Goal: Task Accomplishment & Management: Manage account settings

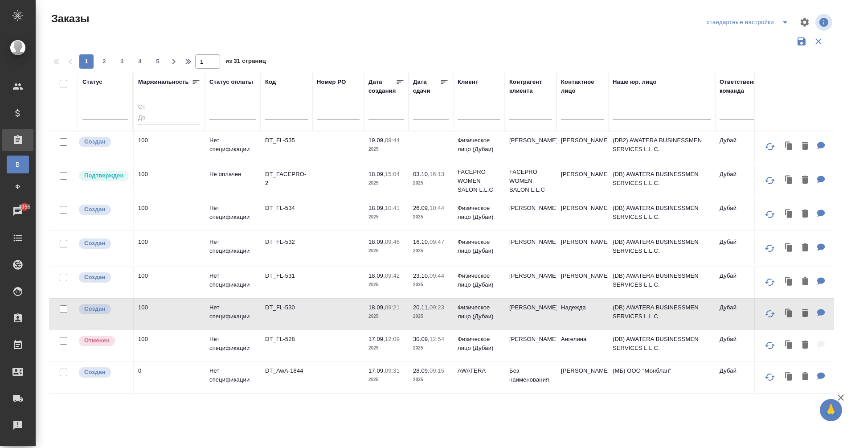
scroll to position [0, 299]
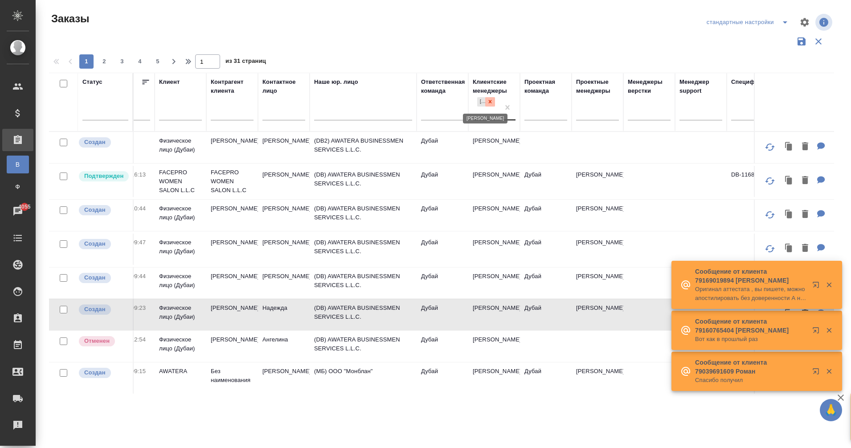
click at [490, 104] on icon at bounding box center [490, 101] width 6 height 6
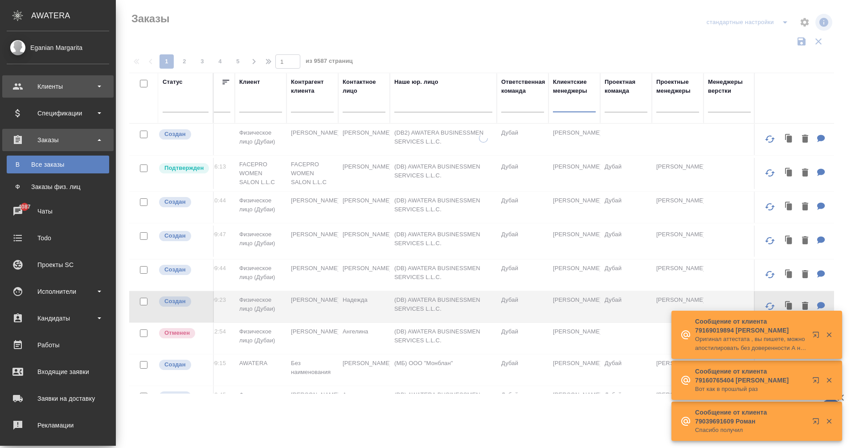
click at [68, 90] on div "Клиенты" at bounding box center [58, 86] width 103 height 13
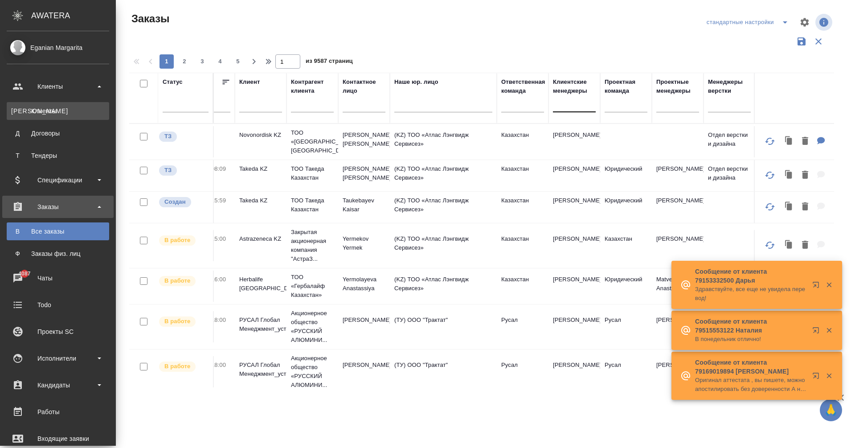
click at [68, 105] on link "К Клиенты" at bounding box center [58, 111] width 103 height 18
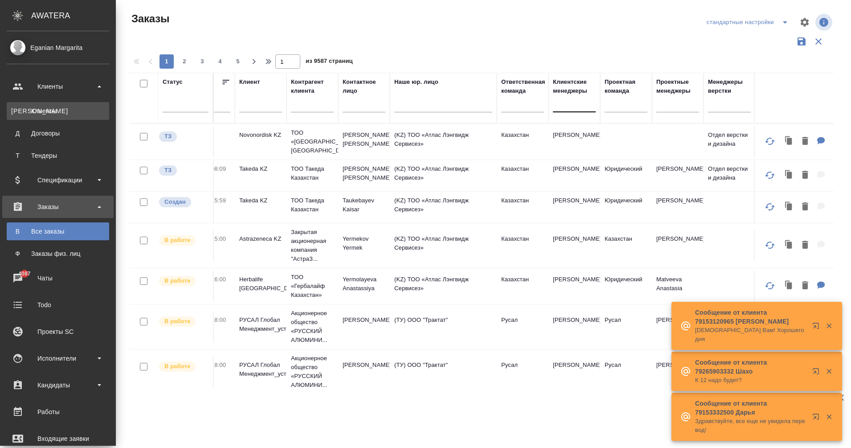
select select "RU"
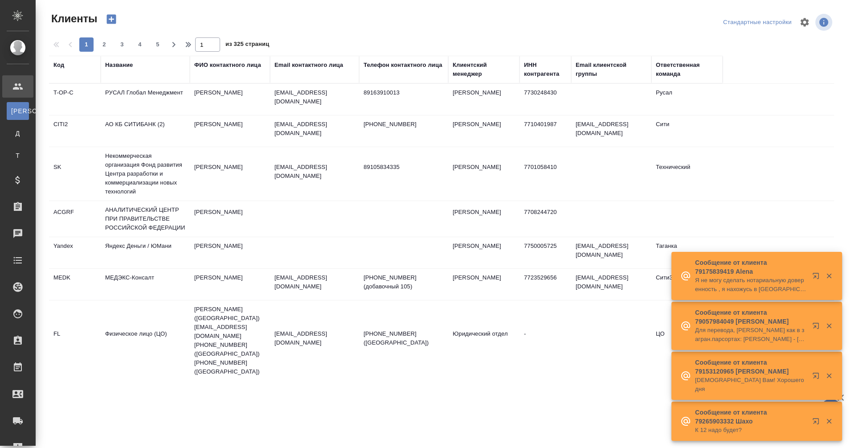
click at [119, 64] on div "Название" at bounding box center [119, 65] width 28 height 9
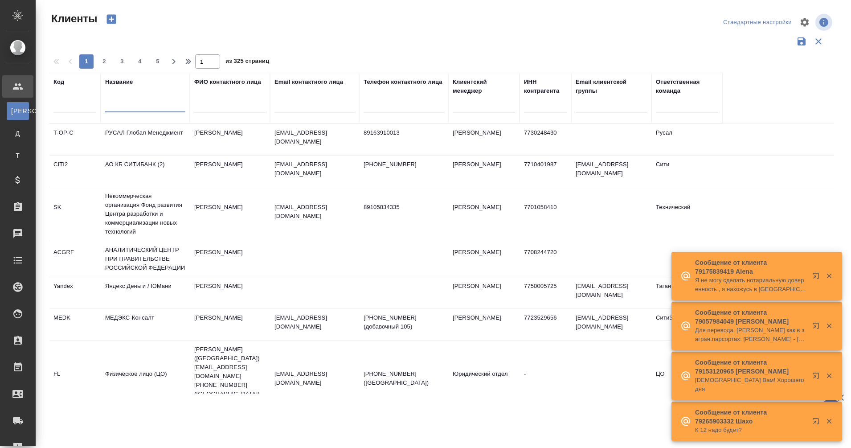
click at [133, 109] on input "text" at bounding box center [145, 106] width 80 height 11
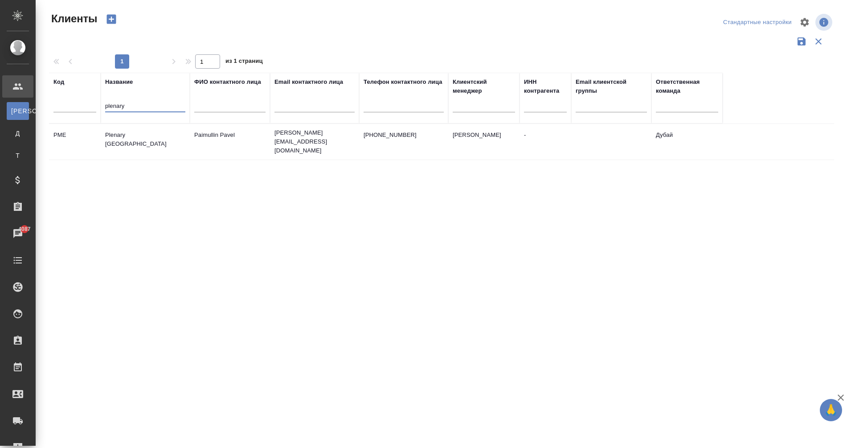
type input "plenary"
click at [139, 131] on td "Plenary [GEOGRAPHIC_DATA]" at bounding box center [145, 141] width 89 height 31
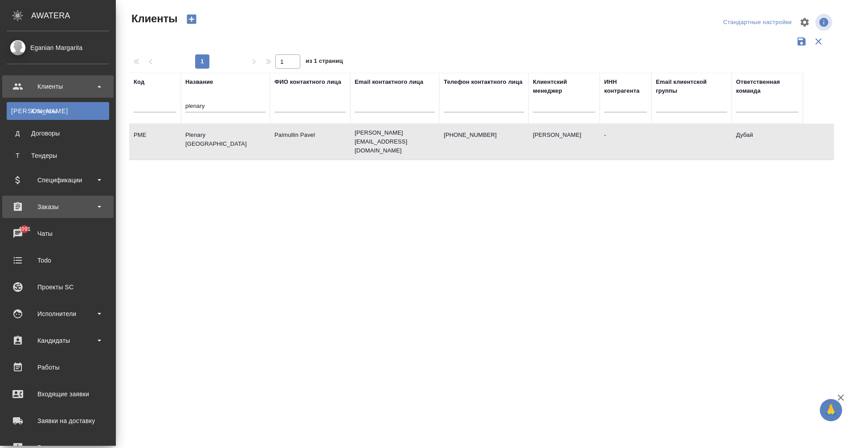
click at [46, 211] on div "Заказы" at bounding box center [58, 206] width 103 height 13
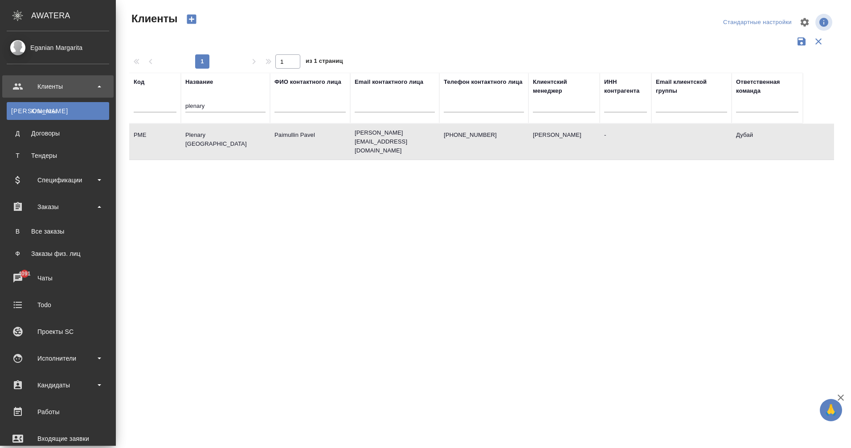
click at [51, 220] on ul "В Все заказы Ф Заказы физ. лиц" at bounding box center [58, 240] width 116 height 45
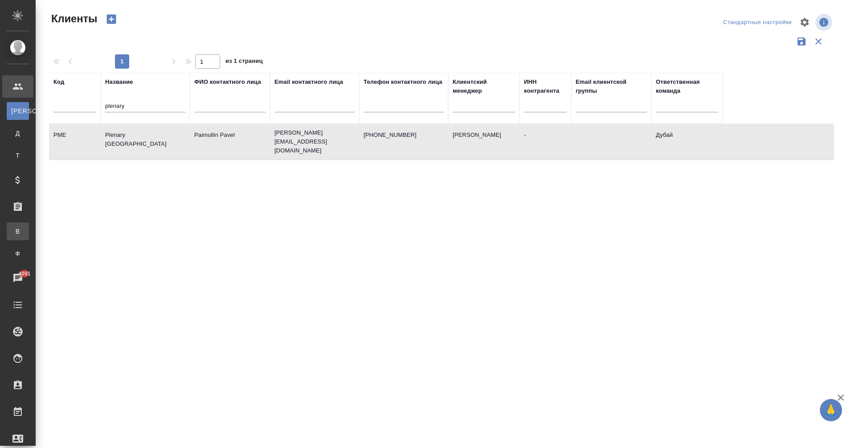
click at [13, 230] on div "Все заказы" at bounding box center [6, 231] width 13 height 9
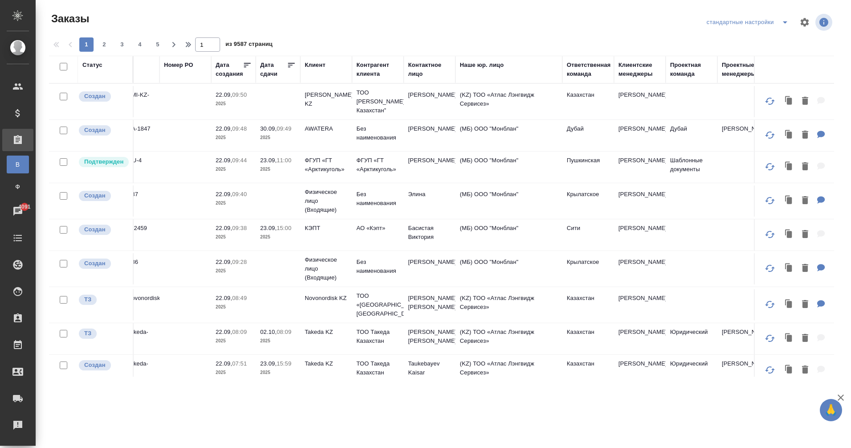
scroll to position [0, 185]
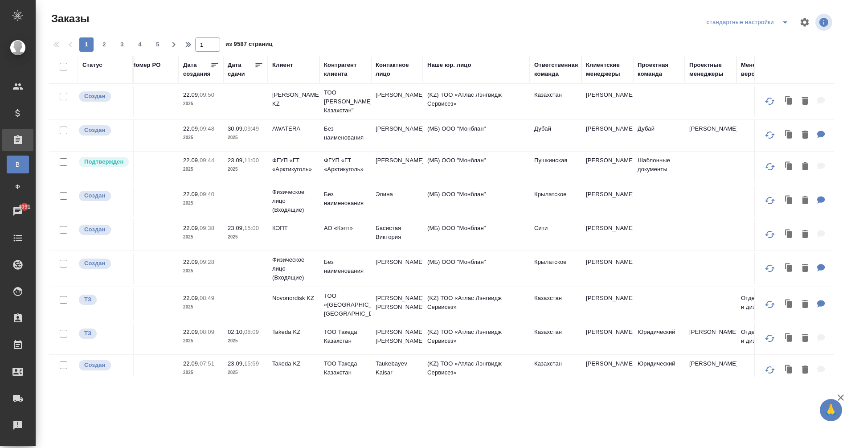
click at [600, 75] on div "Клиентские менеджеры" at bounding box center [607, 70] width 43 height 18
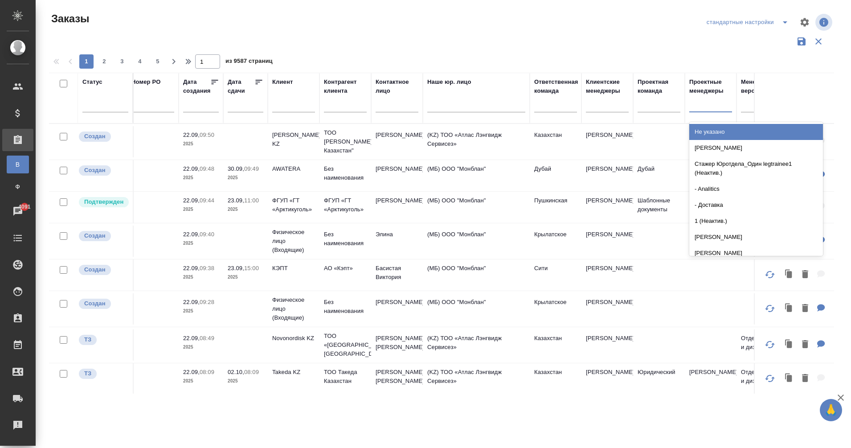
click at [701, 99] on div at bounding box center [710, 103] width 43 height 13
click at [610, 104] on div at bounding box center [607, 103] width 43 height 13
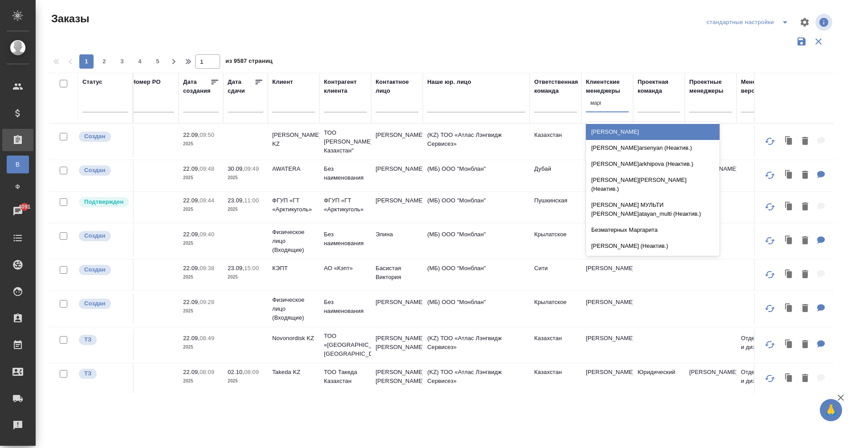
type input "марга"
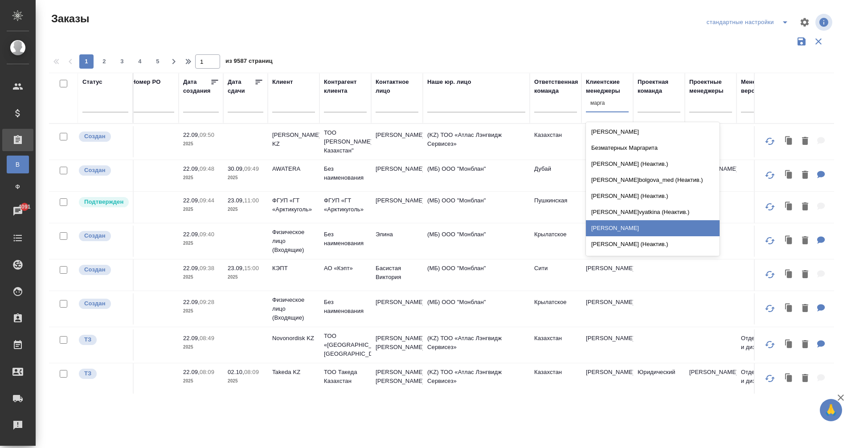
click at [633, 233] on div "[PERSON_NAME]" at bounding box center [653, 228] width 134 height 16
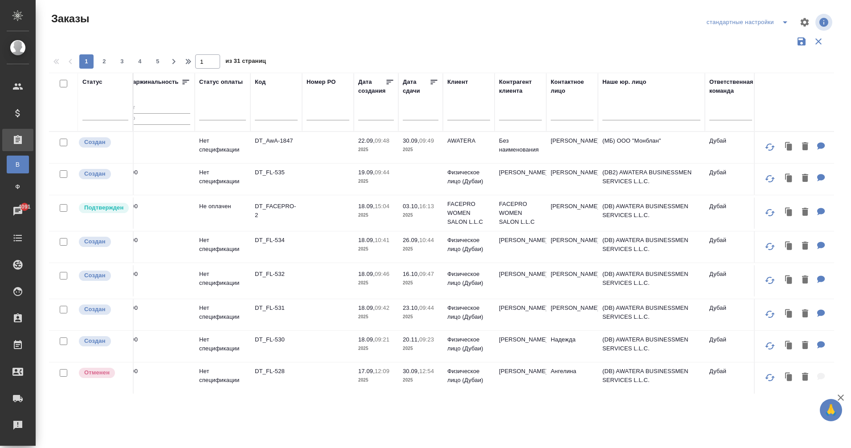
scroll to position [0, 5]
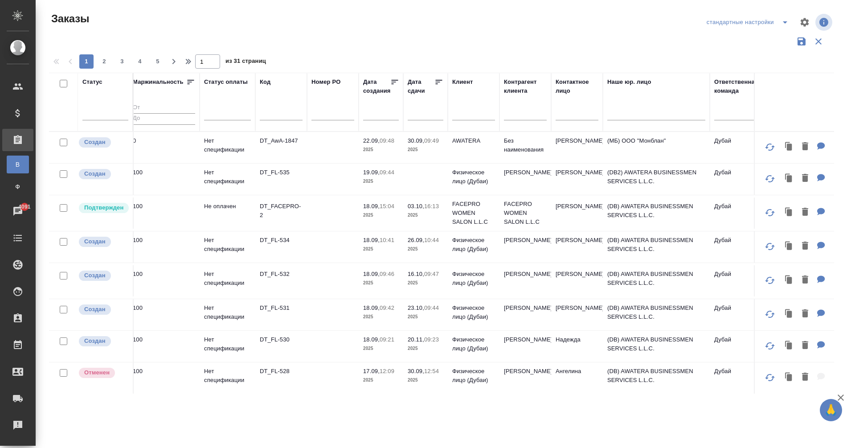
click at [273, 182] on td "DT_FL-535" at bounding box center [281, 179] width 52 height 31
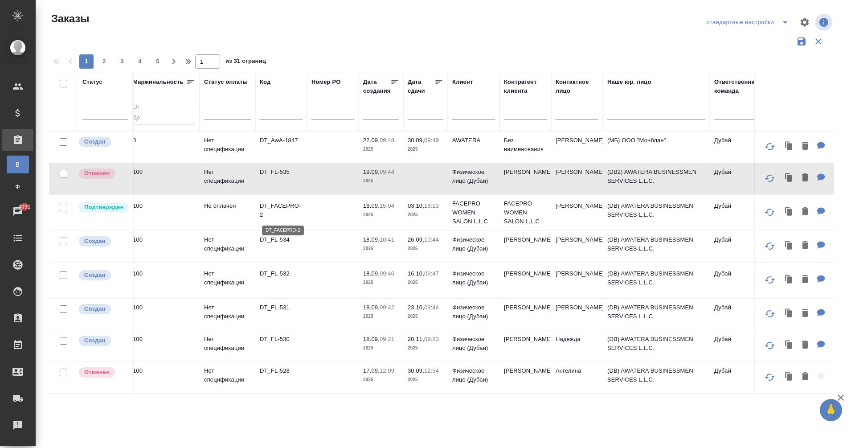
click at [278, 205] on p "DT_FACEPRO-2" at bounding box center [281, 210] width 43 height 18
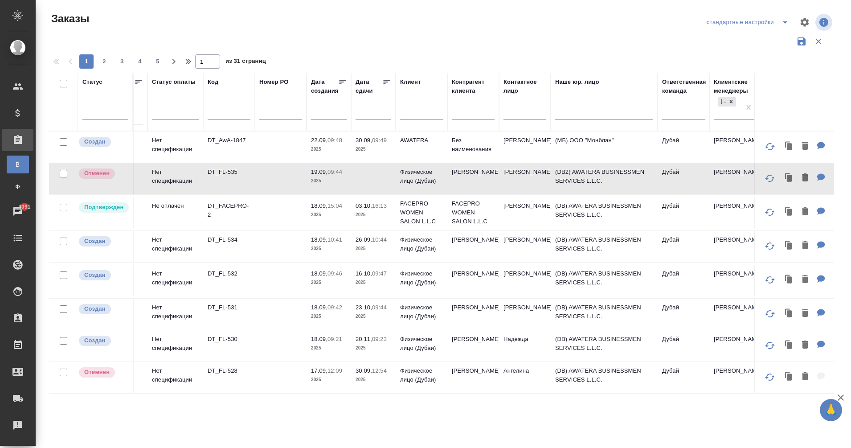
scroll to position [0, 0]
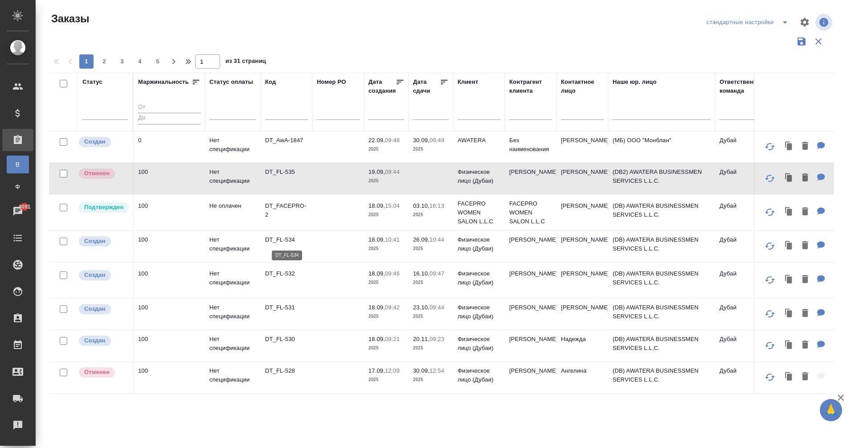
click at [266, 243] on p "DT_FL-534" at bounding box center [286, 239] width 43 height 9
drag, startPoint x: 299, startPoint y: 342, endPoint x: 277, endPoint y: 336, distance: 22.8
click at [277, 336] on p "DT_FL-530" at bounding box center [286, 339] width 43 height 9
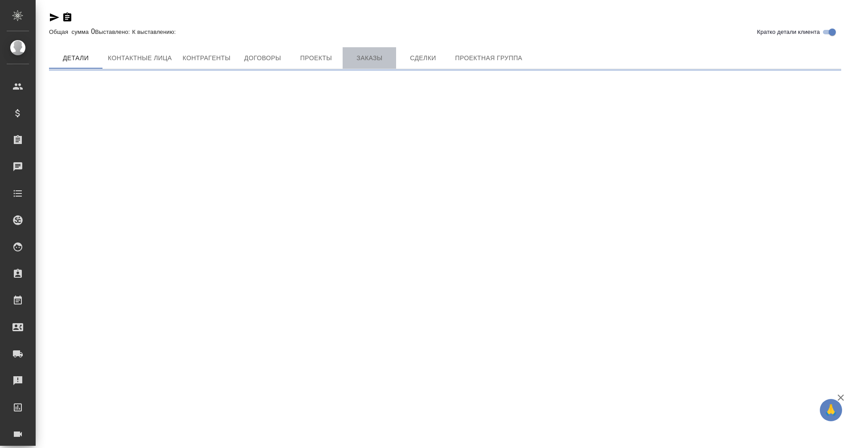
click at [371, 68] on button "Заказы" at bounding box center [369, 57] width 53 height 21
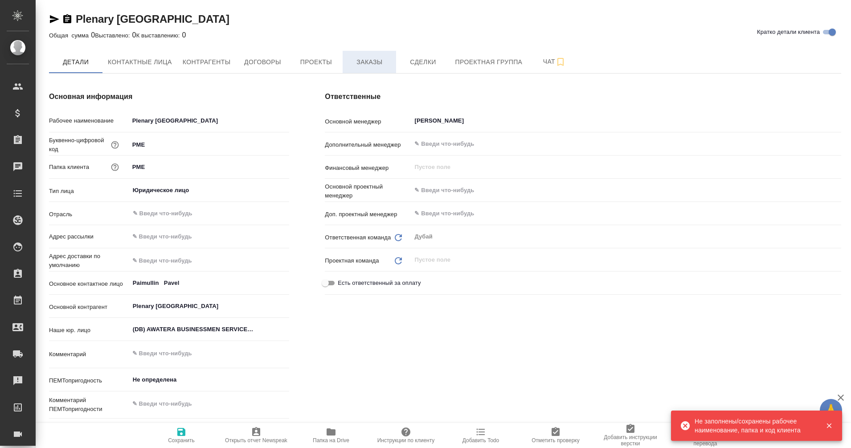
type textarea "x"
click at [370, 68] on button "Заказы" at bounding box center [369, 62] width 53 height 22
type textarea "x"
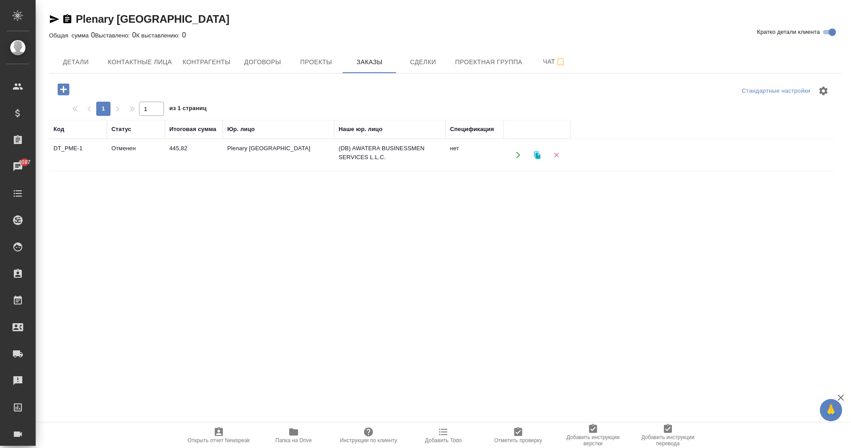
click at [264, 149] on td "Plenary Middle East" at bounding box center [278, 154] width 111 height 31
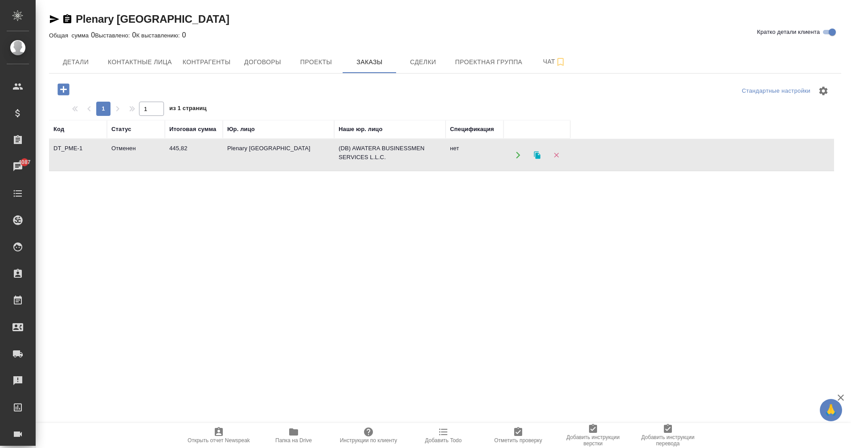
click at [264, 149] on td "Plenary Middle East" at bounding box center [278, 154] width 111 height 31
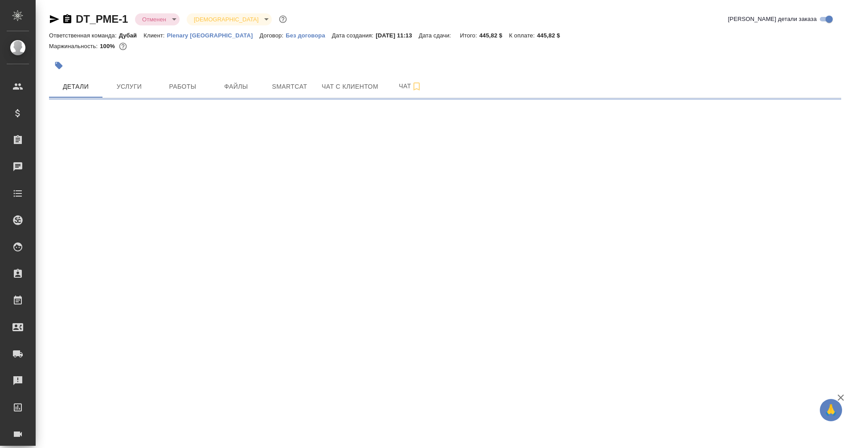
select select "RU"
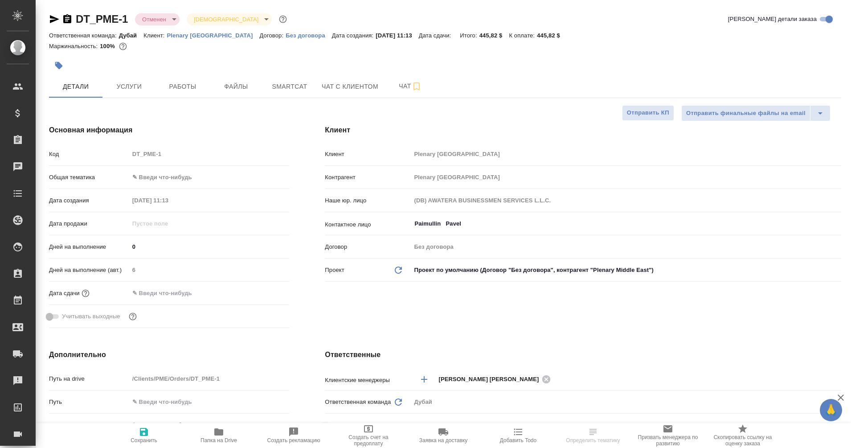
type textarea "x"
click at [123, 83] on span "Услуги" at bounding box center [129, 86] width 43 height 11
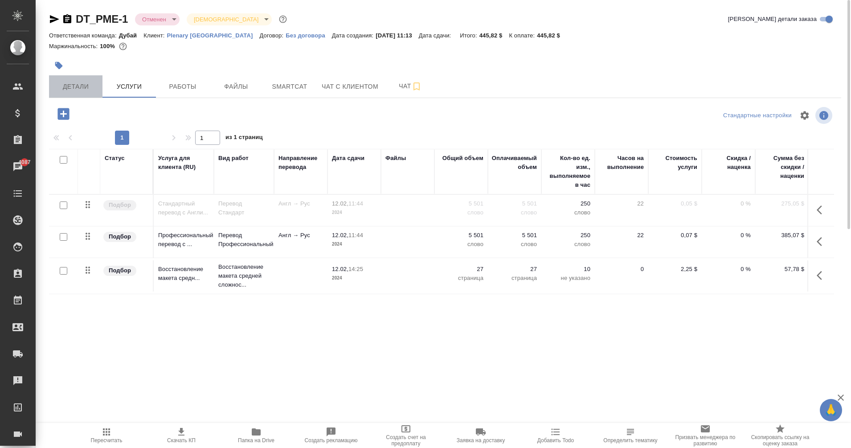
click at [78, 81] on span "Детали" at bounding box center [75, 86] width 43 height 11
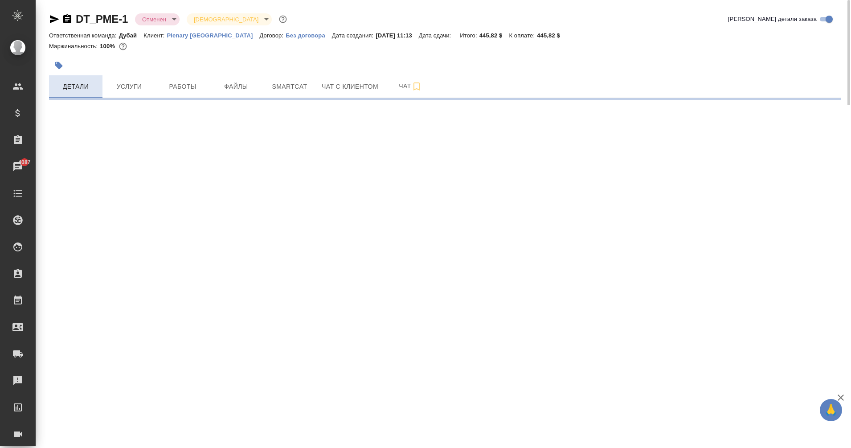
select select "RU"
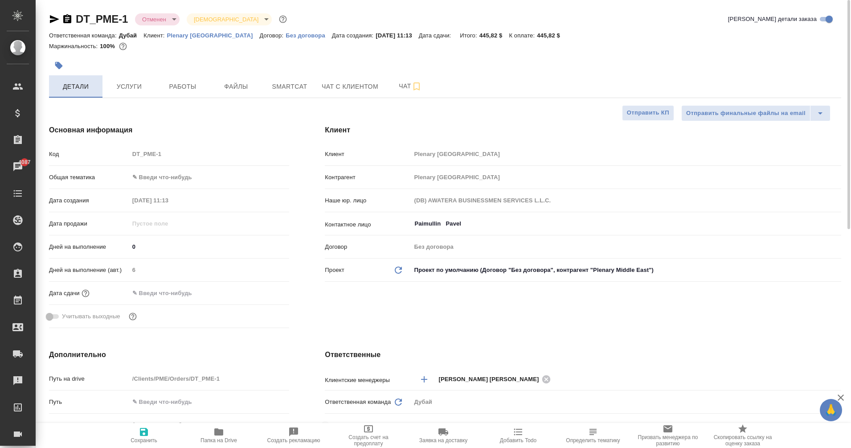
type textarea "x"
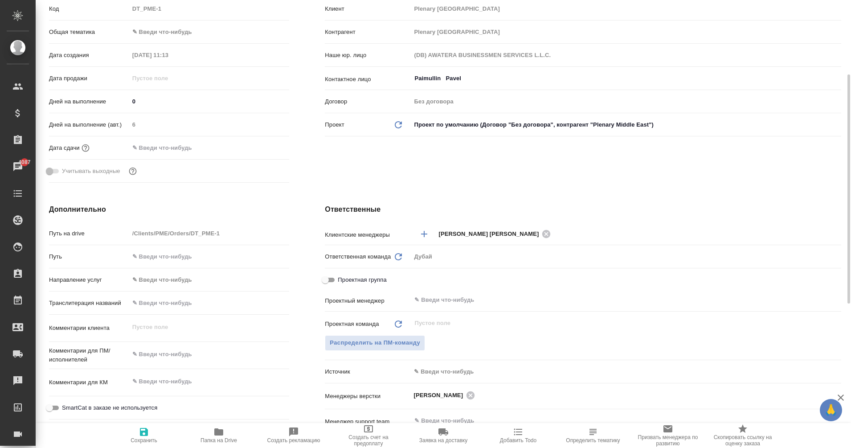
scroll to position [152, 0]
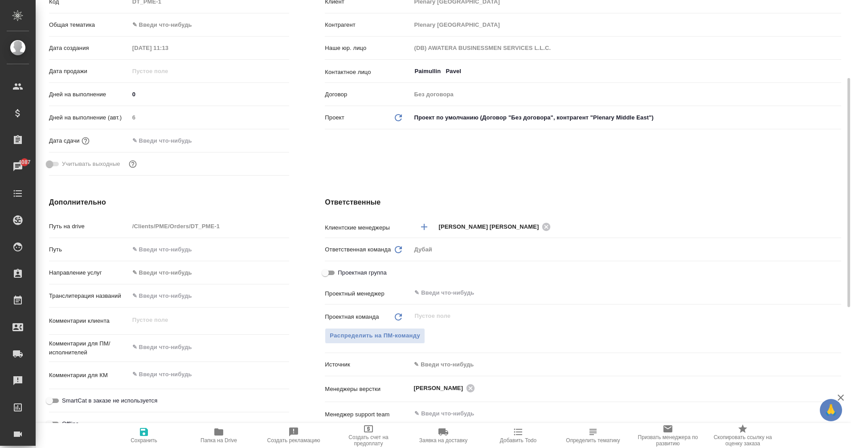
type textarea "x"
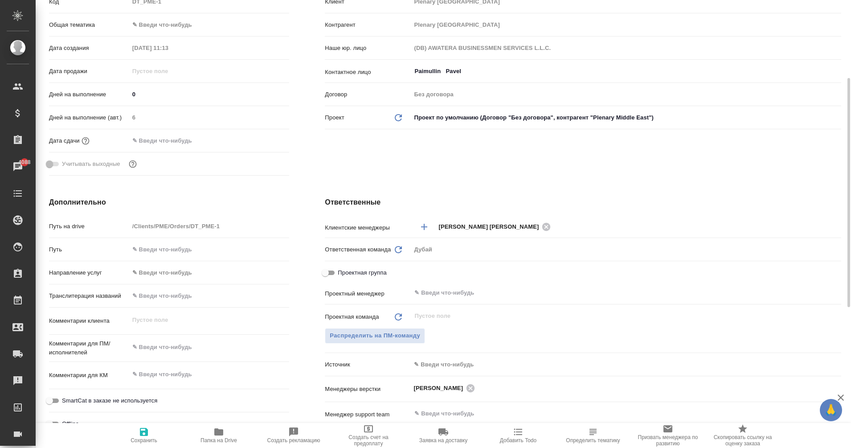
type textarea "x"
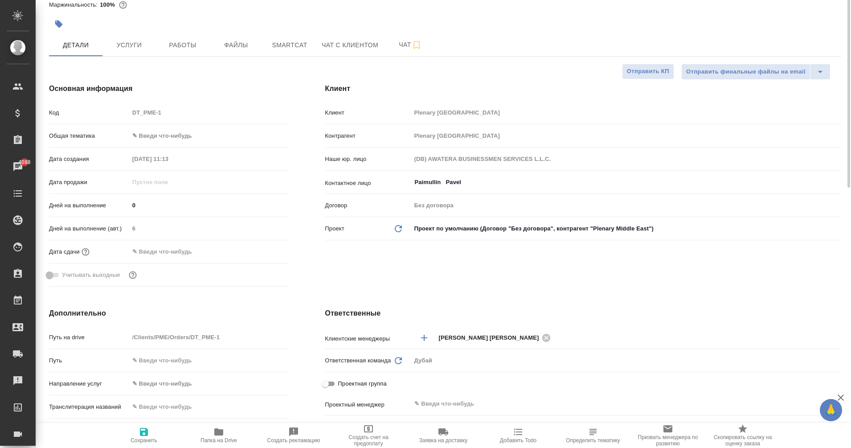
scroll to position [0, 0]
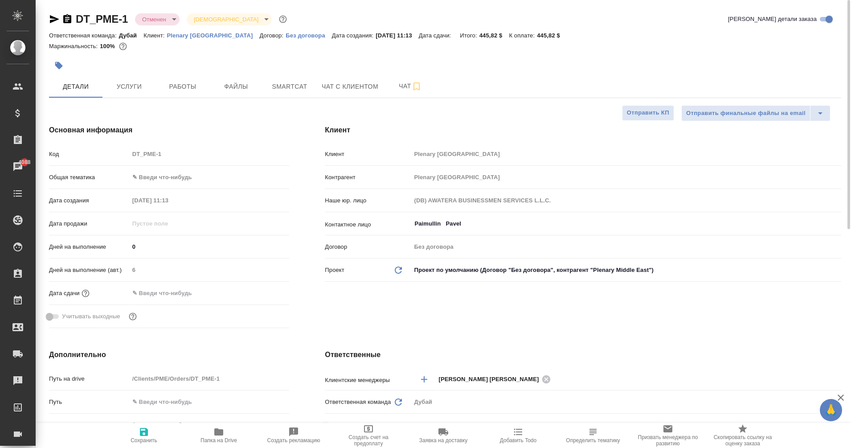
type textarea "x"
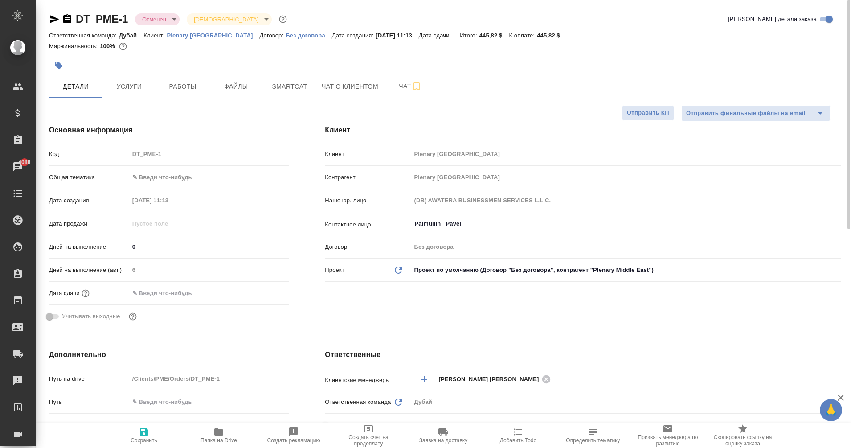
type textarea "x"
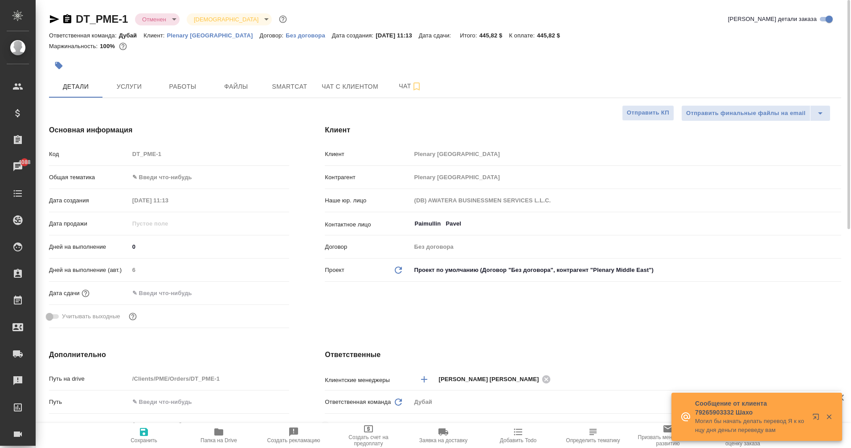
type textarea "x"
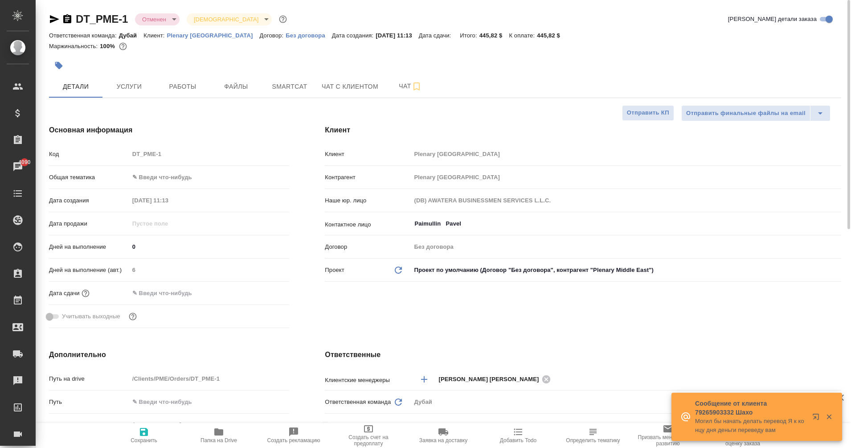
type textarea "x"
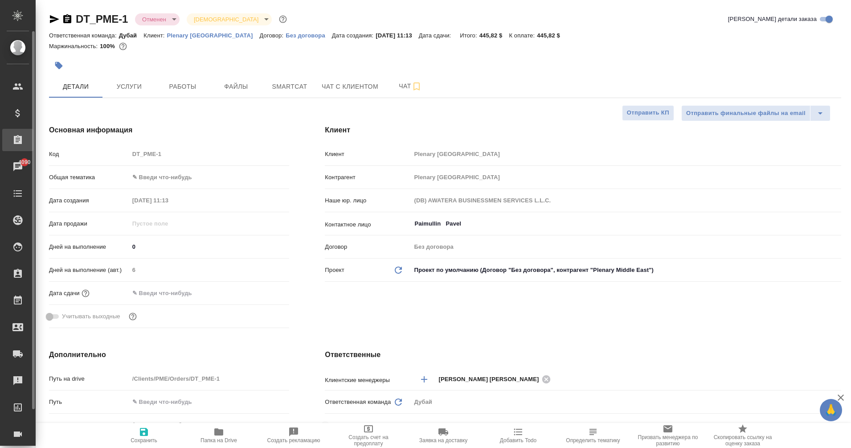
type textarea "x"
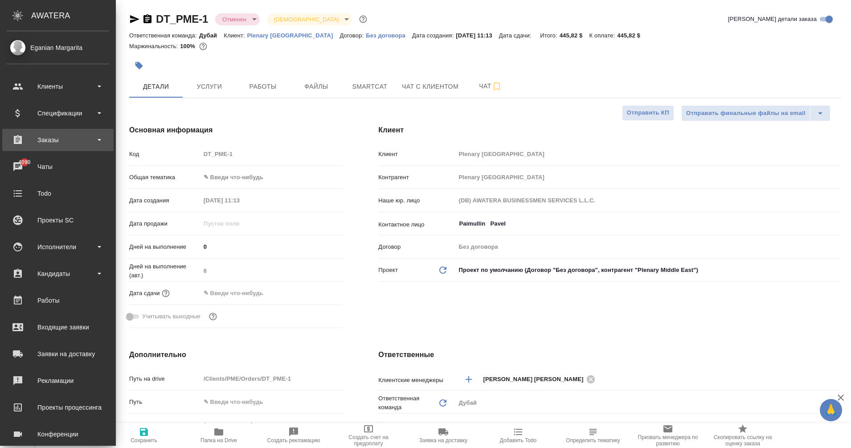
click at [55, 144] on div "Заказы" at bounding box center [58, 139] width 103 height 13
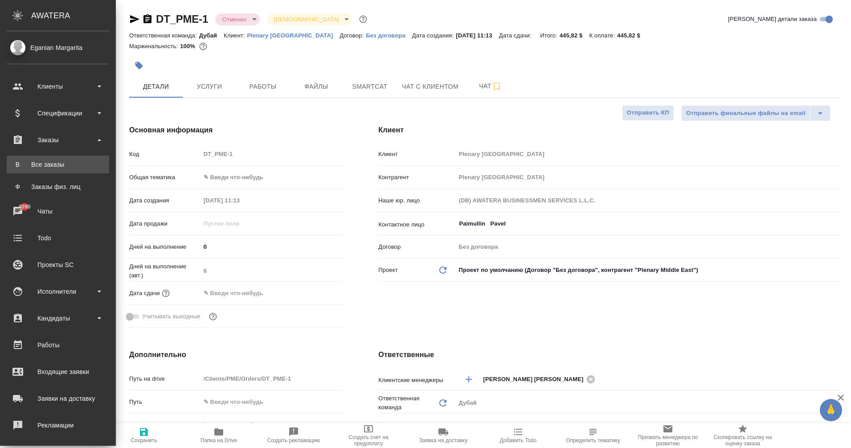
type textarea "x"
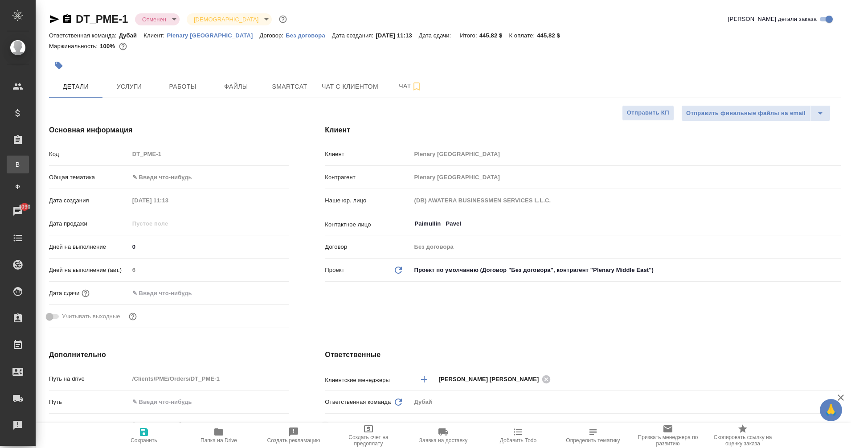
click at [13, 160] on div "Все заказы" at bounding box center [6, 164] width 13 height 9
type textarea "x"
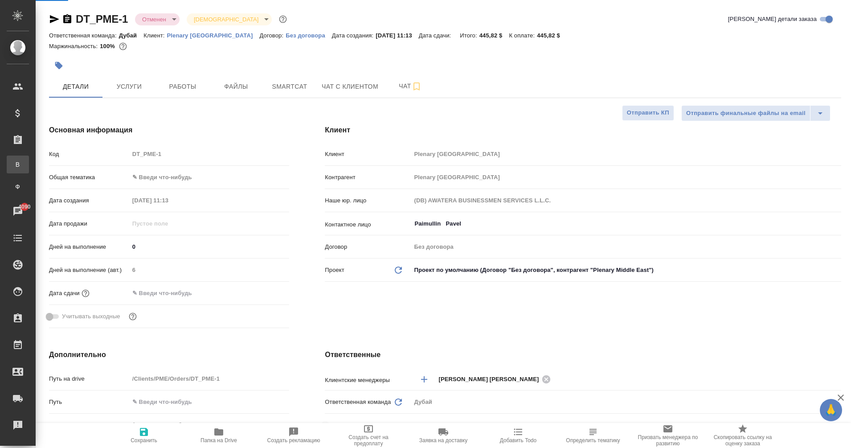
type textarea "x"
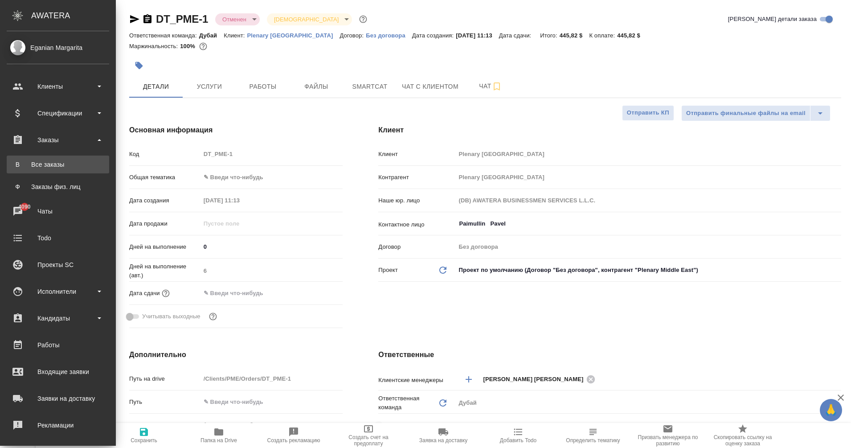
click at [14, 163] on div "Все заказы" at bounding box center [58, 164] width 94 height 9
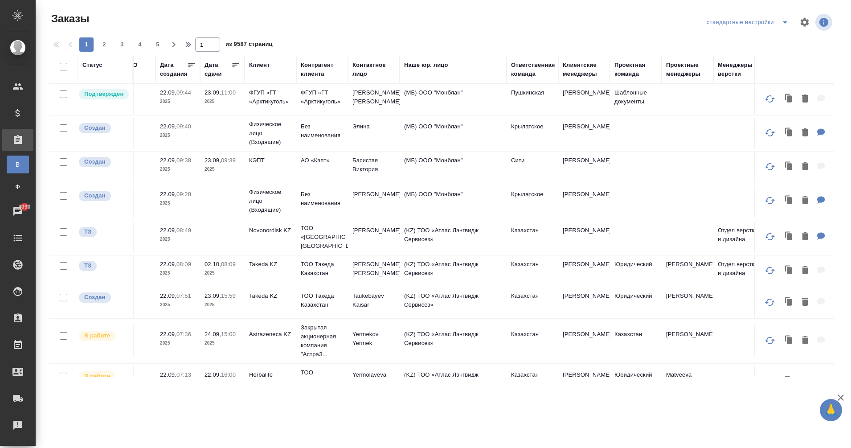
scroll to position [0, 209]
click at [680, 77] on div "Проектные менеджеры" at bounding box center [686, 70] width 43 height 18
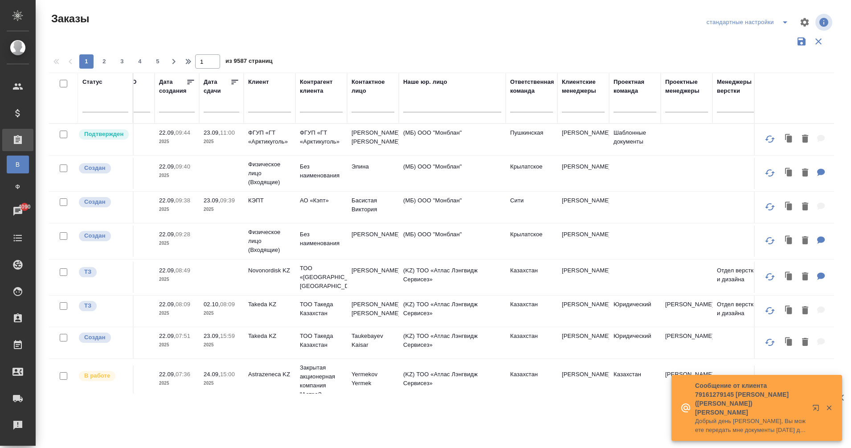
click at [670, 116] on div at bounding box center [686, 106] width 43 height 23
click at [676, 112] on div at bounding box center [686, 103] width 43 height 17
type input "v"
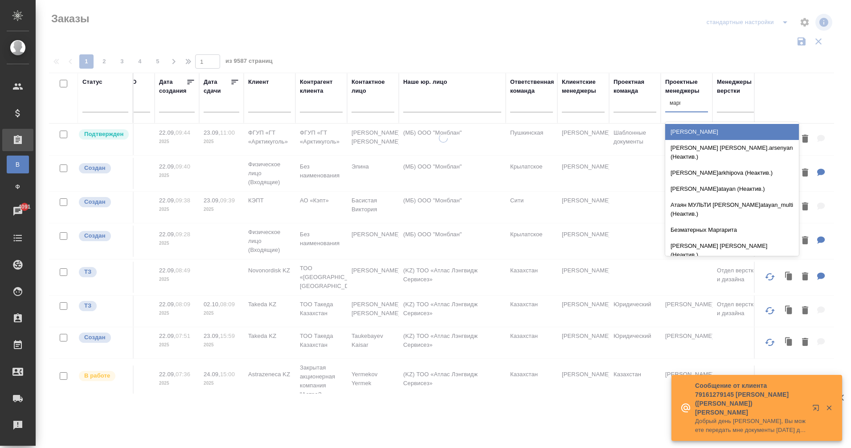
type input "маргар"
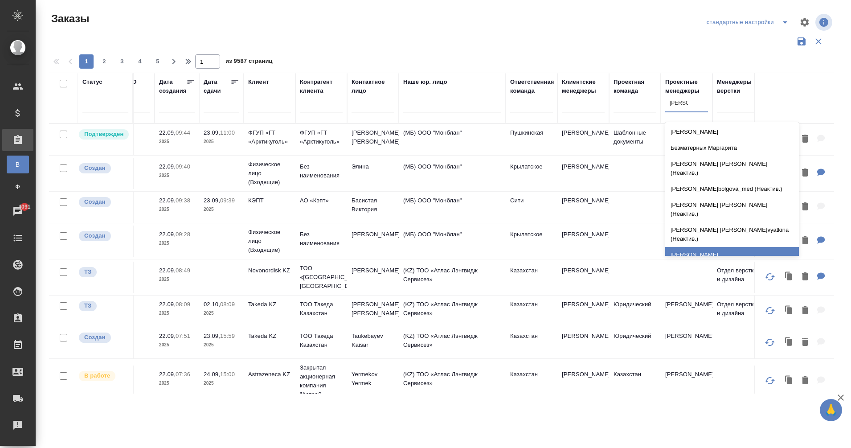
click at [697, 247] on div "[PERSON_NAME]" at bounding box center [732, 255] width 134 height 16
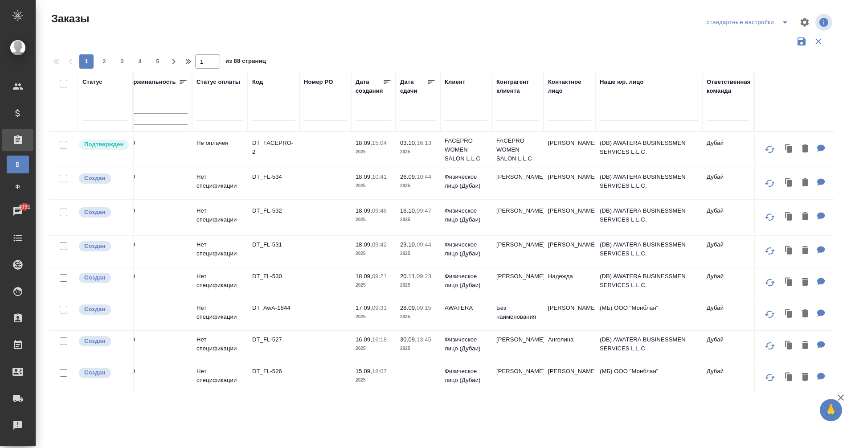
scroll to position [0, 0]
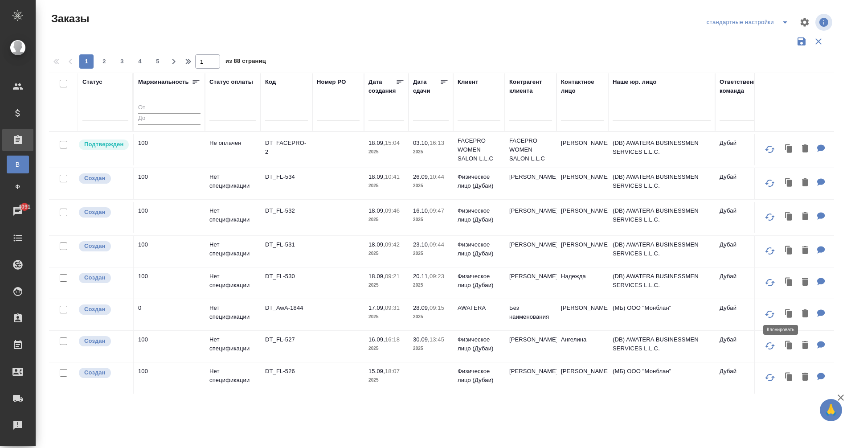
click at [787, 312] on icon "button" at bounding box center [789, 314] width 5 height 7
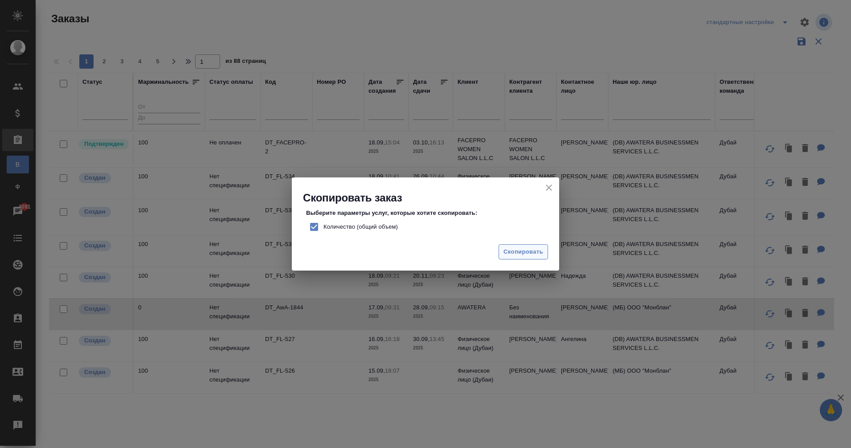
click at [516, 253] on span "Скопировать" at bounding box center [524, 252] width 40 height 10
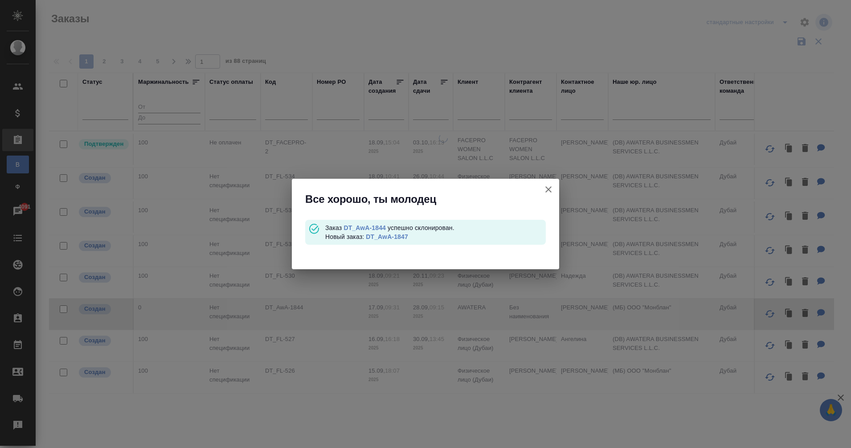
click at [393, 239] on link "DT_AwA-1847" at bounding box center [387, 236] width 42 height 7
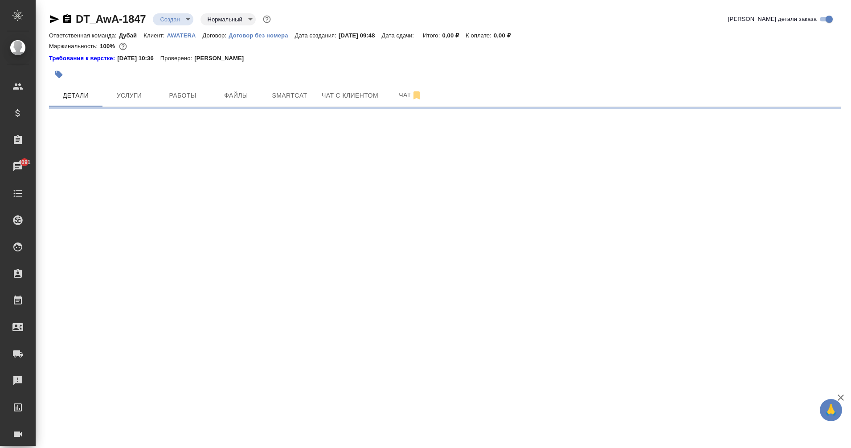
select select "RU"
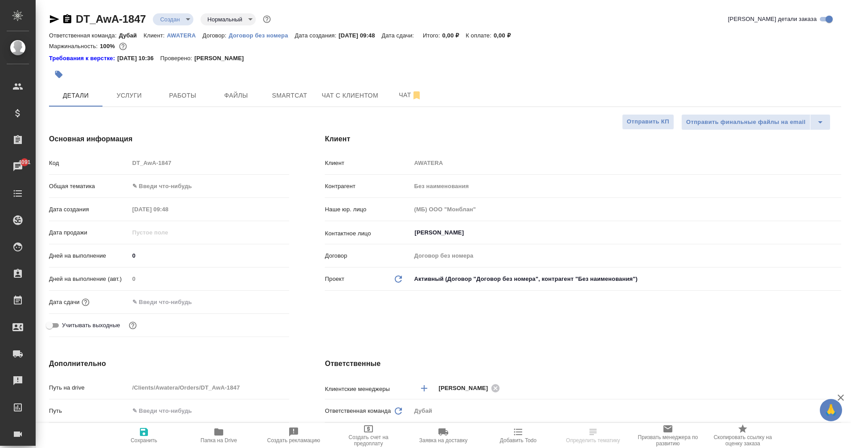
type textarea "x"
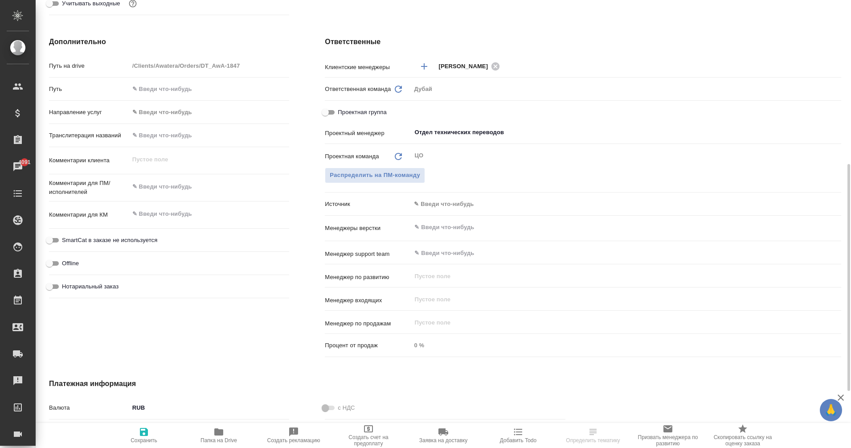
scroll to position [322, 0]
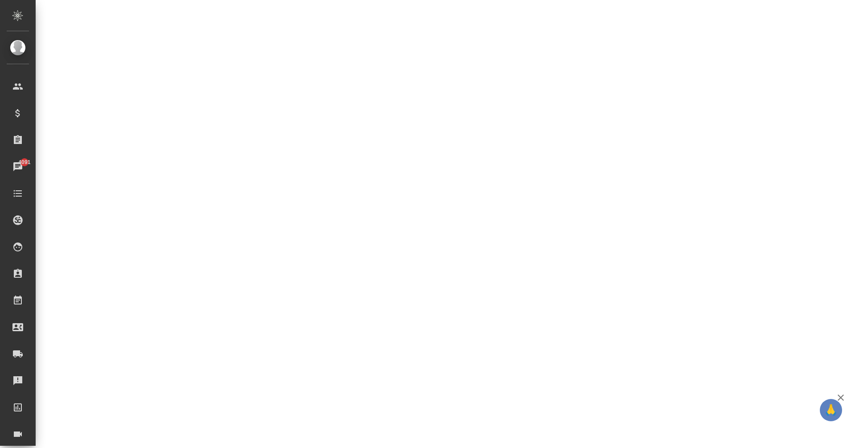
select select "RU"
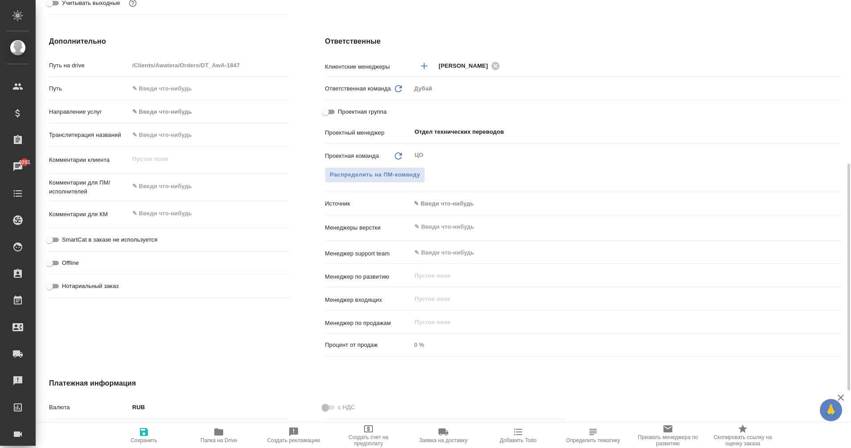
type textarea "x"
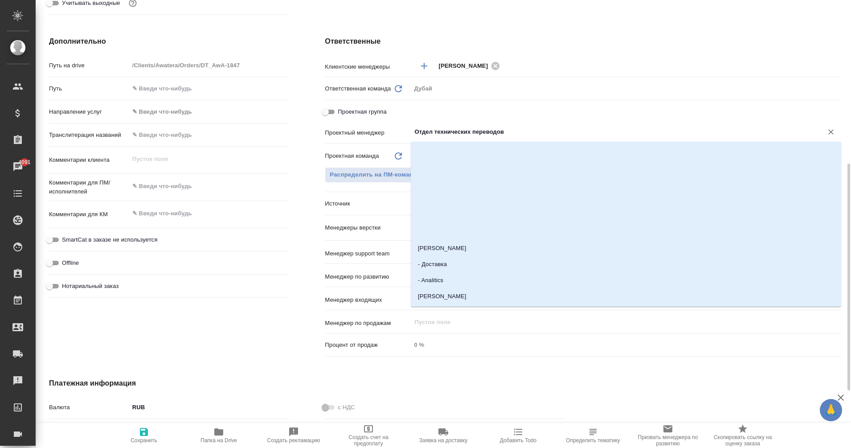
click at [444, 137] on input "Отдел технических переводов" at bounding box center [611, 132] width 395 height 11
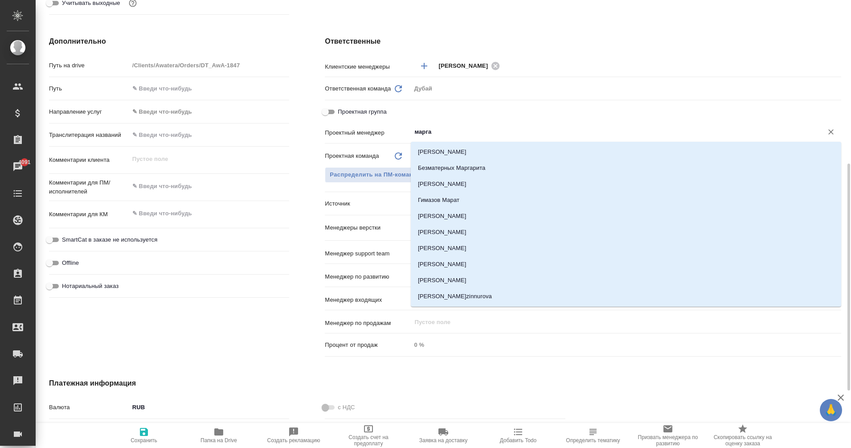
type input "маргар"
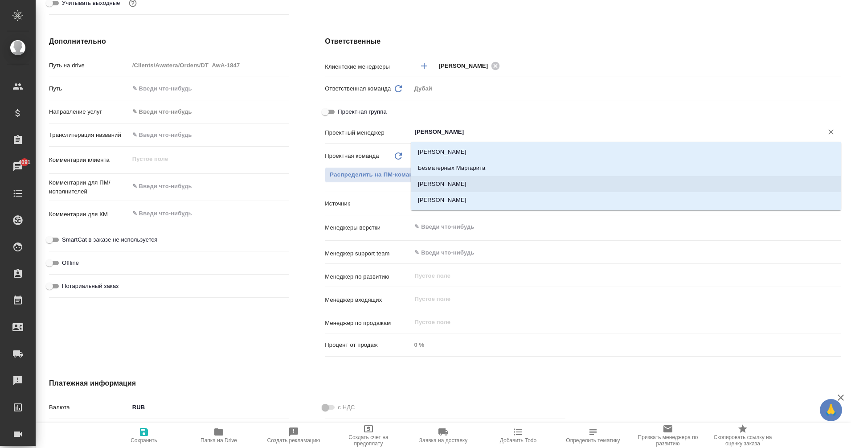
click at [482, 184] on li "[PERSON_NAME]" at bounding box center [626, 184] width 431 height 16
type textarea "x"
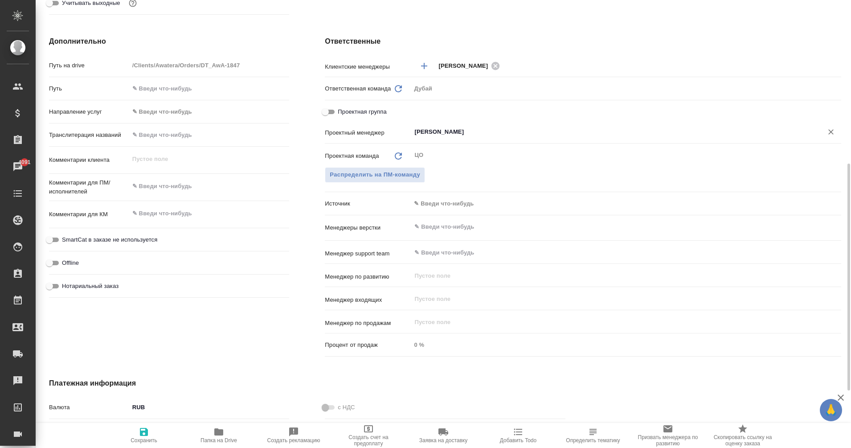
type input "[PERSON_NAME]"
type textarea "x"
click at [164, 212] on textarea at bounding box center [210, 213] width 160 height 15
type textarea "5"
type textarea "x"
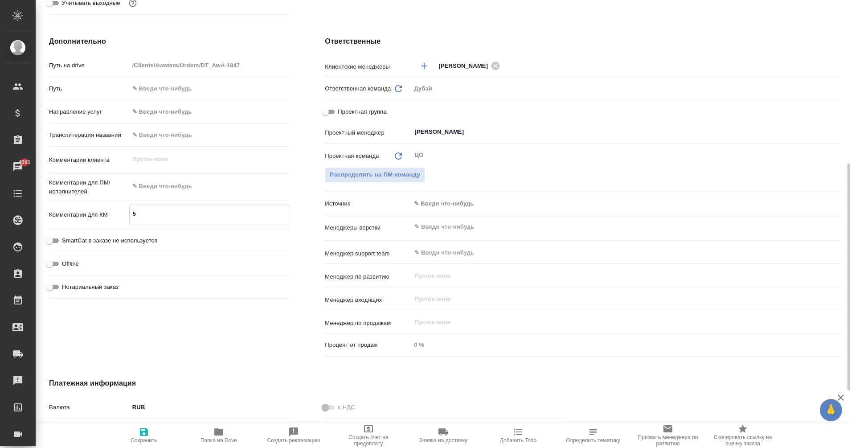
type textarea "x"
type textarea "50"
type textarea "x"
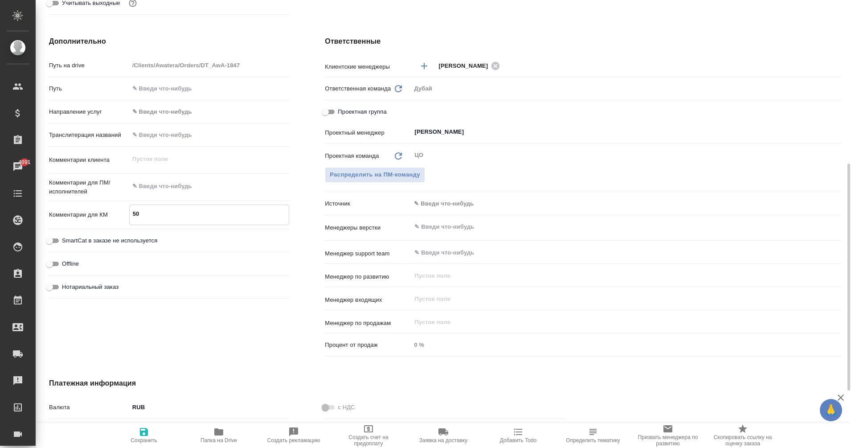
type textarea "x"
type textarea "50%"
type textarea "x"
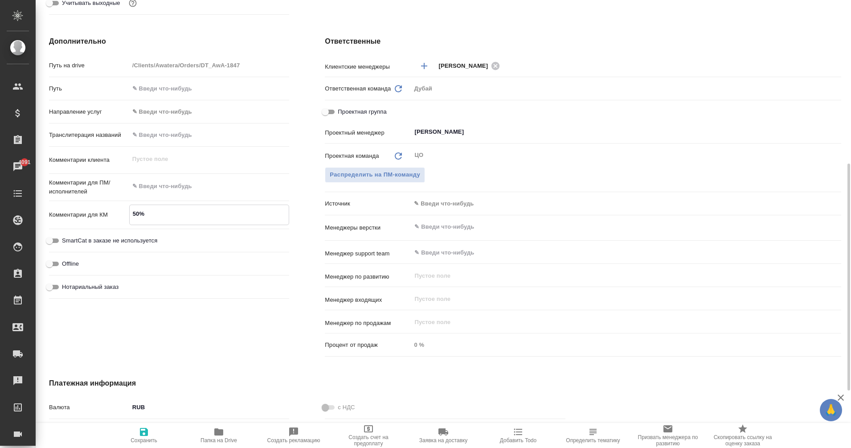
type textarea "50%"
type textarea "x"
type textarea "50% з"
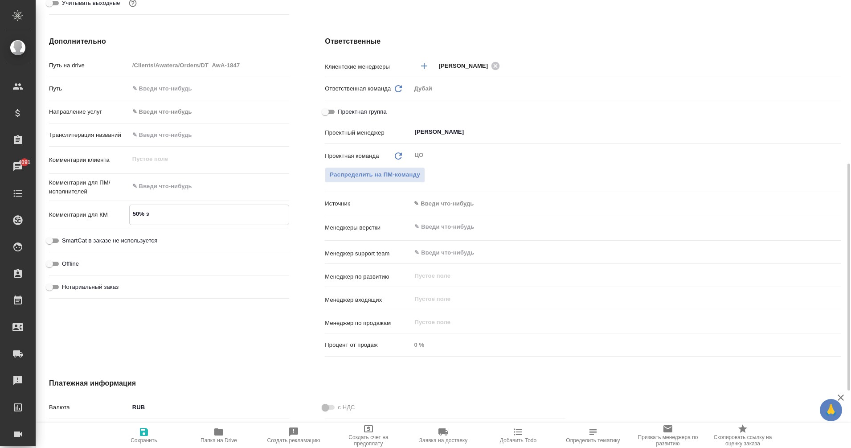
type textarea "x"
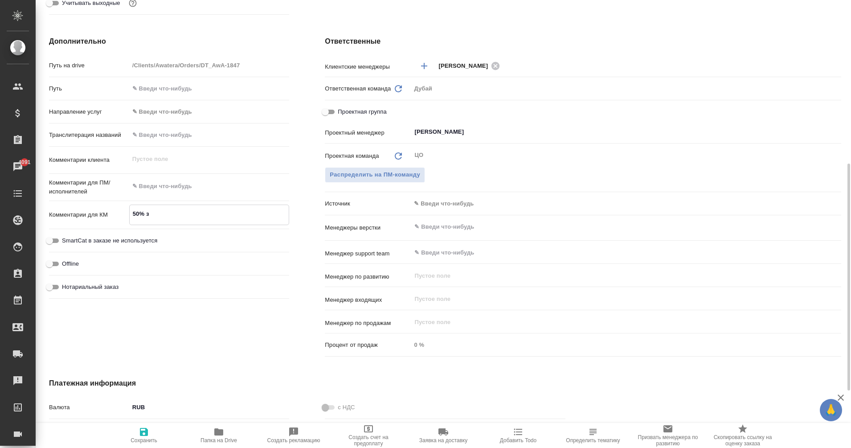
type textarea "50% за"
type textarea "x"
type textarea "50% за"
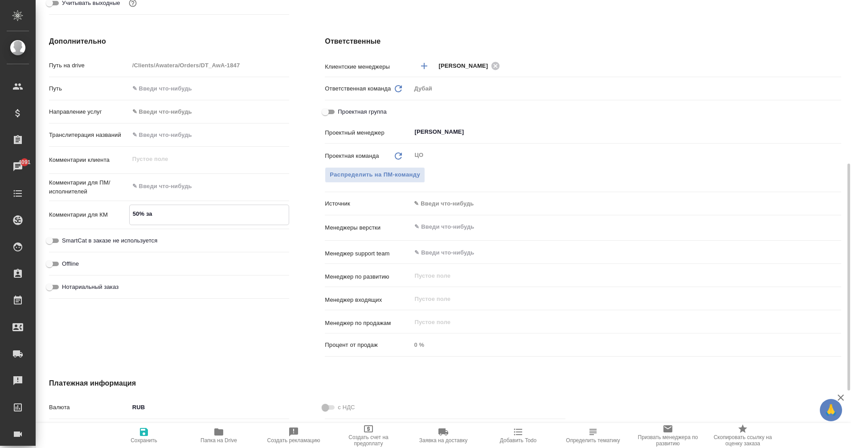
type textarea "x"
type textarea "50% за у"
type textarea "x"
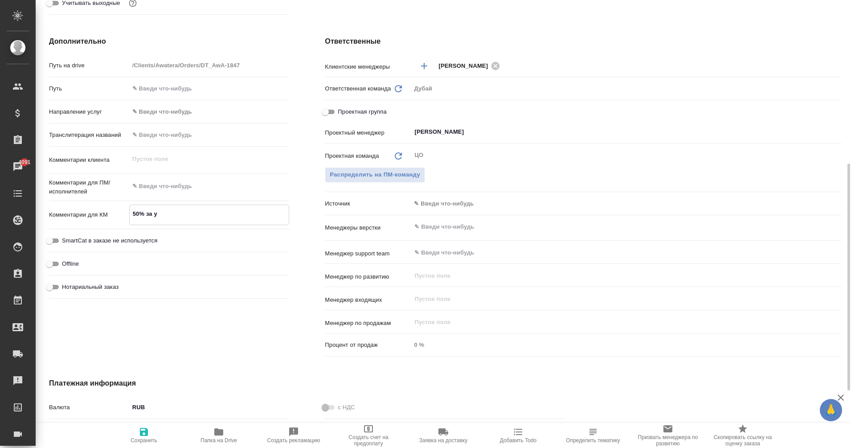
type textarea "50% за"
type textarea "x"
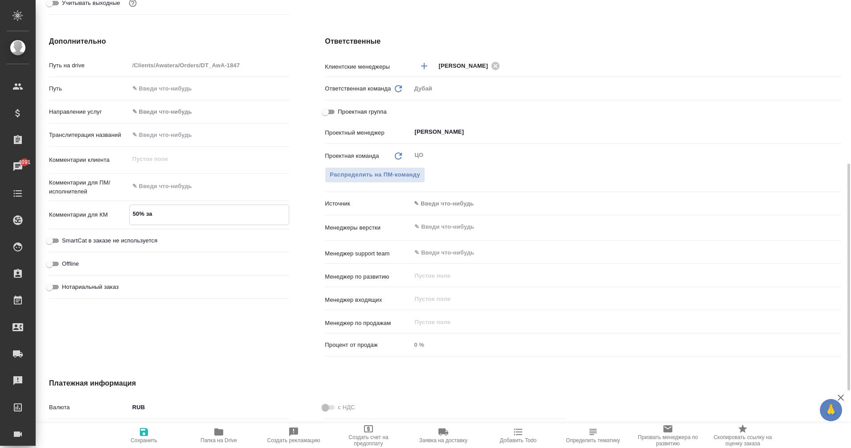
type textarea "x"
type textarea "50% за а"
type textarea "x"
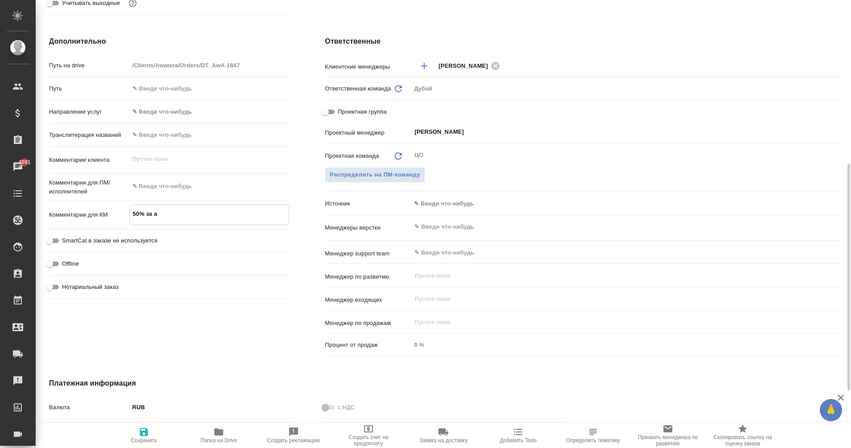
type textarea "50% за ау"
type textarea "x"
type textarea "50% за ауд"
type textarea "x"
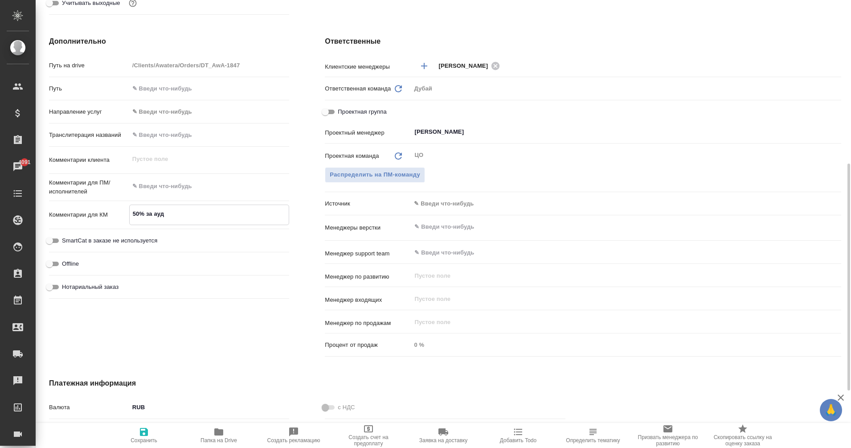
type textarea "x"
type textarea "50% за ауди"
type textarea "x"
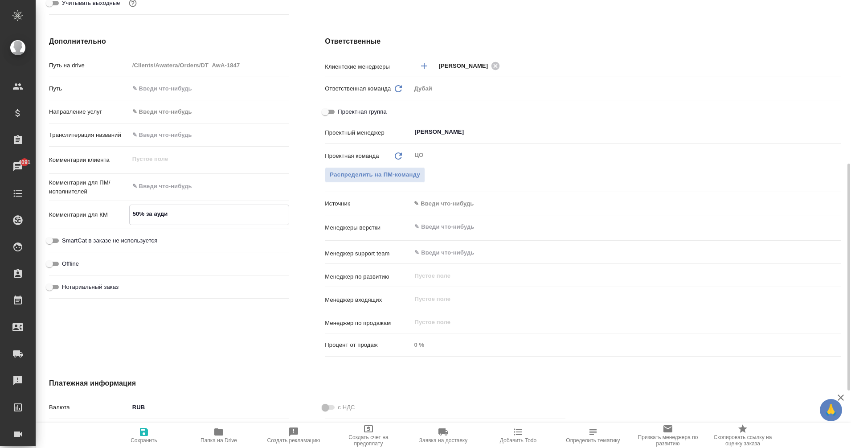
type textarea "50% за аудит"
type textarea "x"
type textarea "50% за аудит"
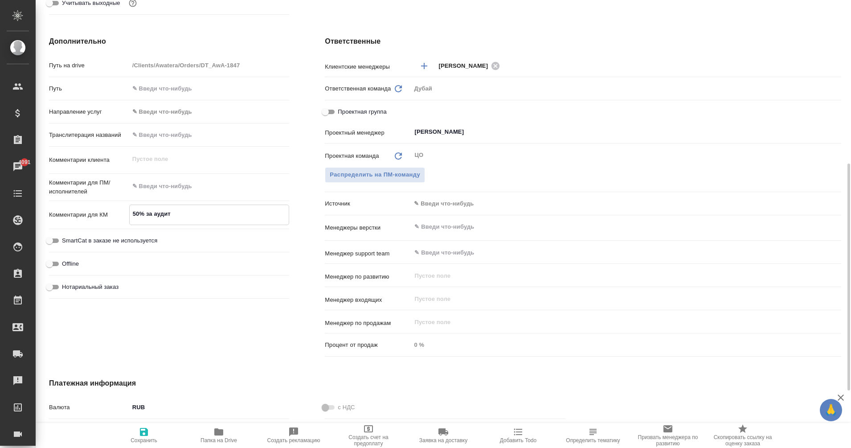
type textarea "x"
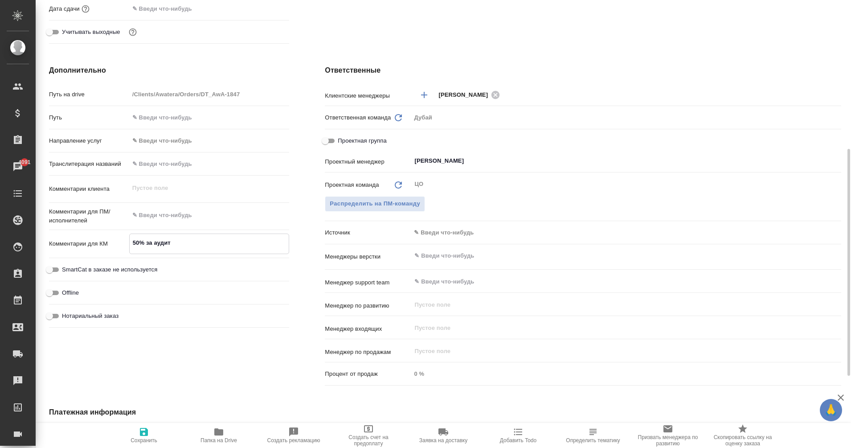
type textarea "50% за аудит д"
type textarea "x"
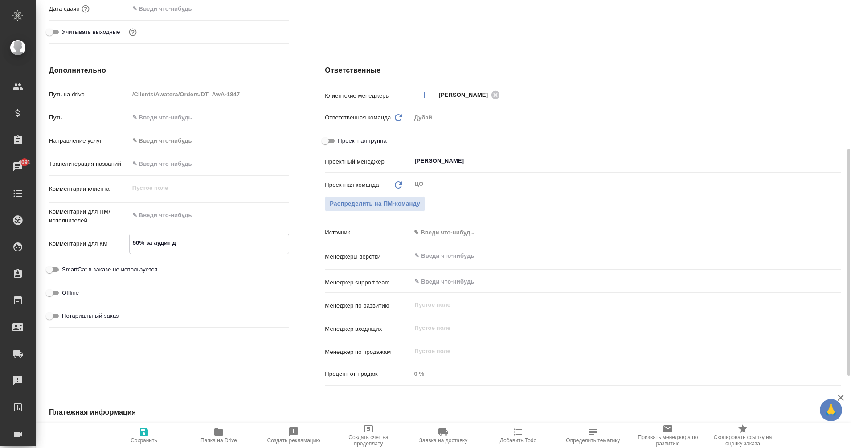
type textarea "x"
type textarea "50% за аудит дл"
type textarea "x"
type textarea "50% за аудит для"
type textarea "x"
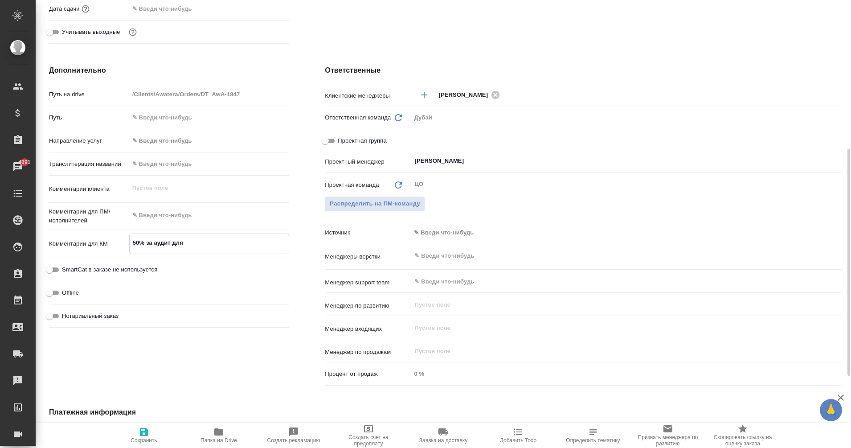
type textarea "x"
type textarea "50% за аудит для"
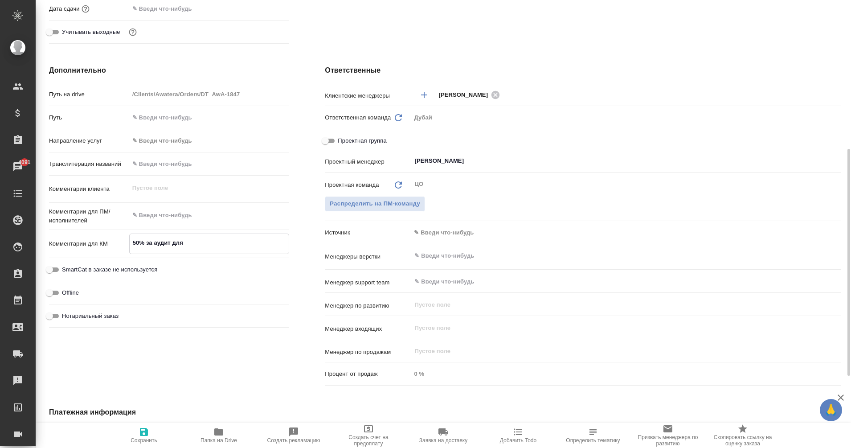
type textarea "x"
type textarea "50% за аудит дл"
type textarea "x"
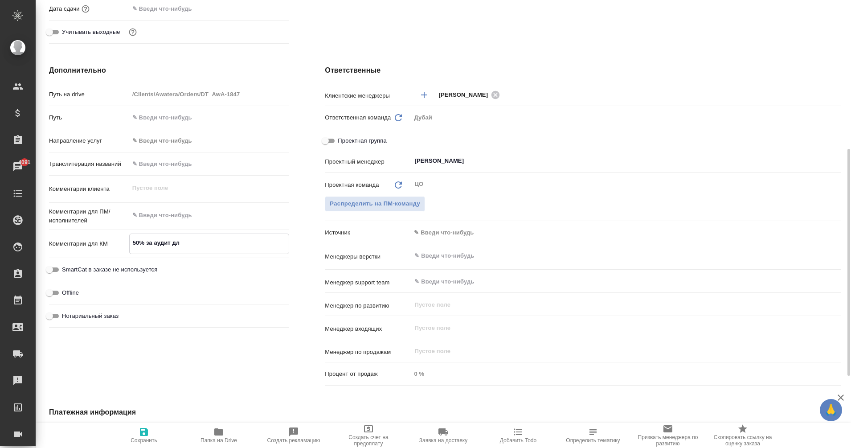
type textarea "50% за аудит д"
type textarea "x"
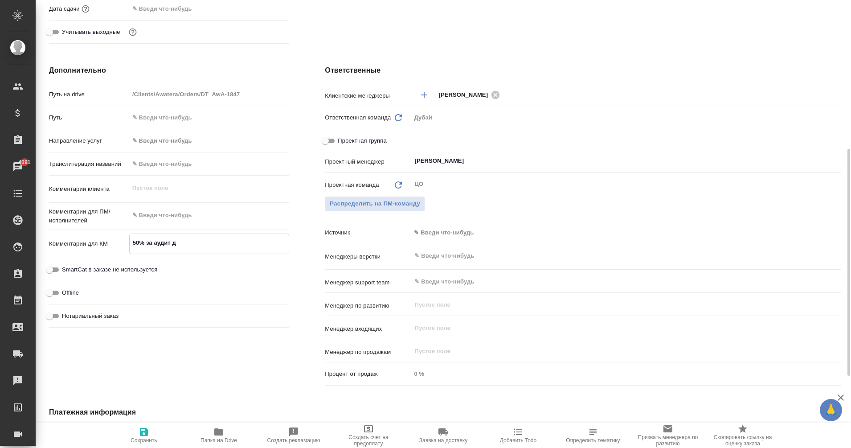
type textarea "x"
type textarea "50% за аудит"
type textarea "x"
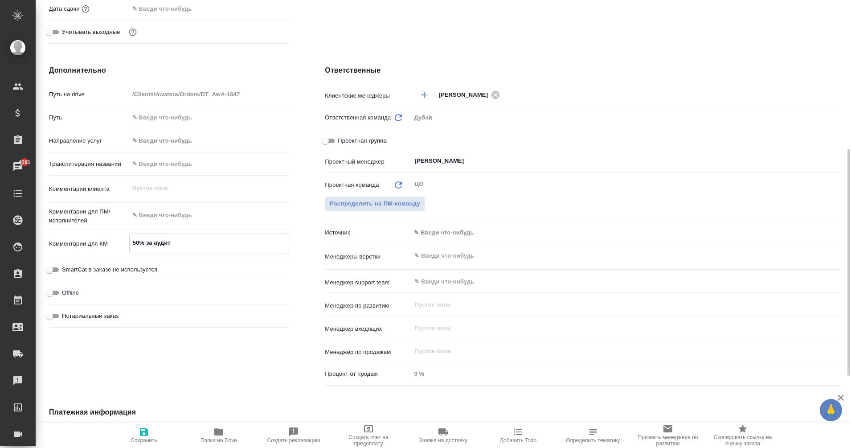
type textarea "50% за аудит а"
type textarea "x"
type textarea "50% за аудит ау"
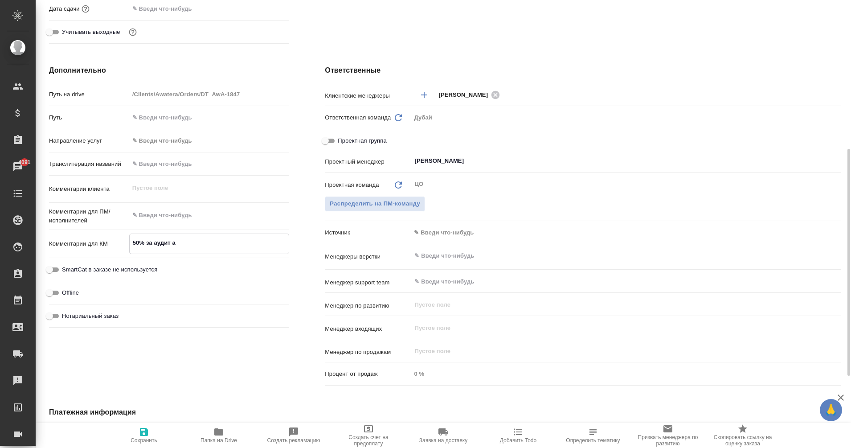
type textarea "x"
type textarea "50% за аудит аут"
type textarea "x"
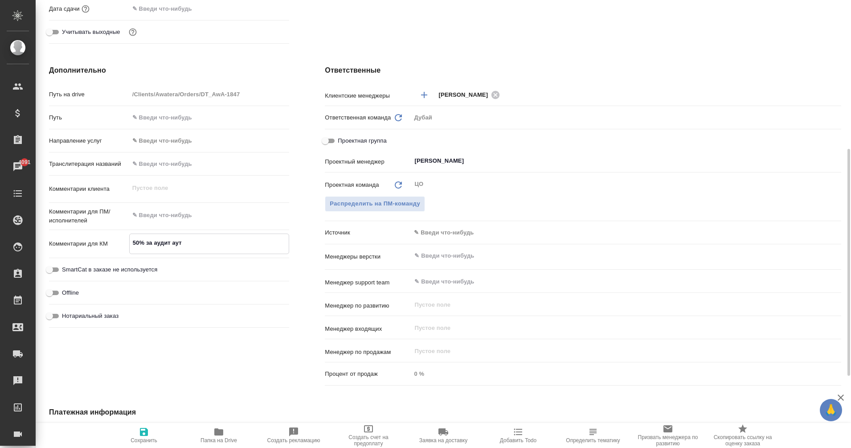
type textarea "x"
type textarea "50% за аудит аутс"
type textarea "x"
type textarea "50% за аудит аутсо"
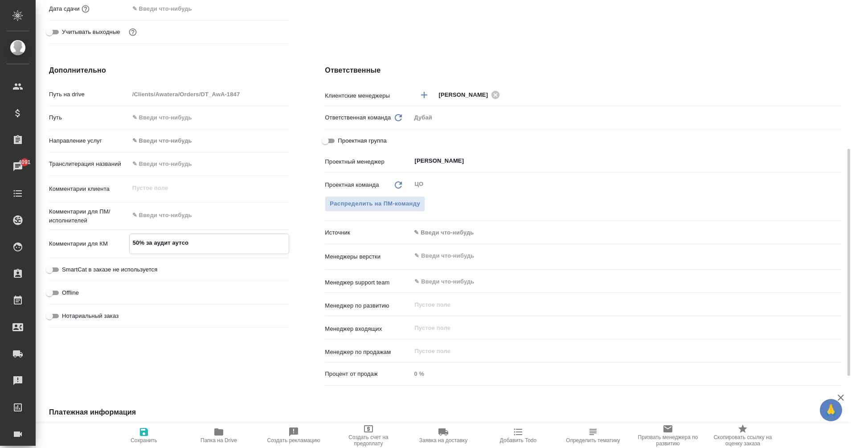
type textarea "x"
type textarea "50% за аудит аутсорс"
type textarea "x"
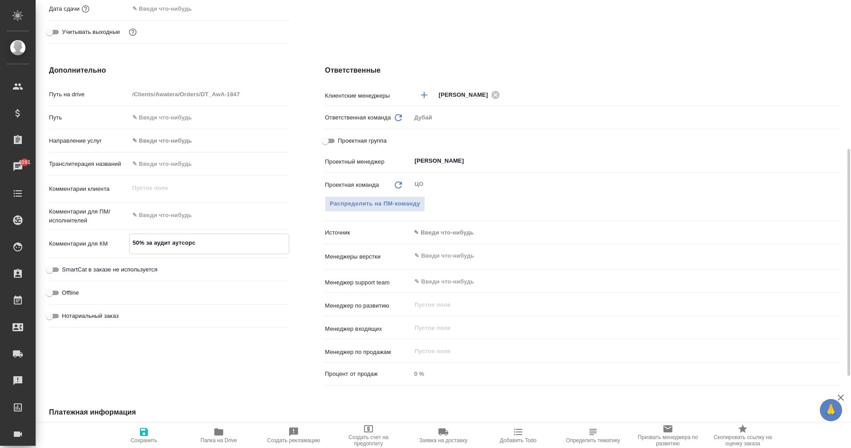
type textarea "x"
type textarea "50% за аудит аутсорсу"
type textarea "x"
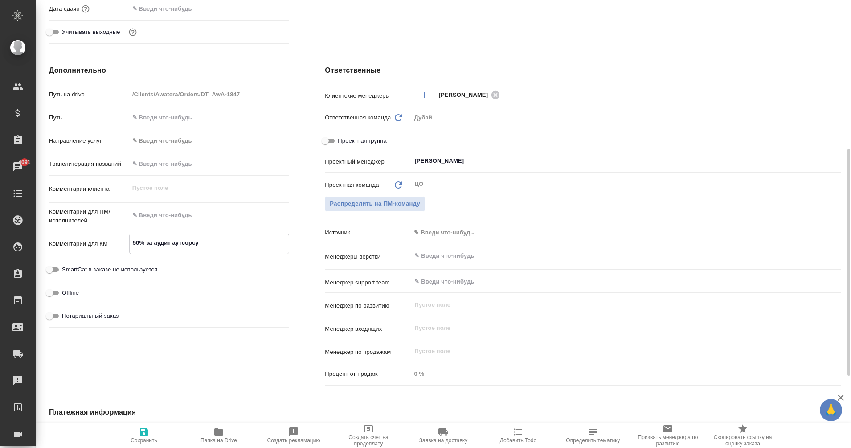
type textarea "x"
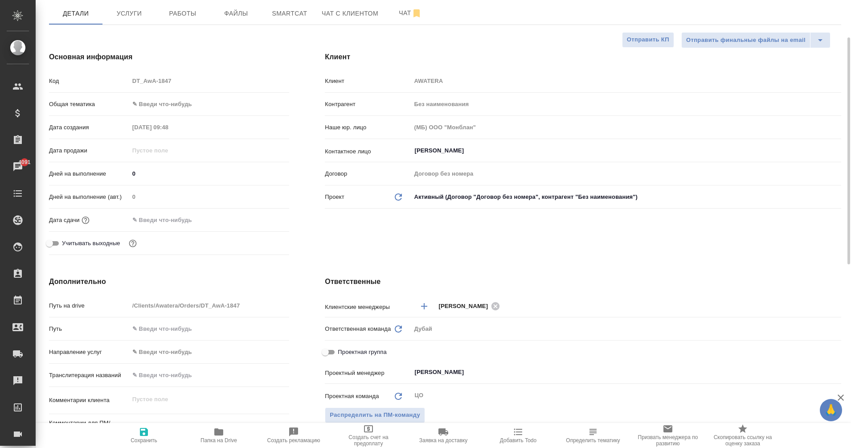
scroll to position [79, 0]
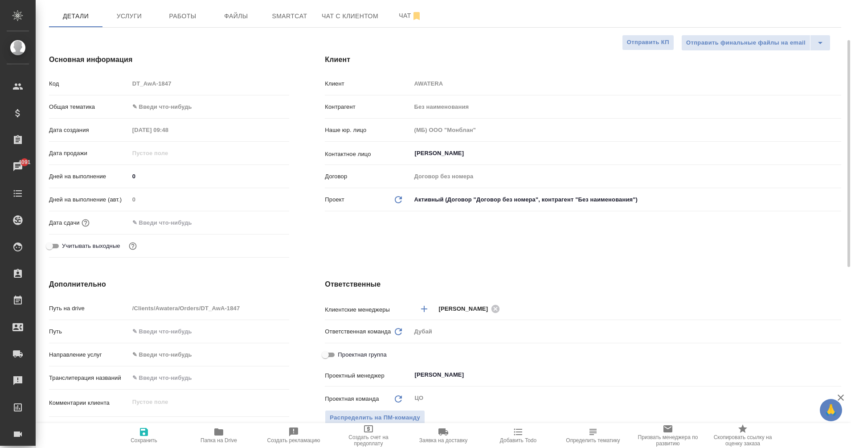
type textarea "50% за аудит аутсорсу"
type textarea "x"
click at [164, 220] on input "text" at bounding box center [169, 222] width 78 height 13
click at [259, 224] on icon "button" at bounding box center [263, 222] width 11 height 11
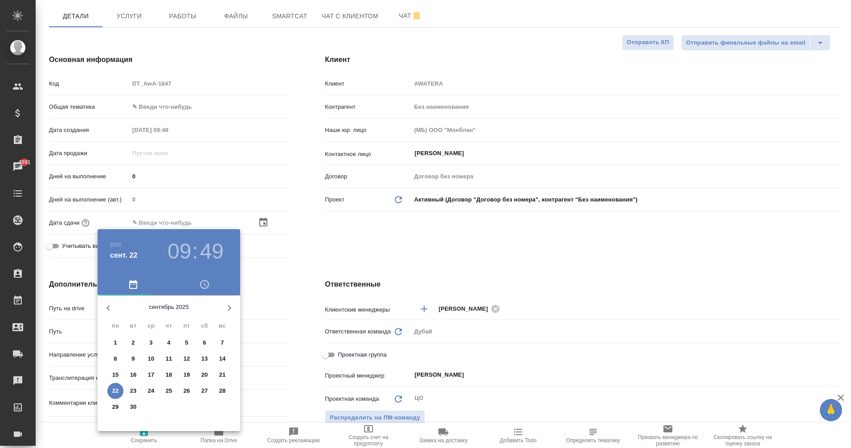
click at [132, 405] on p "30" at bounding box center [133, 406] width 7 height 9
type input "30.09.2025 09:49"
type textarea "x"
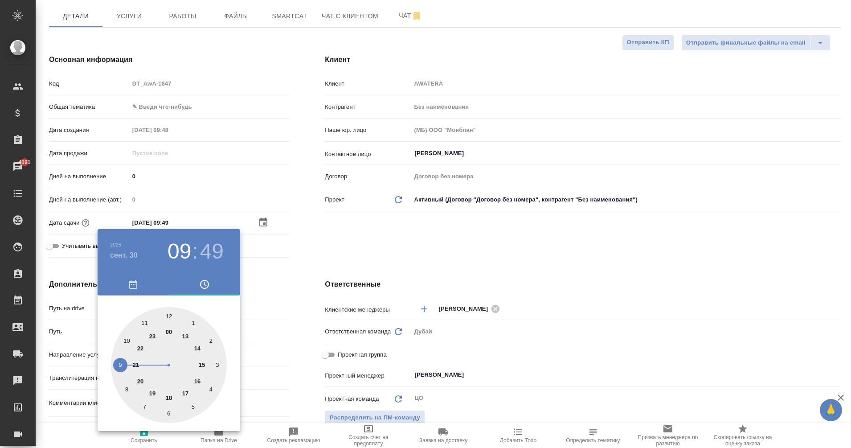
click at [283, 295] on div at bounding box center [425, 224] width 851 height 448
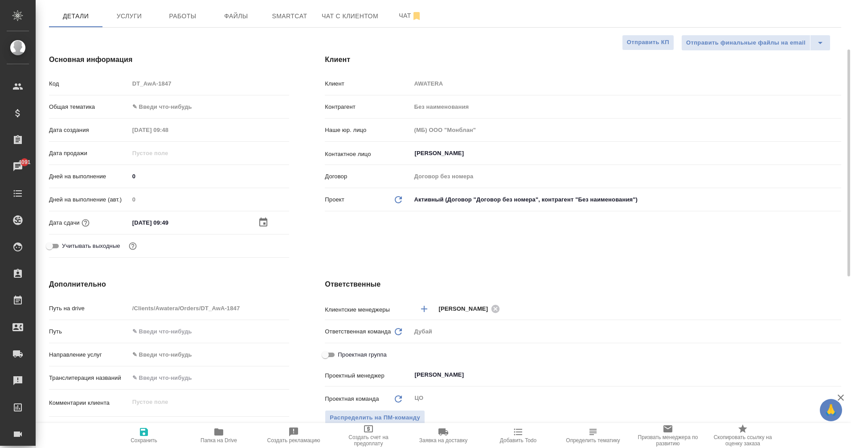
scroll to position [87, 0]
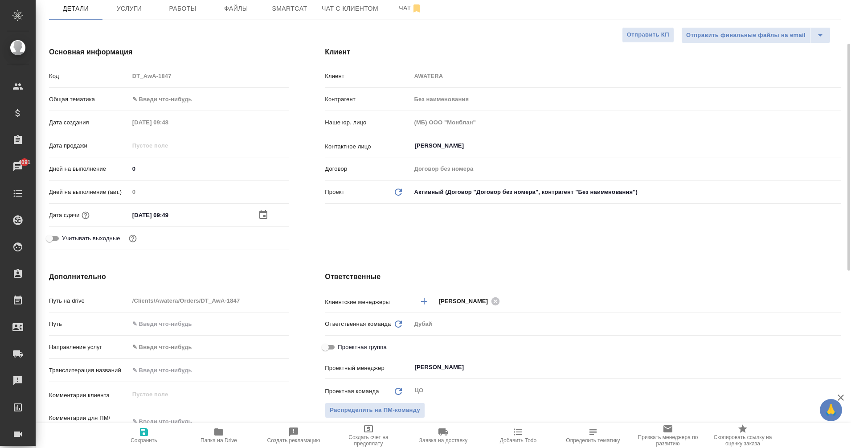
click at [150, 99] on body "🙏 .cls-1 fill:#fff; AWATERA Eganian Margarita Клиенты Спецификации Заказы 4091 …" at bounding box center [425, 224] width 851 height 448
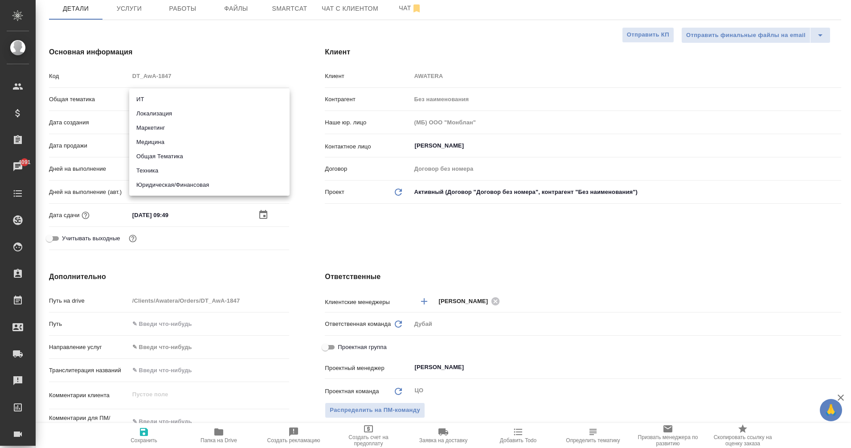
click at [171, 151] on li "Общая Тематика" at bounding box center [209, 156] width 160 height 14
type input "obtem"
type textarea "x"
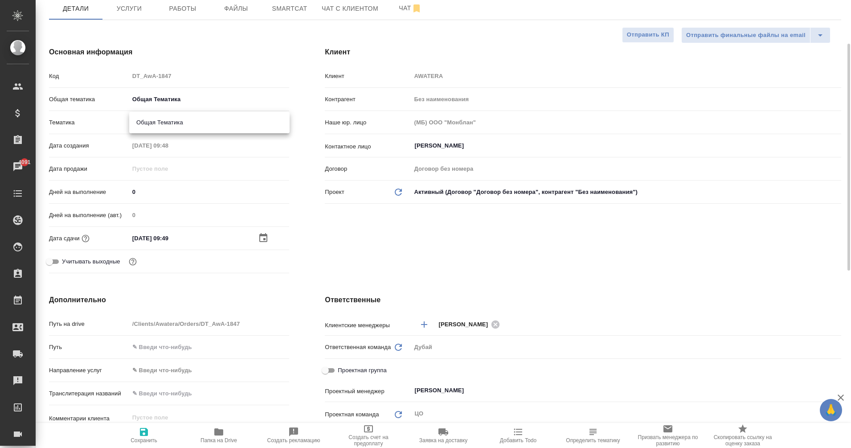
click at [156, 126] on body "🙏 .cls-1 fill:#fff; AWATERA Eganian Margarita Клиенты Спецификации Заказы 4091 …" at bounding box center [425, 224] width 851 height 448
click at [182, 123] on li "Общая Тематика" at bounding box center [209, 122] width 160 height 14
type textarea "x"
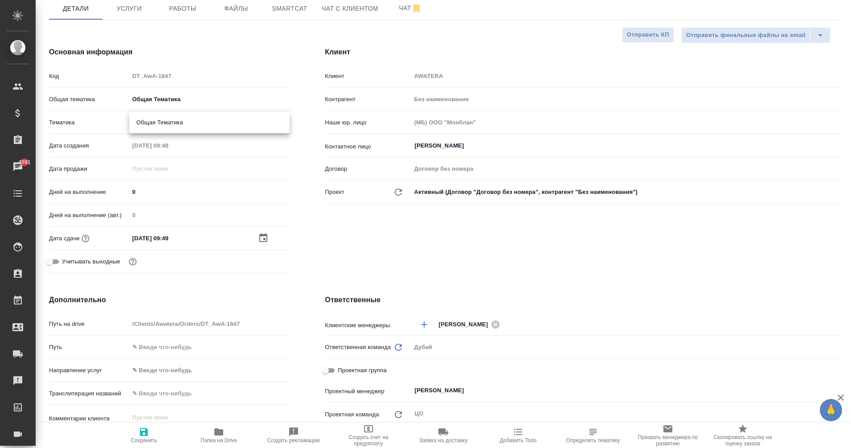
type input "6012b1ca196b0e5c9229a120"
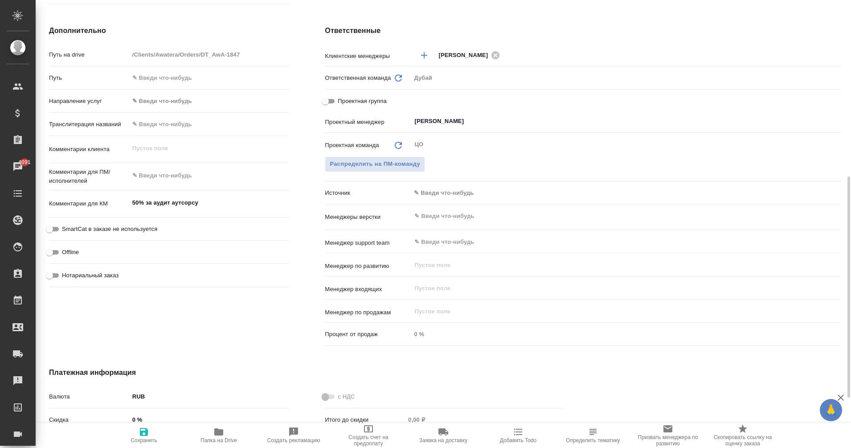
scroll to position [357, 0]
click at [147, 430] on icon "button" at bounding box center [144, 432] width 8 height 8
type textarea "x"
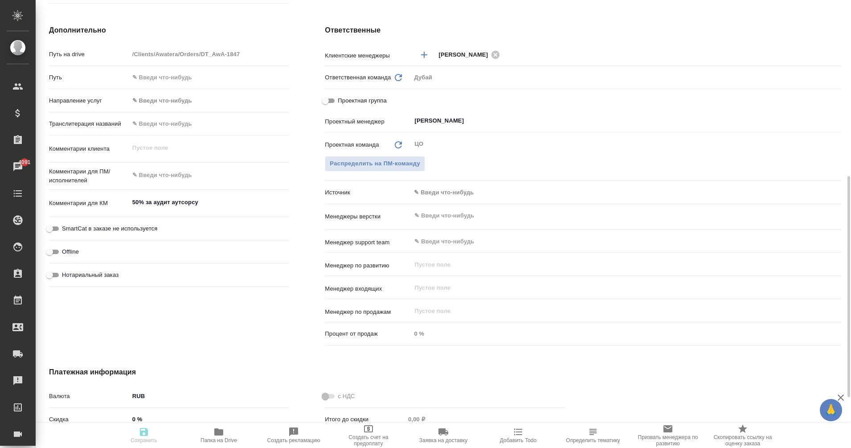
type textarea "x"
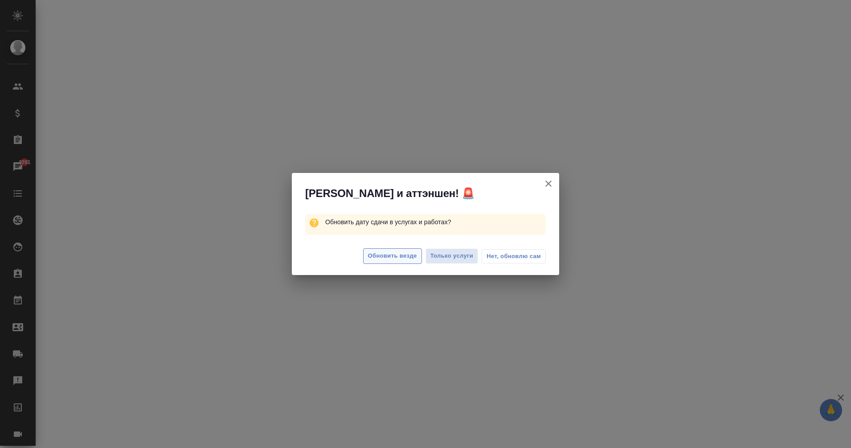
click at [395, 256] on span "Обновить везде" at bounding box center [392, 256] width 49 height 10
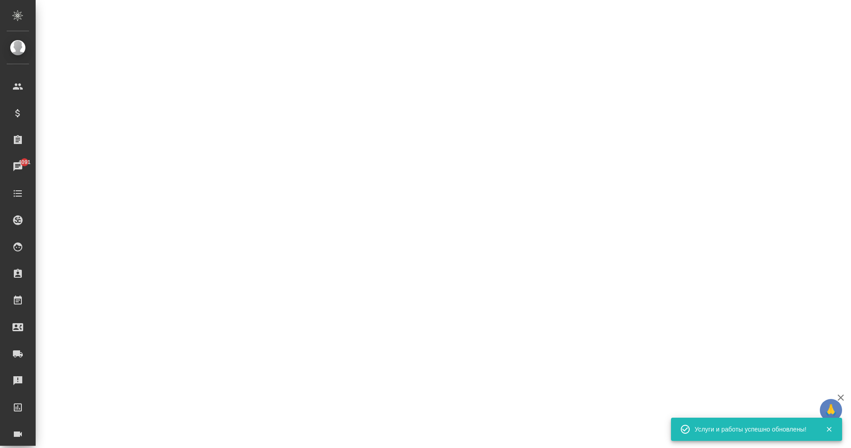
select select "RU"
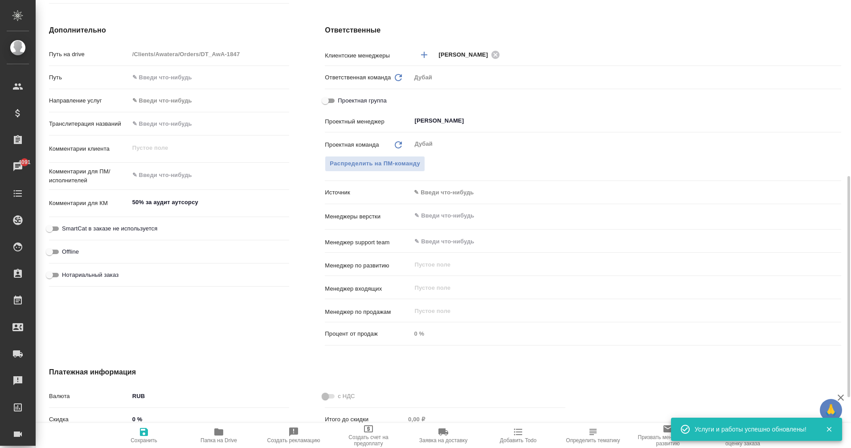
type textarea "x"
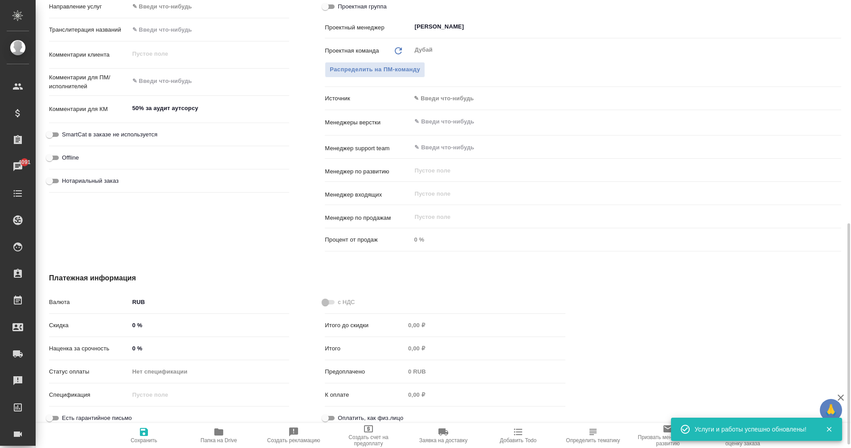
scroll to position [451, 0]
click at [145, 304] on body "🙏 .cls-1 fill:#fff; AWATERA Eganian Margarita Клиенты Спецификации Заказы 4091 …" at bounding box center [425, 224] width 851 height 448
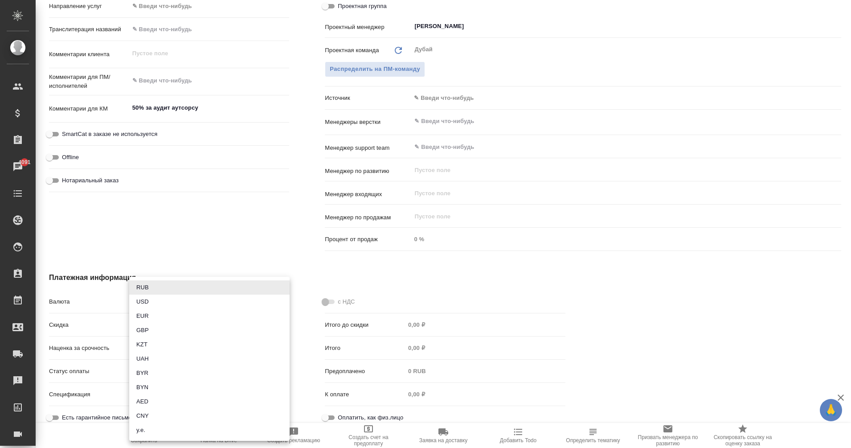
click at [246, 241] on div at bounding box center [425, 224] width 851 height 448
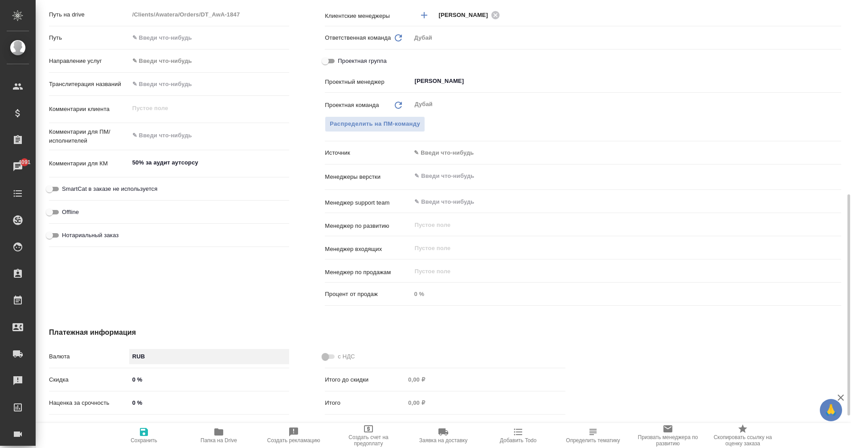
scroll to position [0, 0]
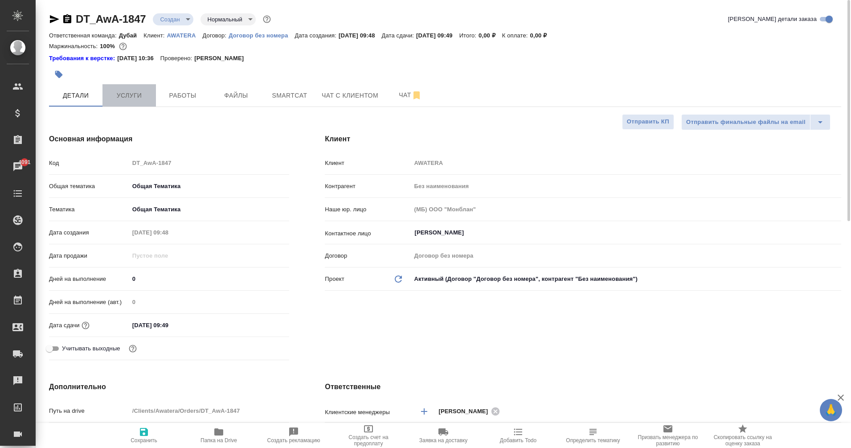
click at [134, 94] on span "Услуги" at bounding box center [129, 95] width 43 height 11
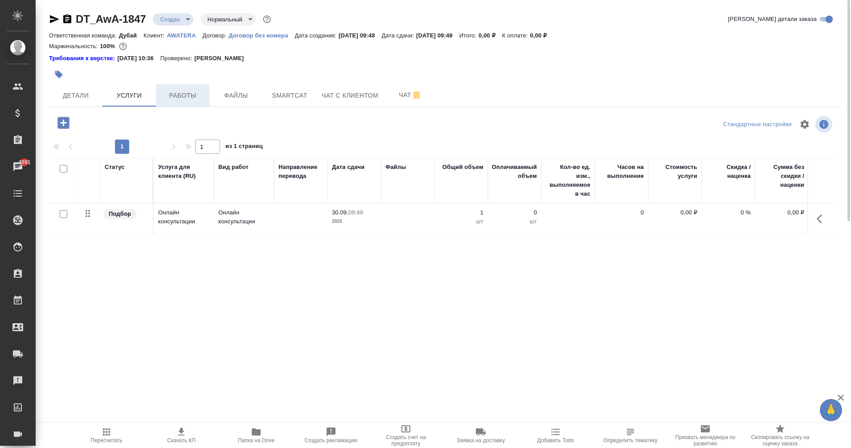
click at [184, 97] on span "Работы" at bounding box center [182, 95] width 43 height 11
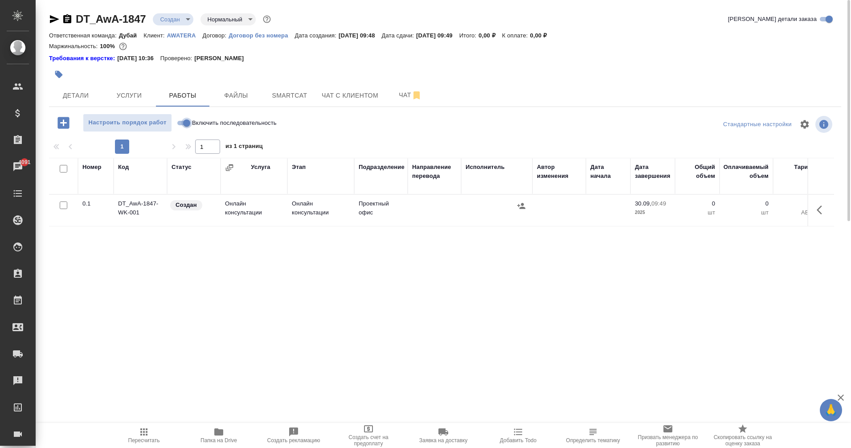
click at [182, 124] on input "Включить последовательность" at bounding box center [187, 123] width 32 height 11
checkbox input "true"
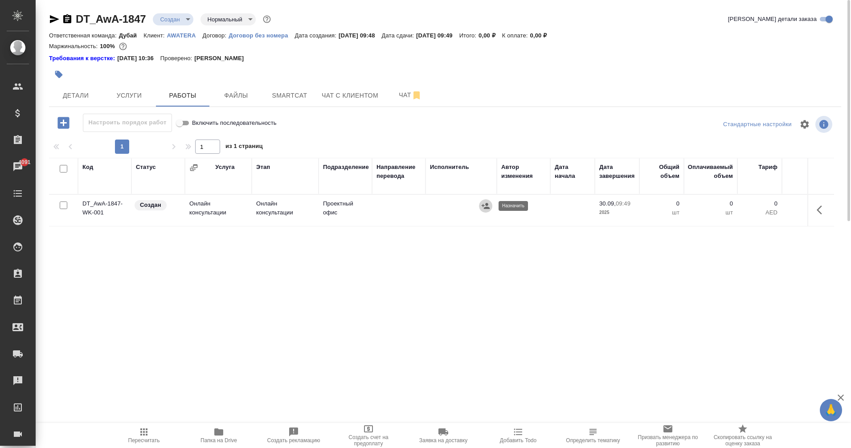
click at [490, 210] on button "button" at bounding box center [485, 205] width 13 height 13
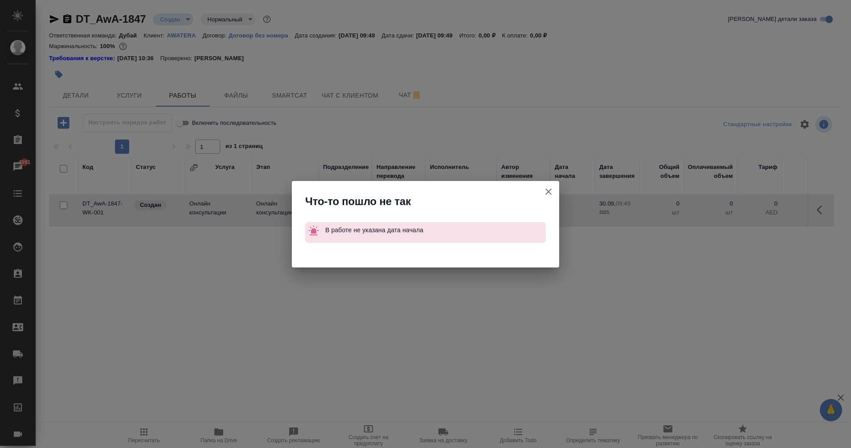
click at [548, 186] on icon "button" at bounding box center [548, 191] width 11 height 11
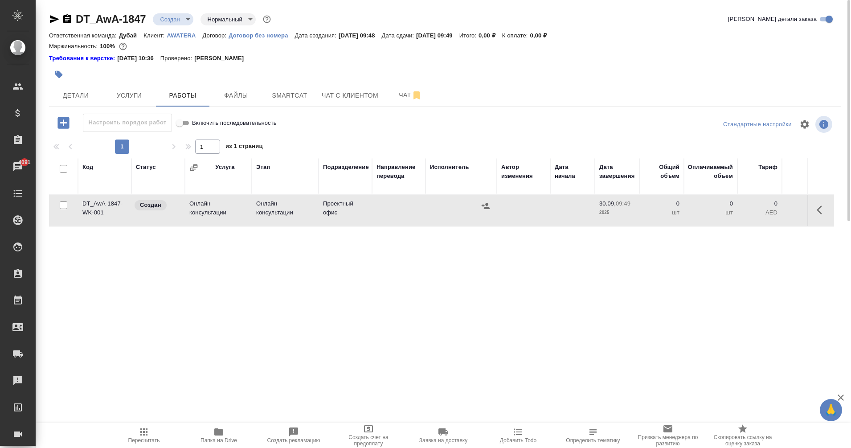
click at [821, 211] on icon "button" at bounding box center [822, 210] width 11 height 11
click at [761, 213] on icon "button" at bounding box center [756, 210] width 11 height 11
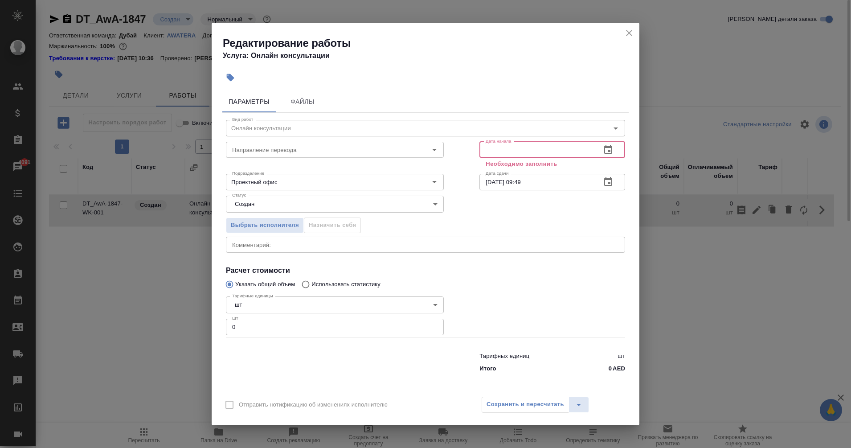
click at [503, 148] on input "text" at bounding box center [537, 150] width 115 height 16
click at [608, 150] on icon "button" at bounding box center [608, 149] width 11 height 11
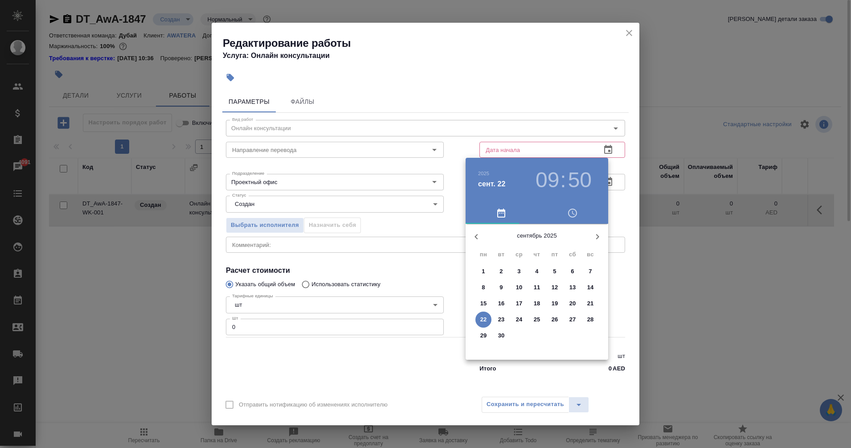
click at [484, 320] on p "22" at bounding box center [483, 319] width 7 height 9
type input "22.09.2025 09:50"
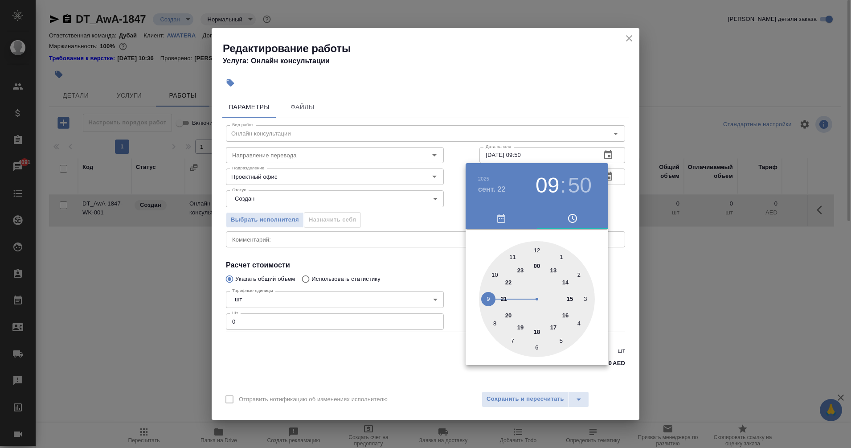
click at [416, 350] on div at bounding box center [425, 224] width 851 height 448
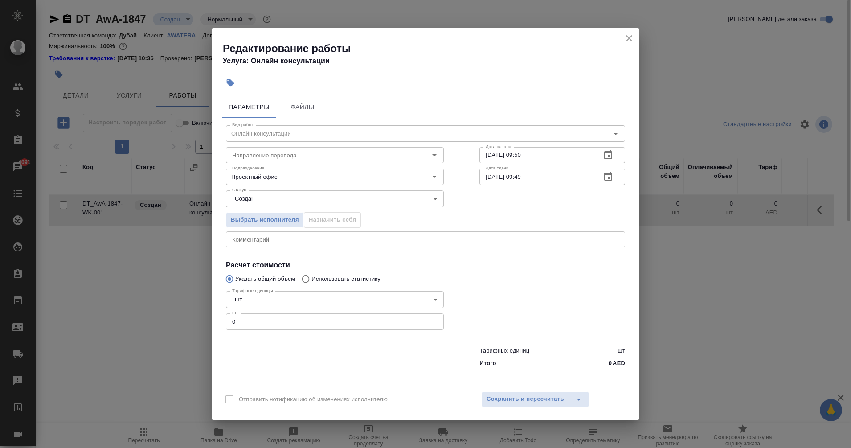
drag, startPoint x: 256, startPoint y: 320, endPoint x: 190, endPoint y: 325, distance: 65.7
click at [190, 325] on div "Редактирование работы Услуга: Онлайн консультации Параметры Файлы Вид работ Онл…" at bounding box center [425, 224] width 851 height 448
type input "1"
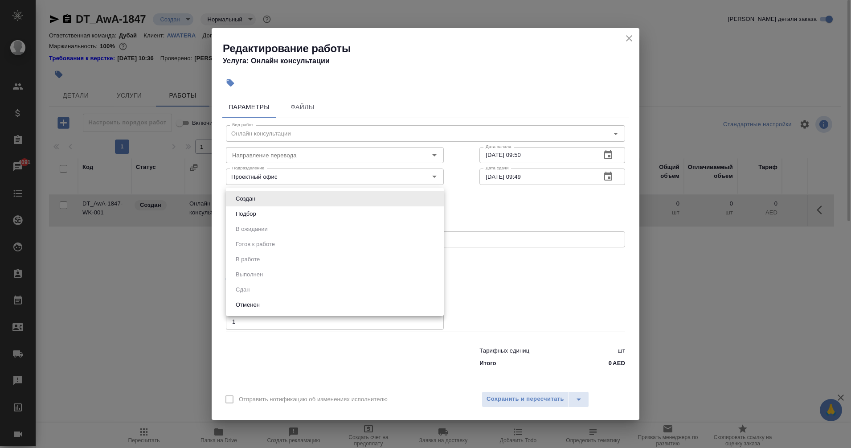
click at [398, 194] on body "🙏 .cls-1 fill:#fff; AWATERA Eganian Margarita Клиенты Спецификации Заказы 4091 …" at bounding box center [425, 224] width 851 height 448
click at [370, 352] on div at bounding box center [425, 224] width 851 height 448
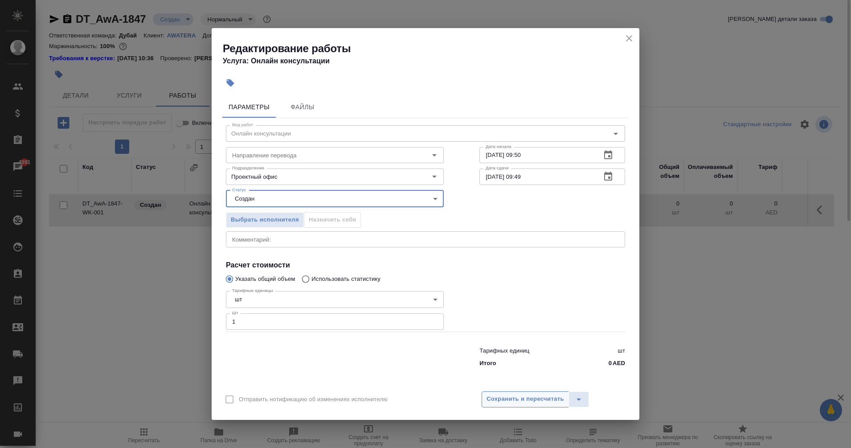
click at [523, 405] on button "Сохранить и пересчитать" at bounding box center [525, 399] width 87 height 16
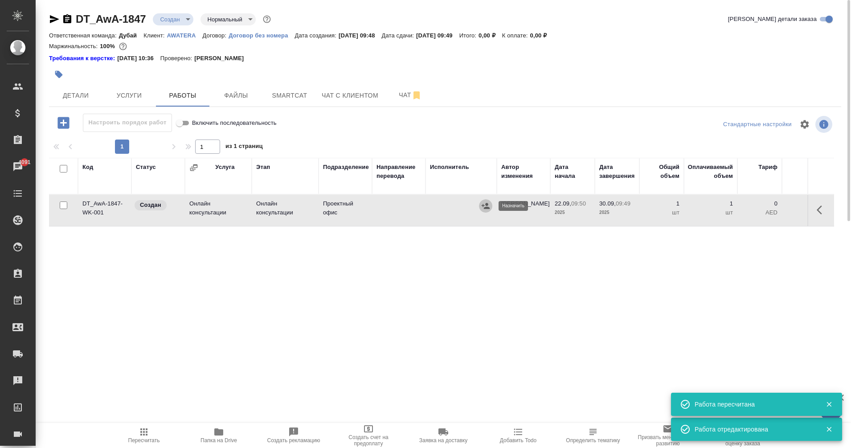
click at [480, 206] on button "button" at bounding box center [485, 205] width 13 height 13
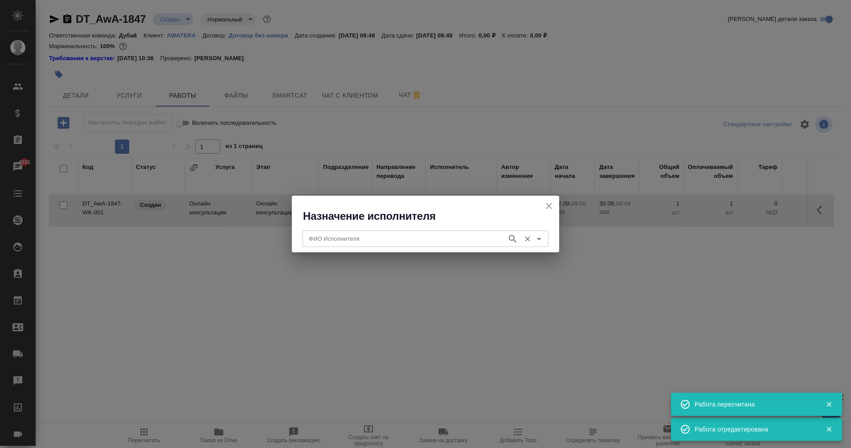
click at [385, 242] on input "ФИО Исполнителя" at bounding box center [403, 238] width 197 height 11
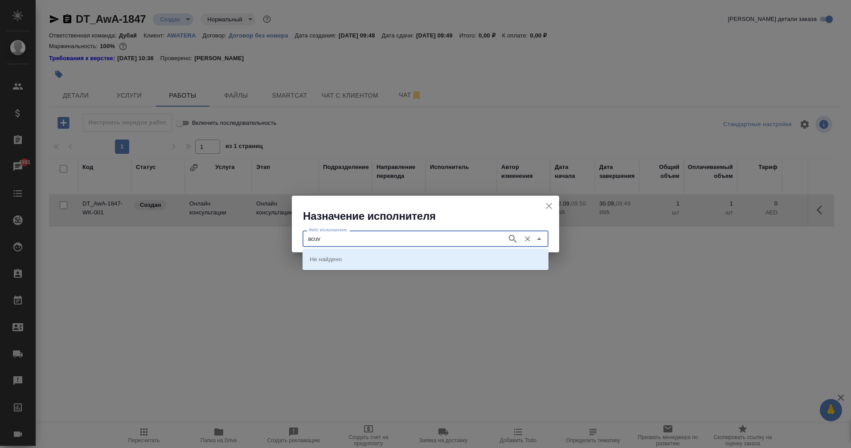
type input "acuv"
type input "аку"
type input "accuv"
click at [337, 254] on li "Accuvat" at bounding box center [426, 259] width 246 height 16
type input "Accuvat"
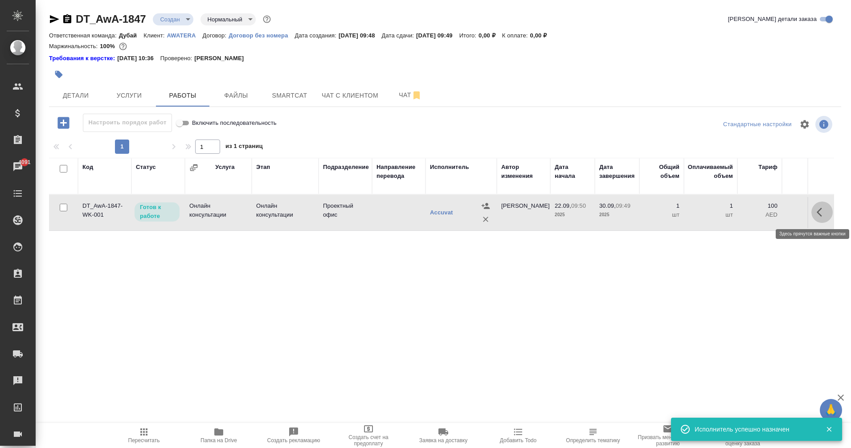
click at [817, 215] on icon "button" at bounding box center [822, 212] width 11 height 11
click at [753, 213] on icon "button" at bounding box center [756, 212] width 11 height 11
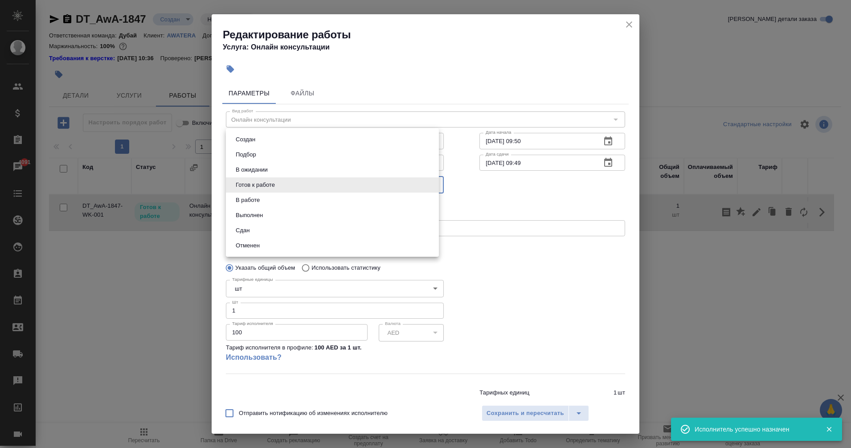
click at [336, 190] on body "🙏 .cls-1 fill:#fff; AWATERA Eganian Margarita Клиенты Спецификации Заказы 4091 …" at bounding box center [425, 224] width 851 height 448
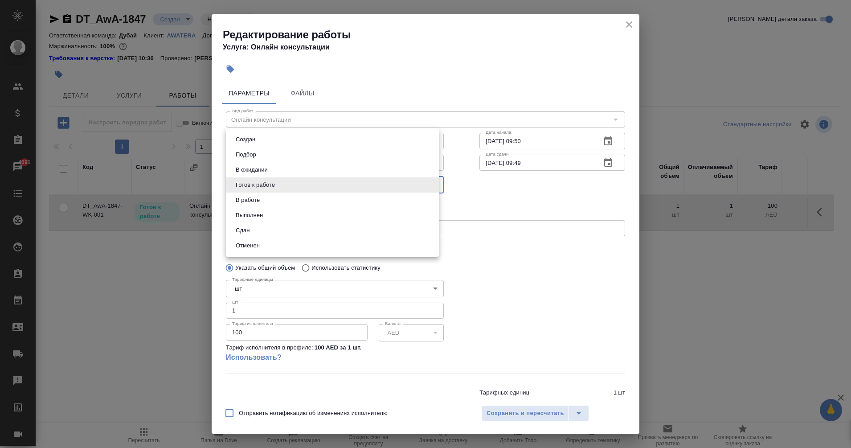
click at [250, 229] on button "Сдан" at bounding box center [242, 231] width 19 height 10
type input "closed"
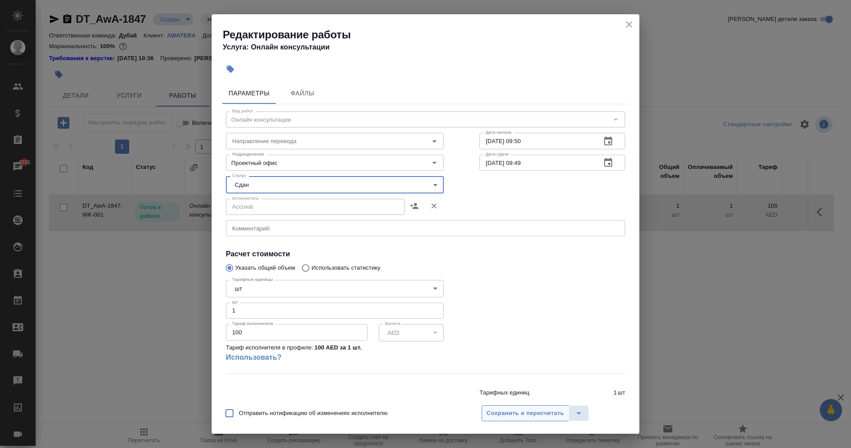
click at [528, 415] on span "Сохранить и пересчитать" at bounding box center [526, 413] width 78 height 10
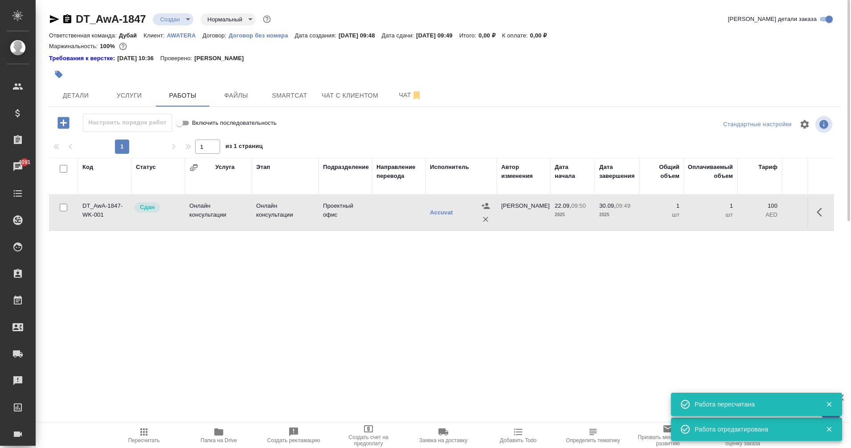
click at [400, 210] on td at bounding box center [398, 212] width 53 height 31
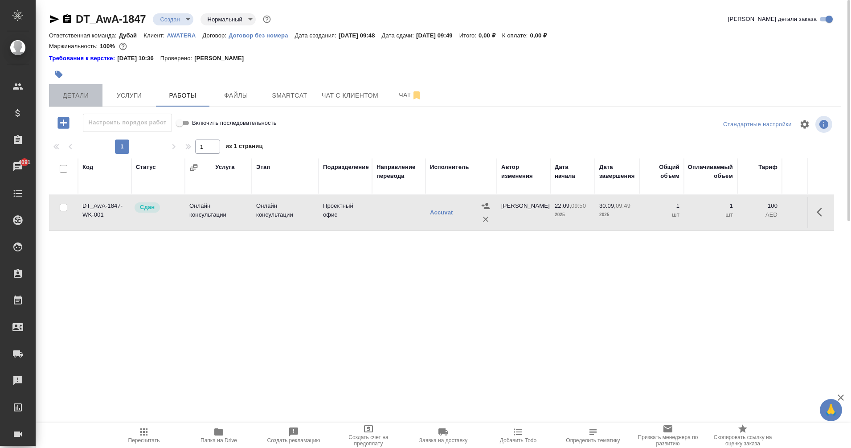
click at [101, 98] on button "Детали" at bounding box center [75, 95] width 53 height 22
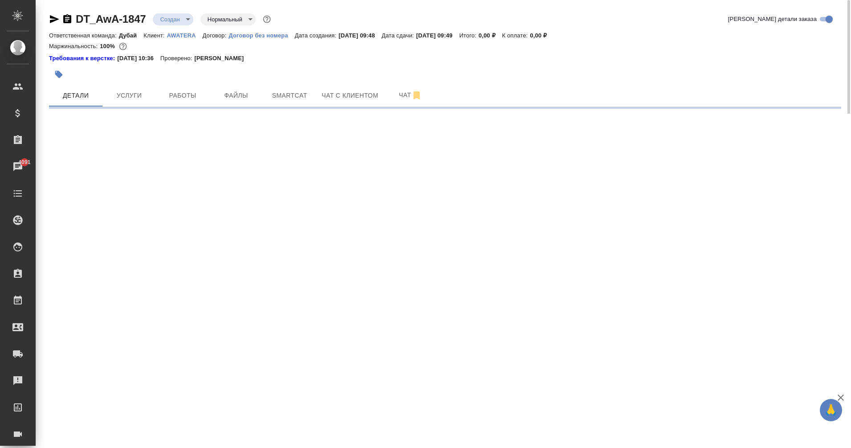
click at [480, 246] on div ".cls-1 fill:#fff; AWATERA Eganian Margarita Клиенты Спецификации Заказы 4091 Ча…" at bounding box center [425, 224] width 851 height 448
select select "RU"
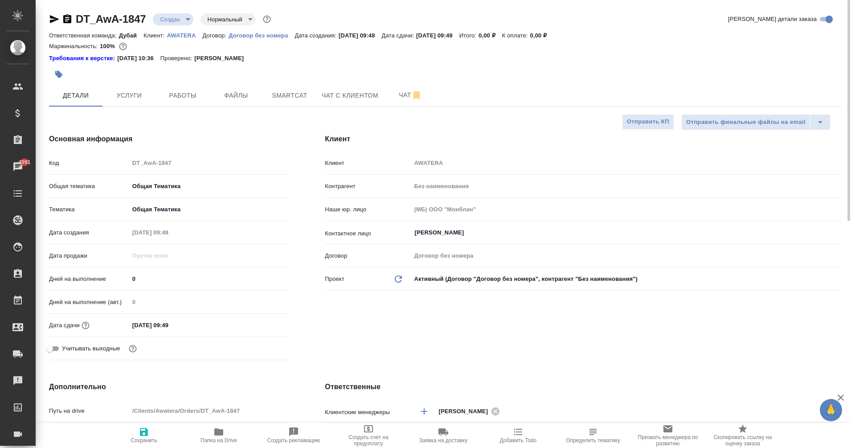
type textarea "x"
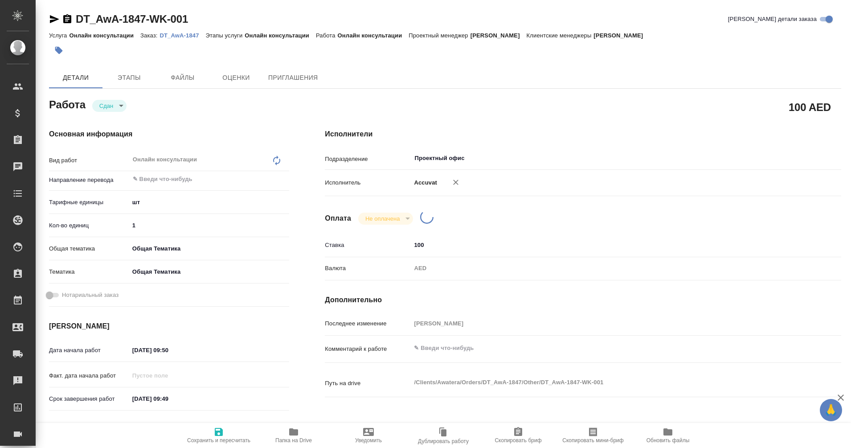
type textarea "x"
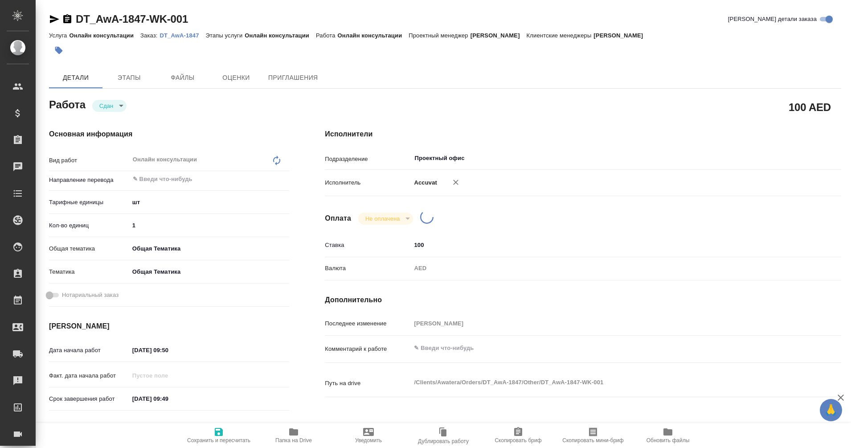
type textarea "x"
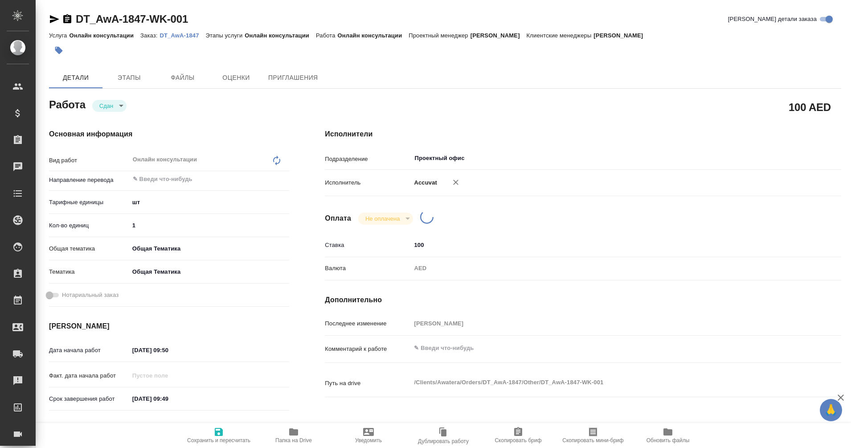
type textarea "x"
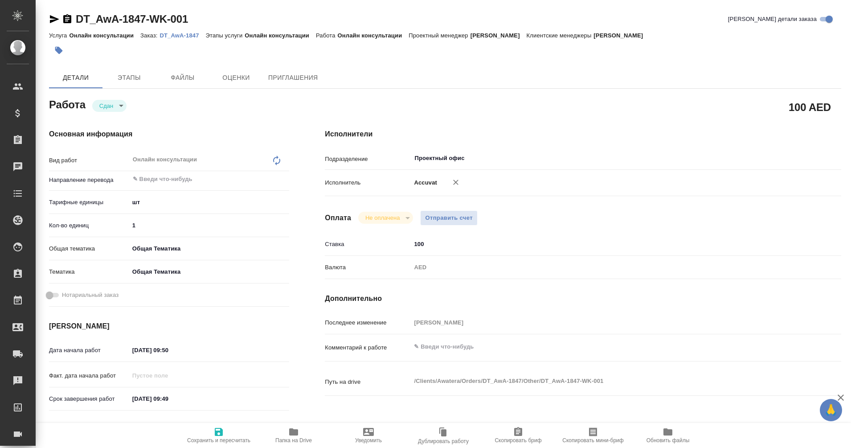
type textarea "x"
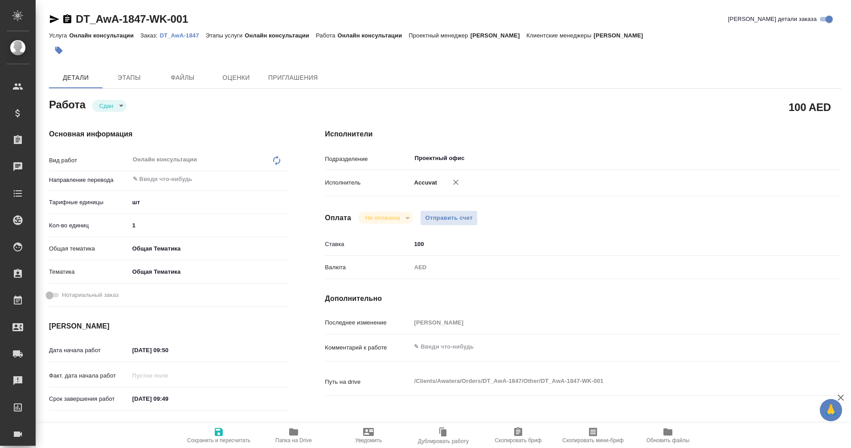
type textarea "x"
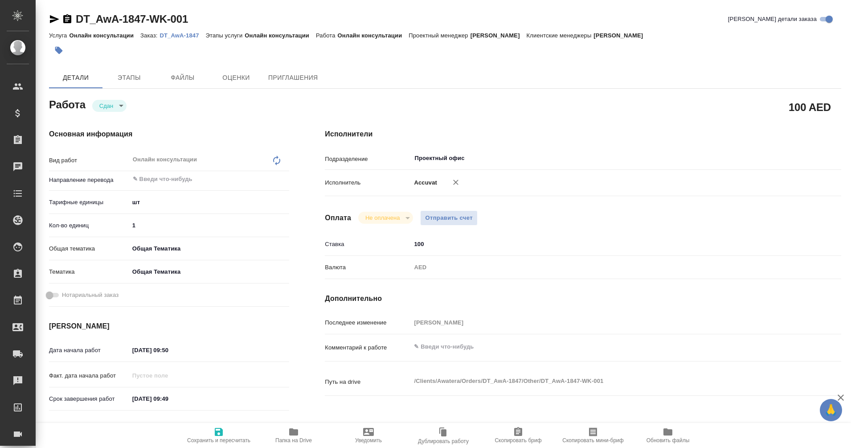
type textarea "x"
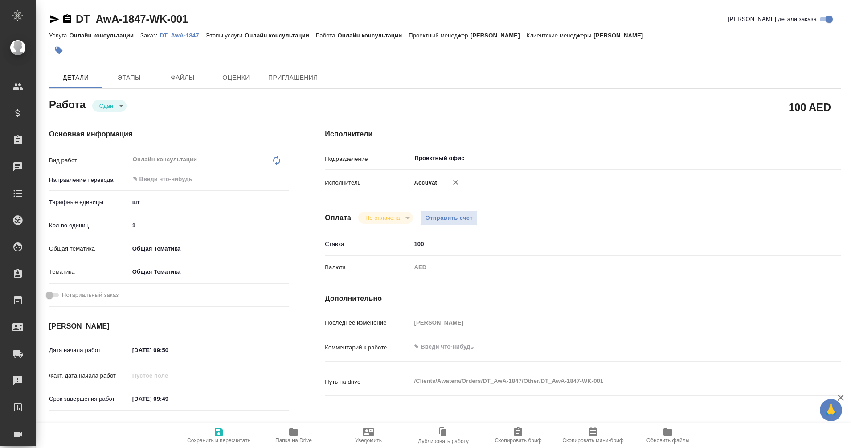
type textarea "x"
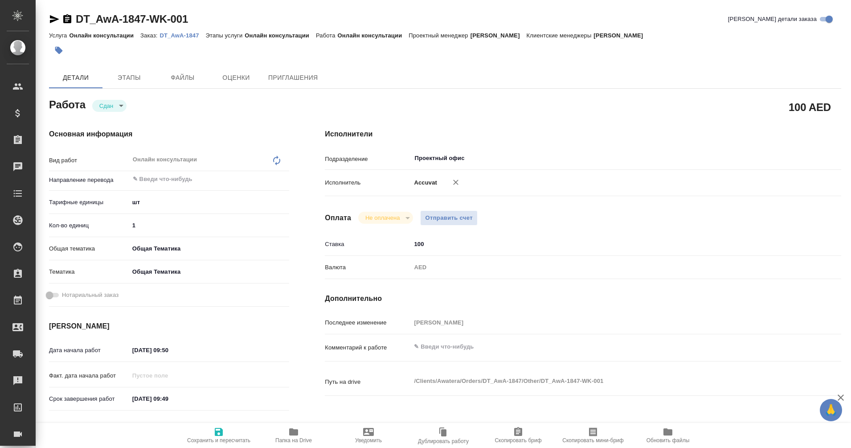
type textarea "x"
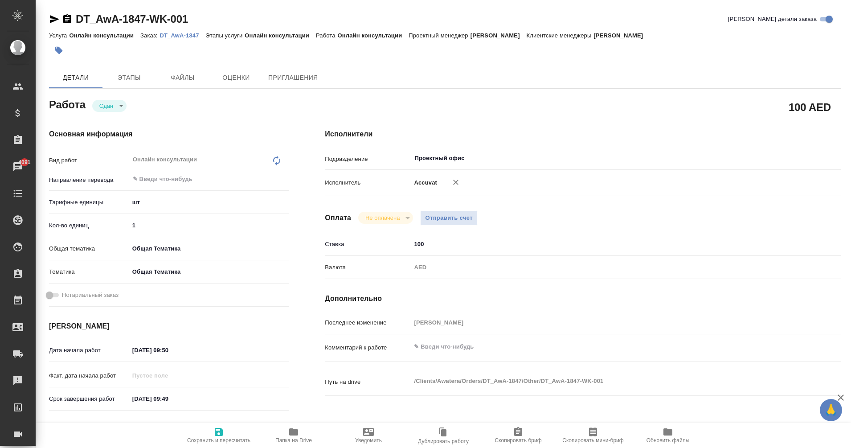
type textarea "x"
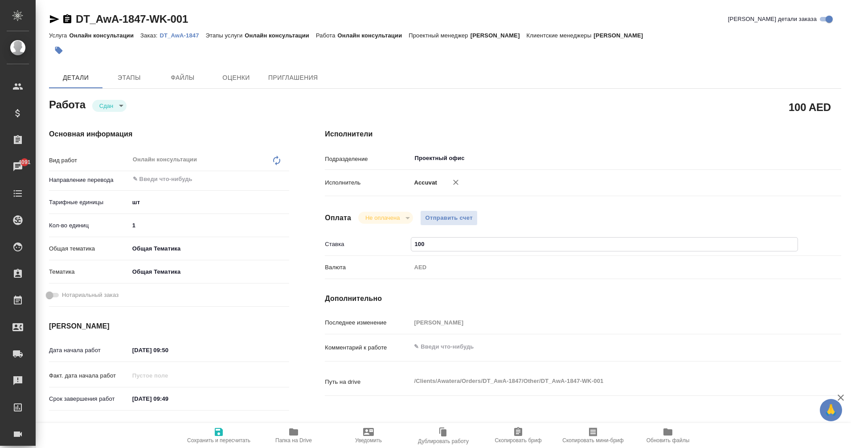
drag, startPoint x: 423, startPoint y: 243, endPoint x: 389, endPoint y: 249, distance: 34.8
click at [389, 249] on div "Ставка 100" at bounding box center [583, 244] width 517 height 16
type textarea "x"
type input "4"
type textarea "x"
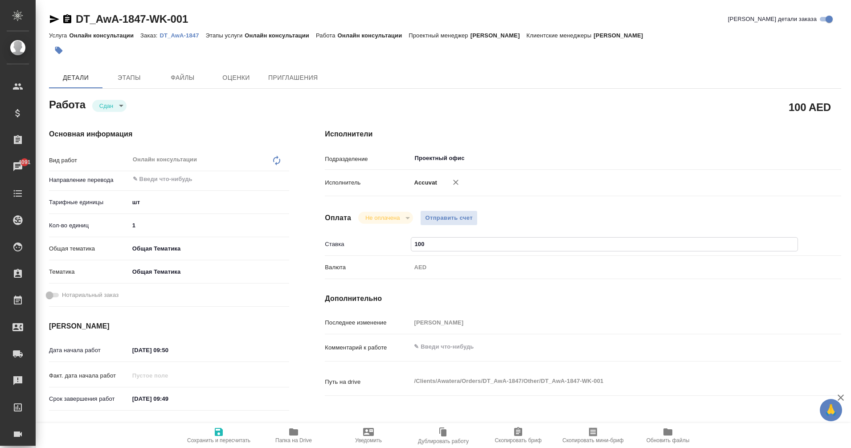
type textarea "x"
type input "44"
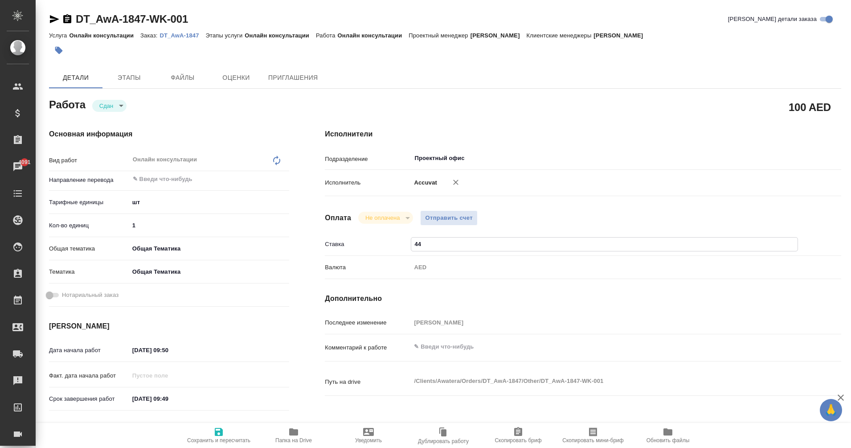
type textarea "x"
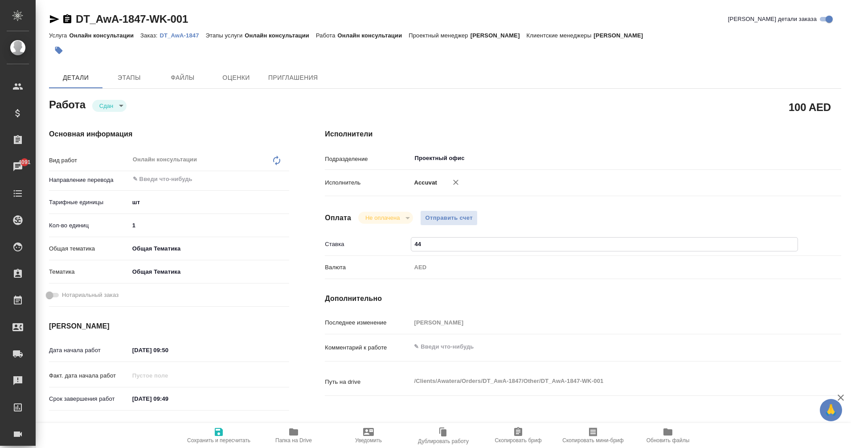
type input "446"
type textarea "x"
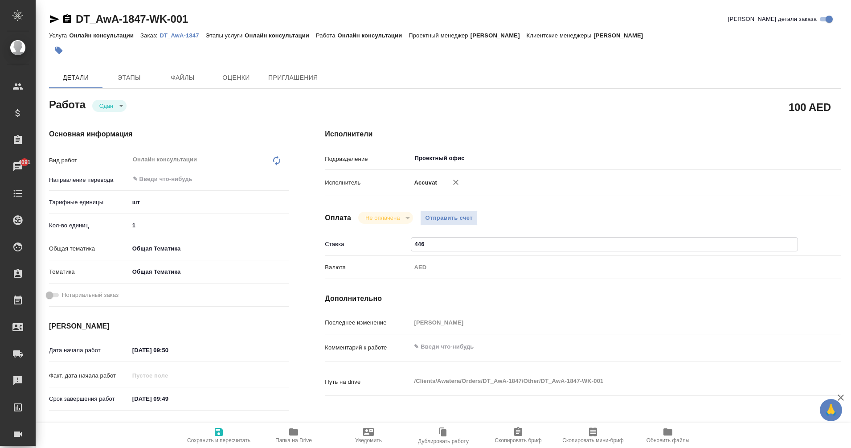
type textarea "x"
type input "4462"
type textarea "x"
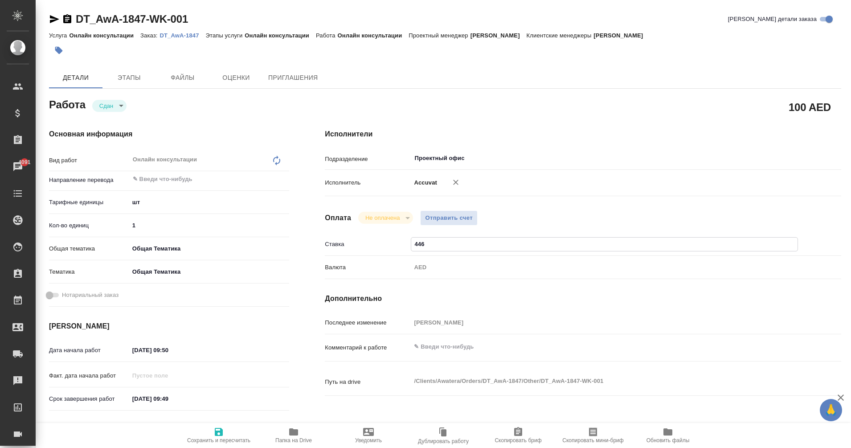
type textarea "x"
type input "4462"
click at [231, 437] on span "Сохранить и пересчитать" at bounding box center [219, 434] width 64 height 17
type textarea "x"
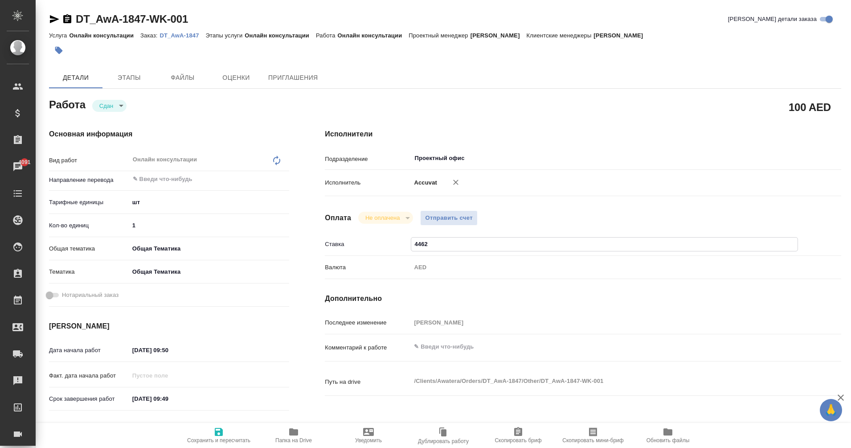
type textarea "x"
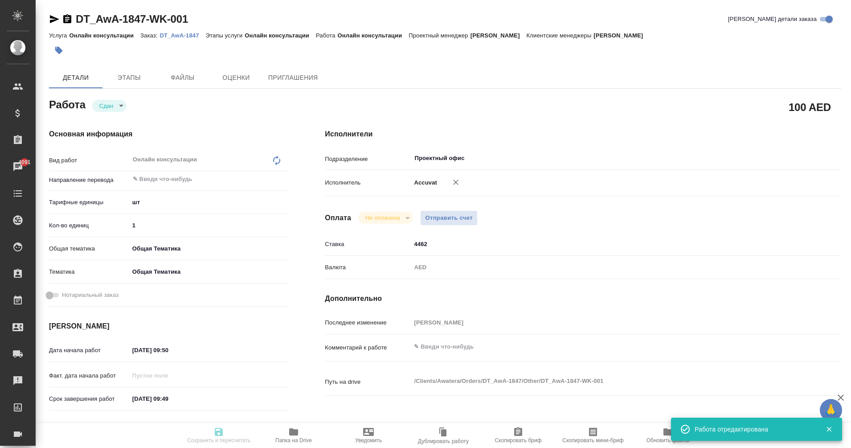
type textarea "x"
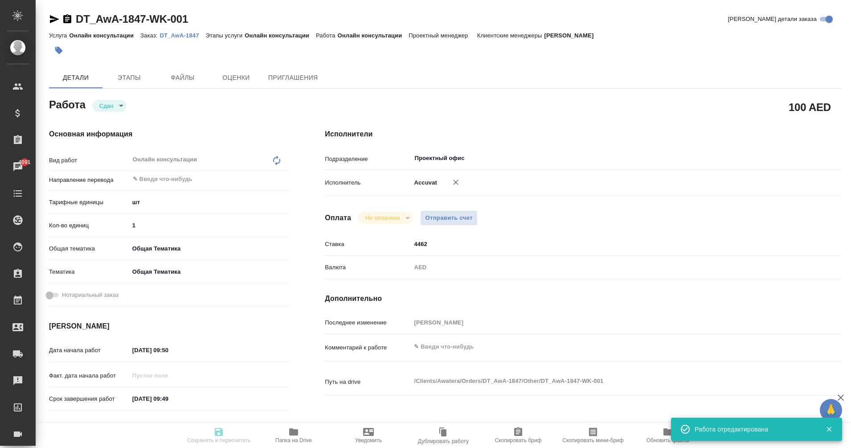
type input "closed"
type textarea "Онлайн консультации"
type textarea "x"
type input "5a8b1489cc6b4906c91bfdc1"
type input "1"
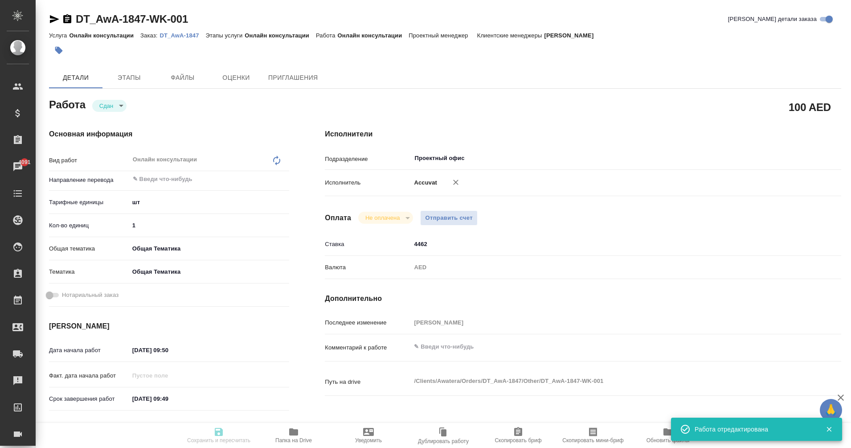
type input "obtem"
type input "6012b1ca196b0e5c9229a120"
type input "22.09.2025 09:50"
type input "30.09.2025 09:49"
type input "22.09.2025 09:51"
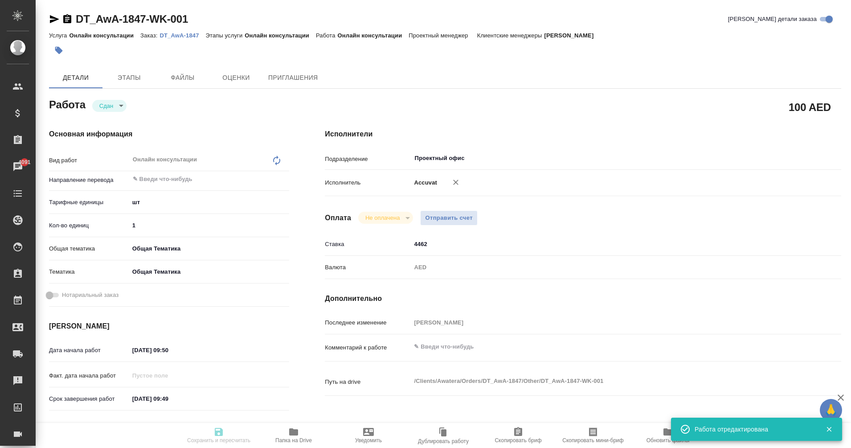
type input "30.09.2025 09:49"
type input "Проектный офис"
type input "notPayed"
type input "4462"
type input "AED"
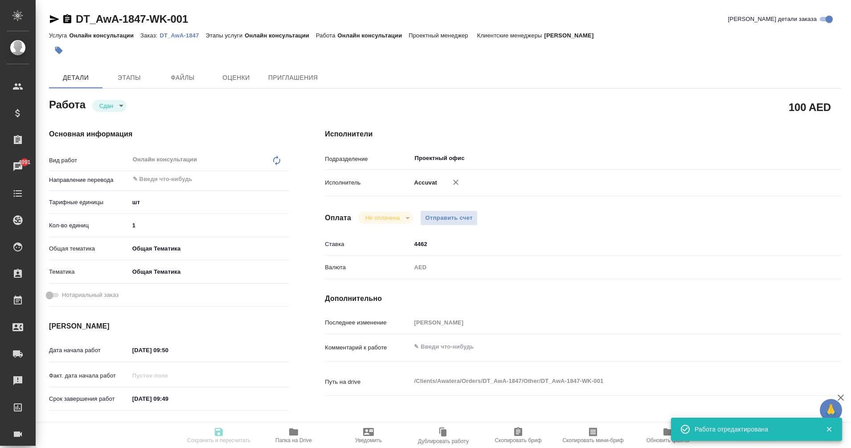
type input "[PERSON_NAME]"
type textarea "x"
type textarea "/Clients/Awatera/Orders/DT_AwA-1847/Other/DT_AwA-1847-WK-001"
type textarea "x"
type input "DT_AwA-1847"
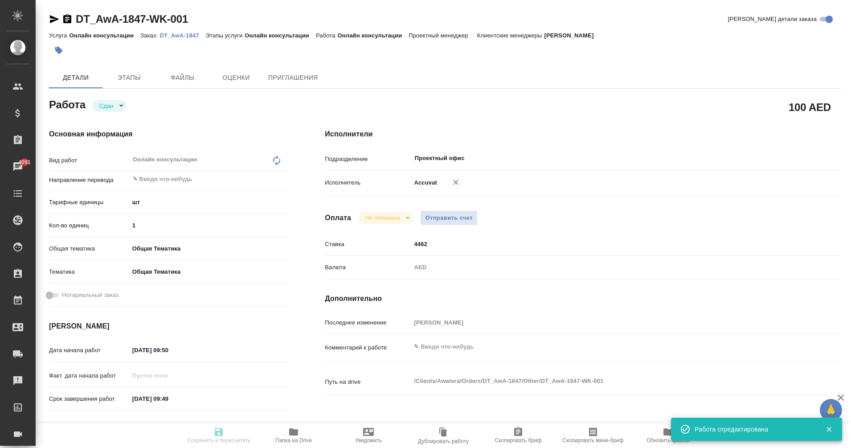
type input "Онлайн консультации"
type input "[PERSON_NAME]"
type input "/Clients/Awatera/Orders/DT_AwA-1847"
type textarea "x"
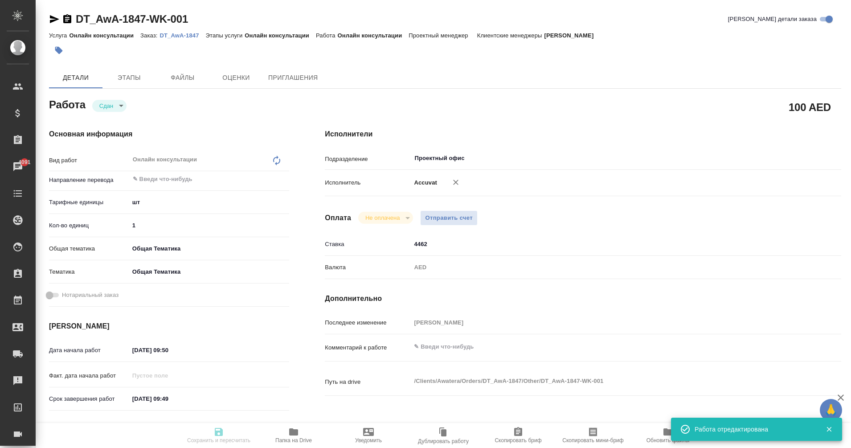
type textarea "x"
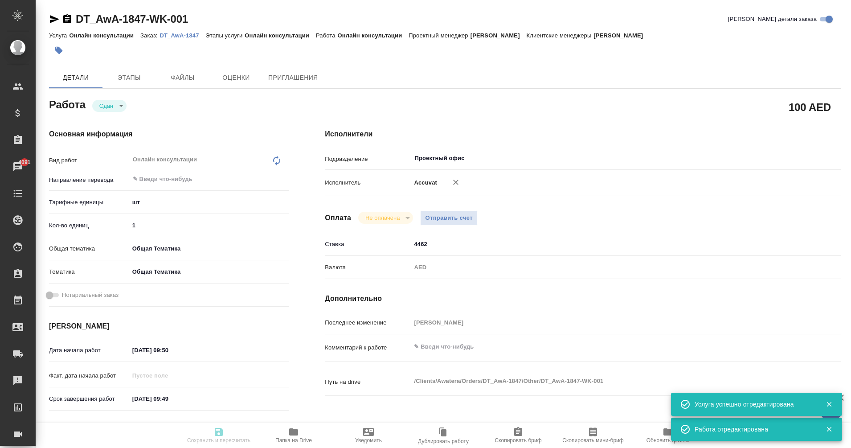
type textarea "x"
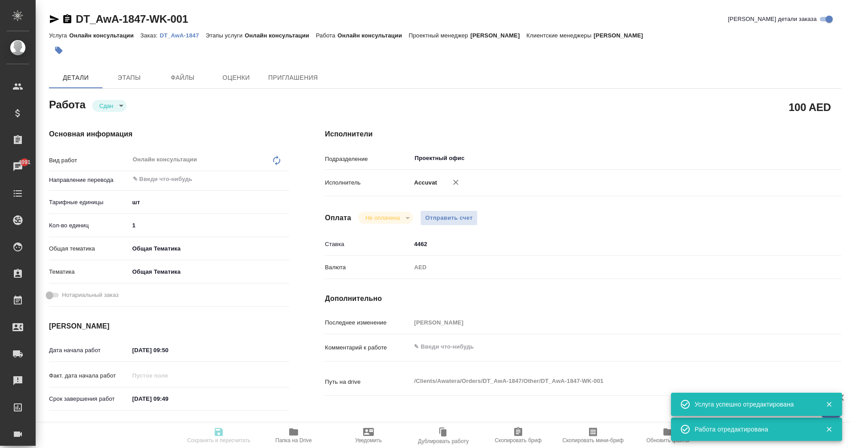
type textarea "x"
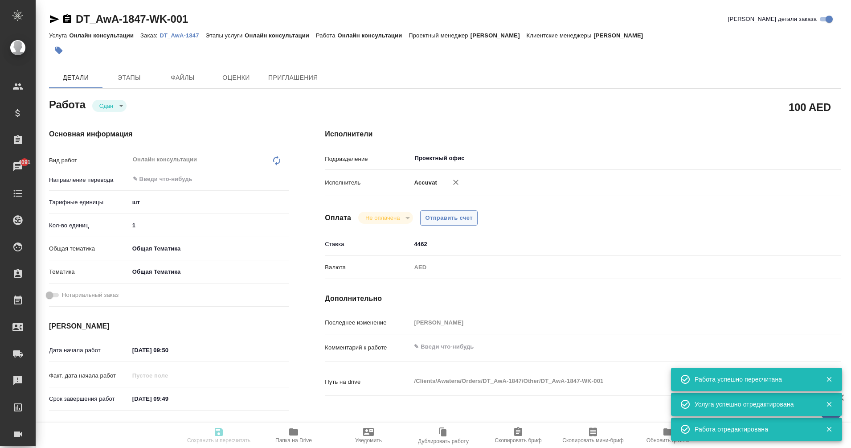
type textarea "x"
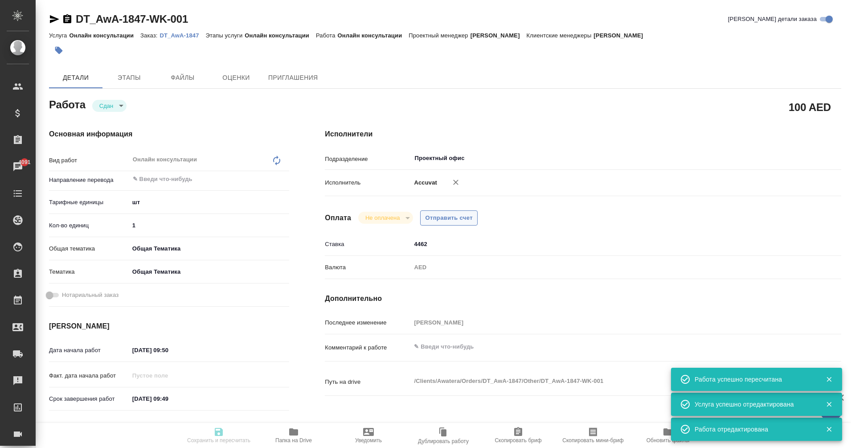
type input "closed"
type textarea "Онлайн консультации"
type textarea "x"
type input "5a8b1489cc6b4906c91bfdc1"
type input "1"
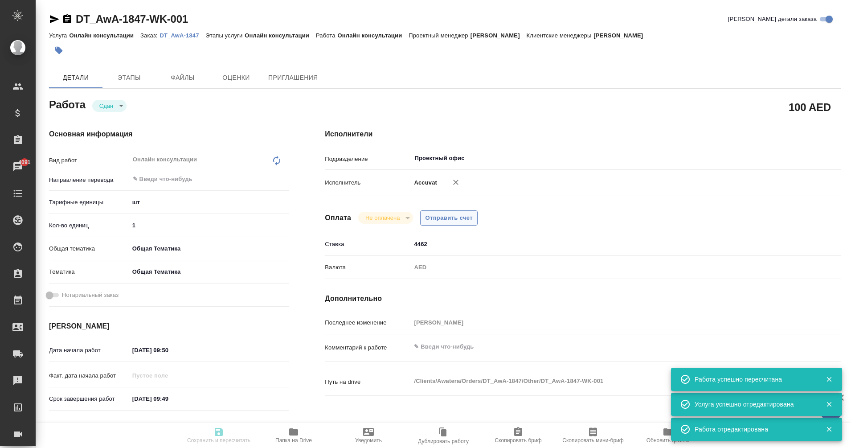
type input "obtem"
type input "6012b1ca196b0e5c9229a120"
type input "22.09.2025 09:50"
type input "30.09.2025 09:49"
type input "22.09.2025 09:51"
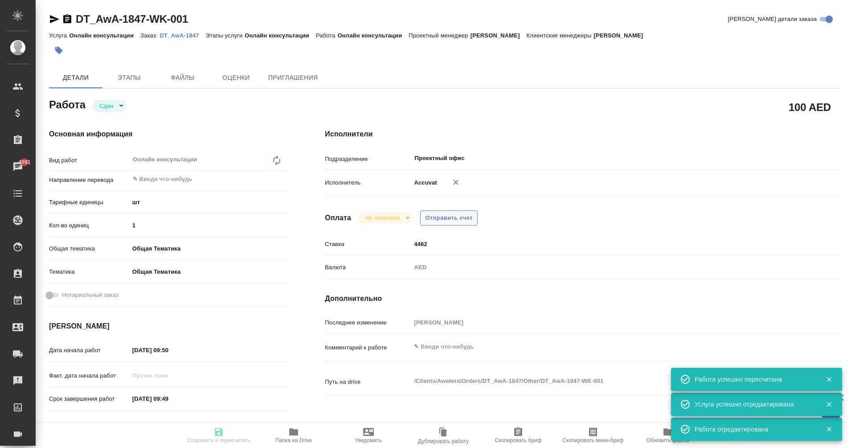
type input "30.09.2025 09:49"
type input "Проектный офис"
type input "notPayed"
type input "4462"
type input "AED"
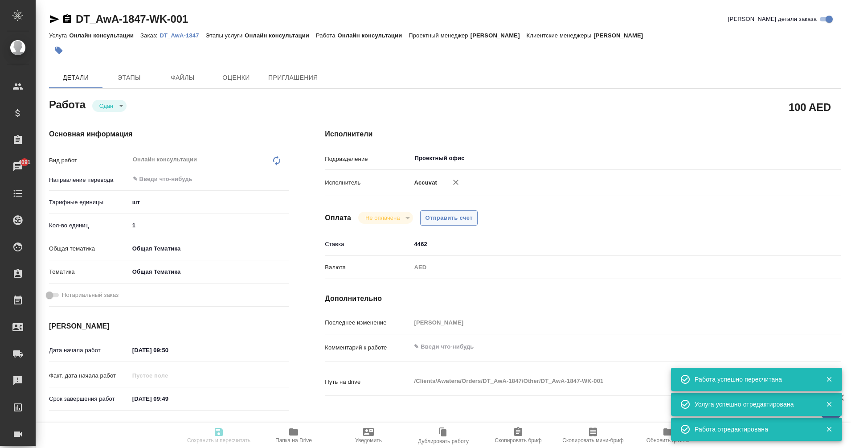
type input "[PERSON_NAME]"
type textarea "x"
type textarea "/Clients/Awatera/Orders/DT_AwA-1847/Other/DT_AwA-1847-WK-001"
type textarea "x"
type input "DT_AwA-1847"
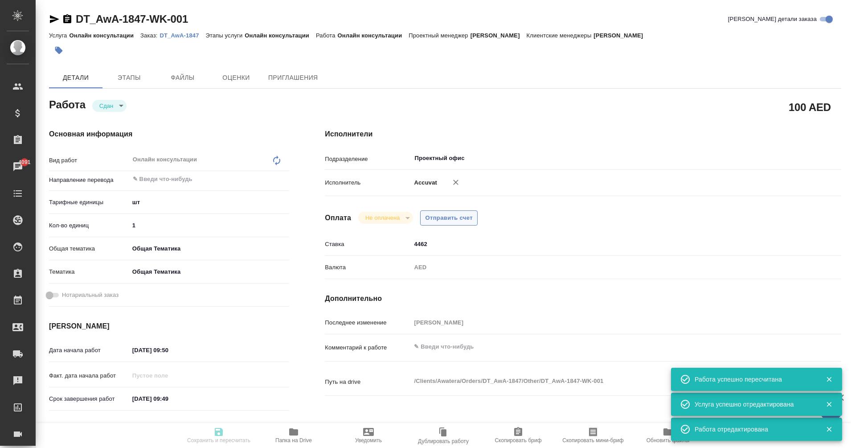
type input "Онлайн консультации"
type input "[PERSON_NAME]"
type input "/Clients/Awatera/Orders/DT_AwA-1847"
type textarea "x"
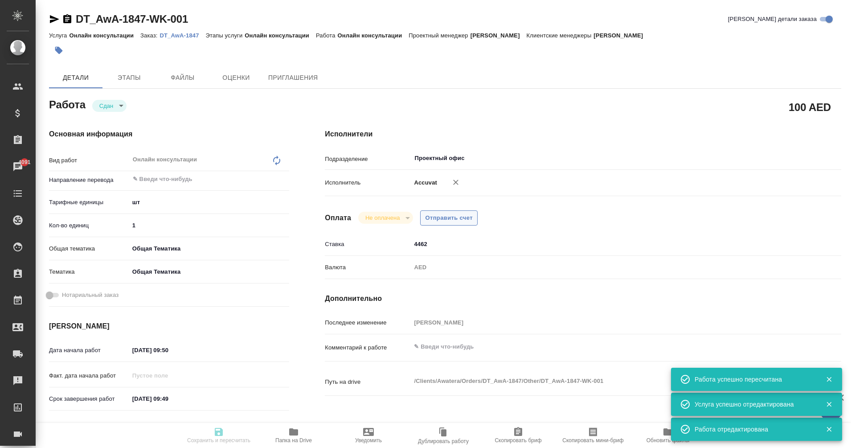
type textarea "x"
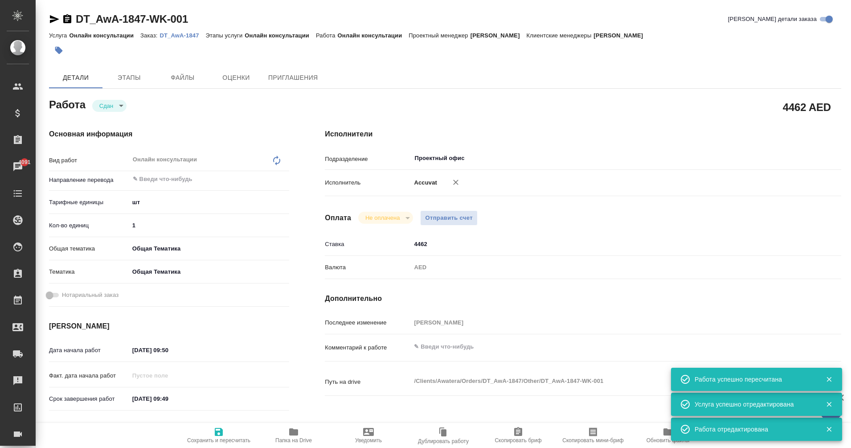
type textarea "x"
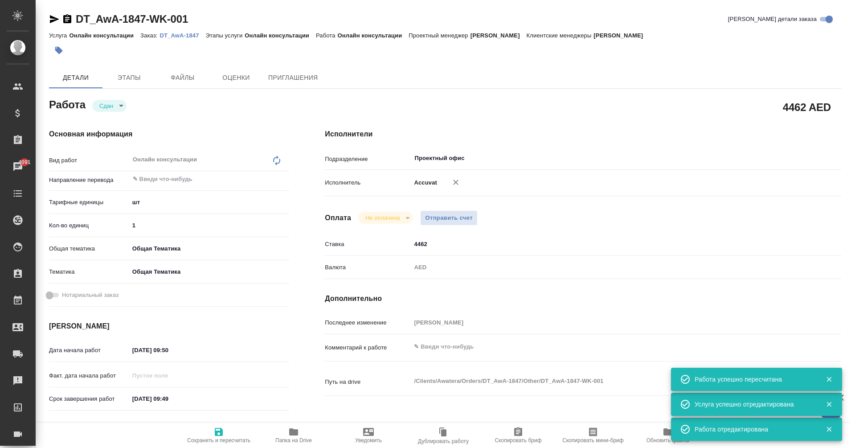
type textarea "x"
click at [448, 220] on span "Отправить счет" at bounding box center [449, 218] width 48 height 10
type textarea "x"
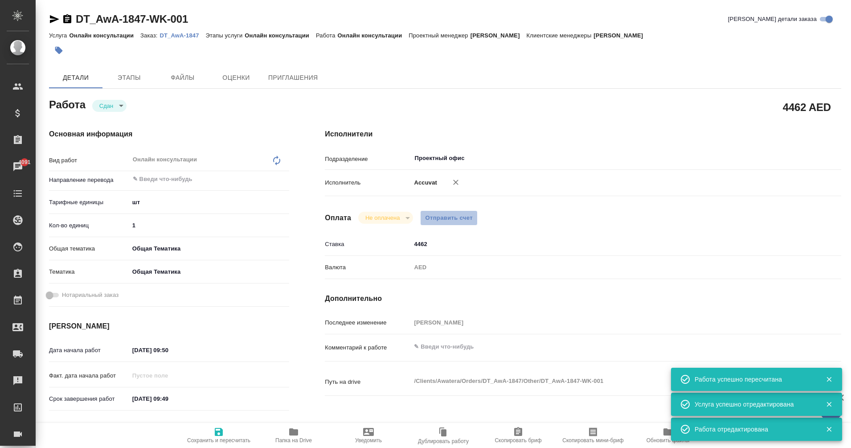
type textarea "x"
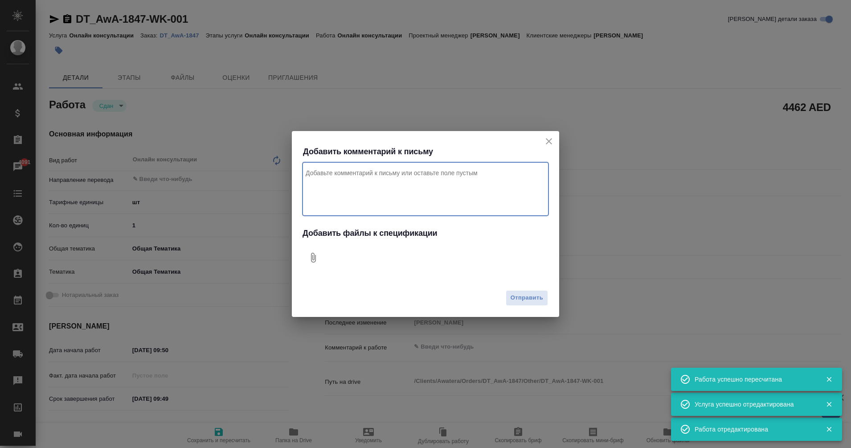
click at [337, 184] on textarea "Комментарий к письму" at bounding box center [426, 188] width 246 height 53
type textarea "x"
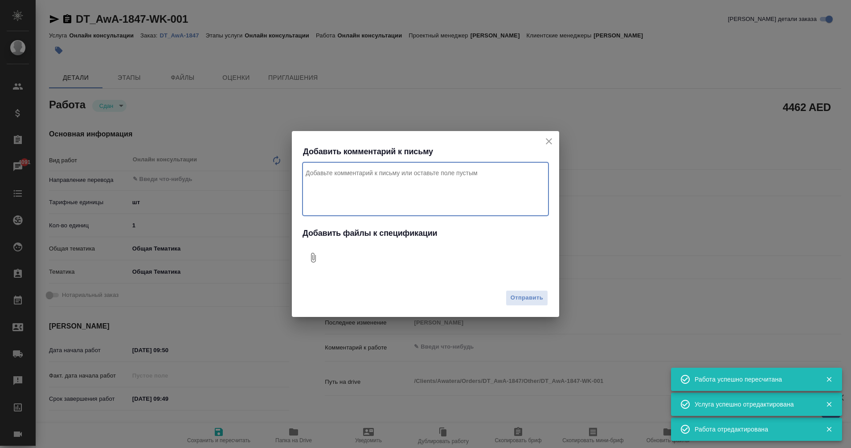
type textarea "x"
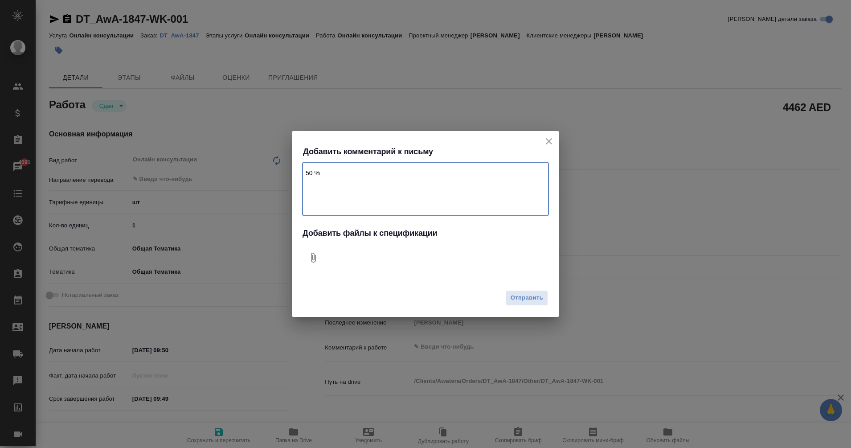
click at [307, 170] on textarea "50 %" at bounding box center [426, 188] width 246 height 53
click at [368, 178] on textarea "оплата 50 %" at bounding box center [426, 188] width 246 height 53
type textarea "оплата 50 % за аудит аутсорсу акувейт"
click at [310, 259] on icon "Добавить файлы к спецификации" at bounding box center [313, 257] width 11 height 11
click at [526, 301] on span "Отправить" at bounding box center [527, 298] width 33 height 10
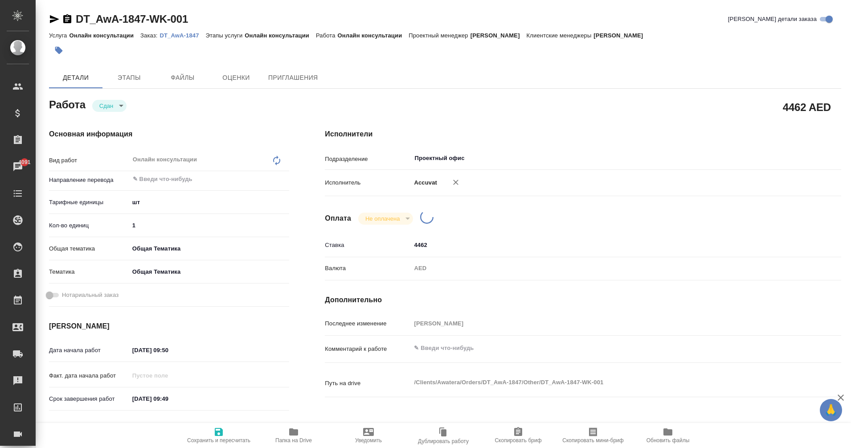
type textarea "x"
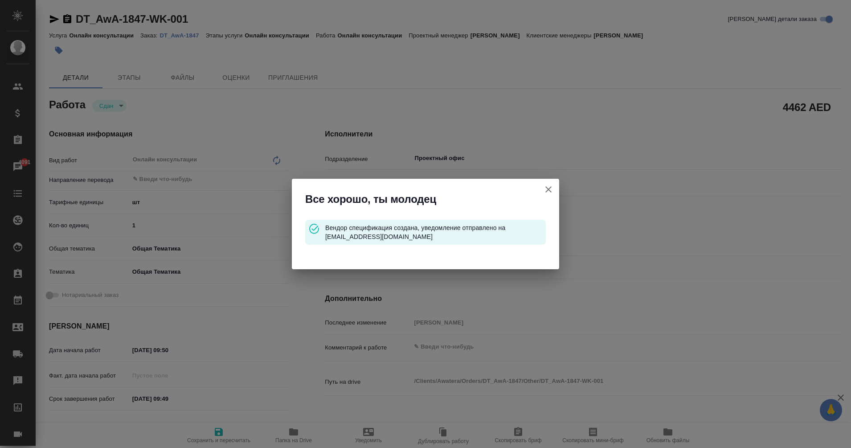
type input "closed"
type textarea "Онлайн консультации"
type textarea "x"
type input "5a8b1489cc6b4906c91bfdc1"
type input "1"
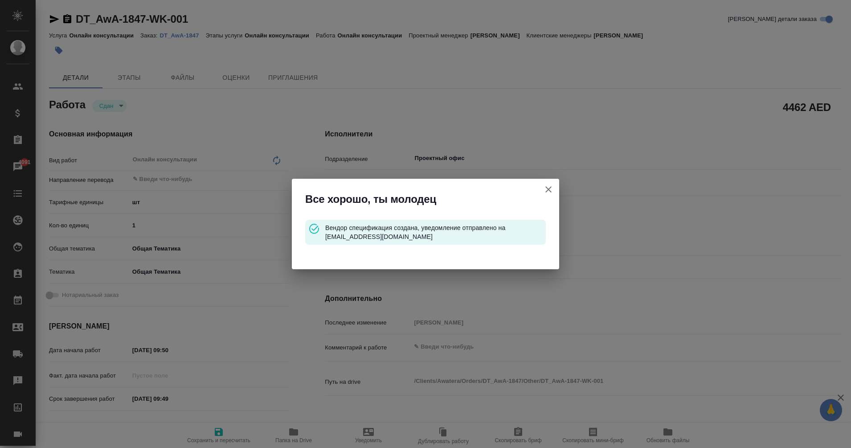
type input "obtem"
type input "6012b1ca196b0e5c9229a120"
type input "22.09.2025 09:50"
type input "30.09.2025 09:49"
type input "22.09.2025 09:51"
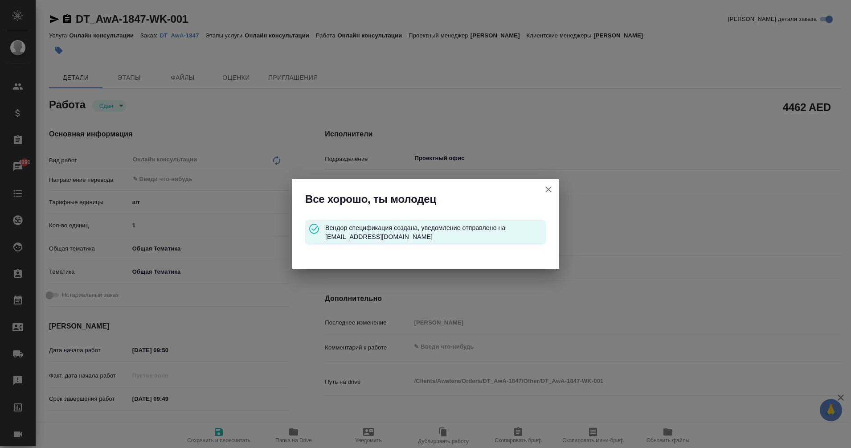
type input "30.09.2025 09:49"
type input "Проектный офис"
type input "notPayed"
type input "4462"
type input "AED"
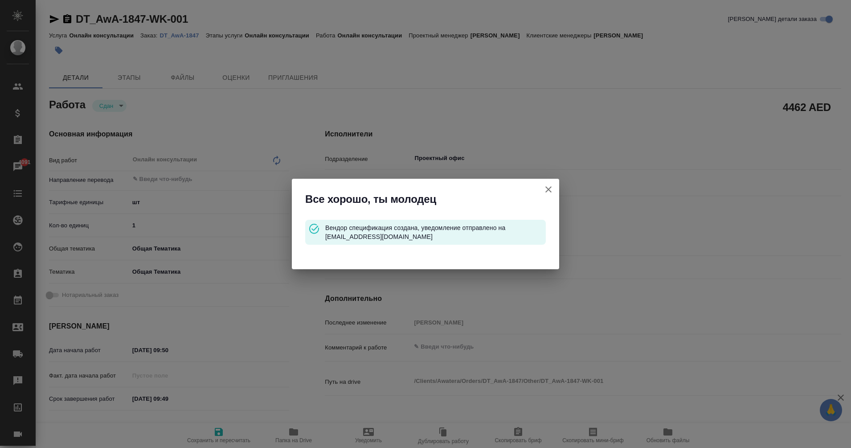
type input "[PERSON_NAME]"
type textarea "x"
type textarea "/Clients/Awatera/Orders/DT_AwA-1847/Other/DT_AwA-1847-WK-001"
type textarea "x"
type input "DT_AwA-1847"
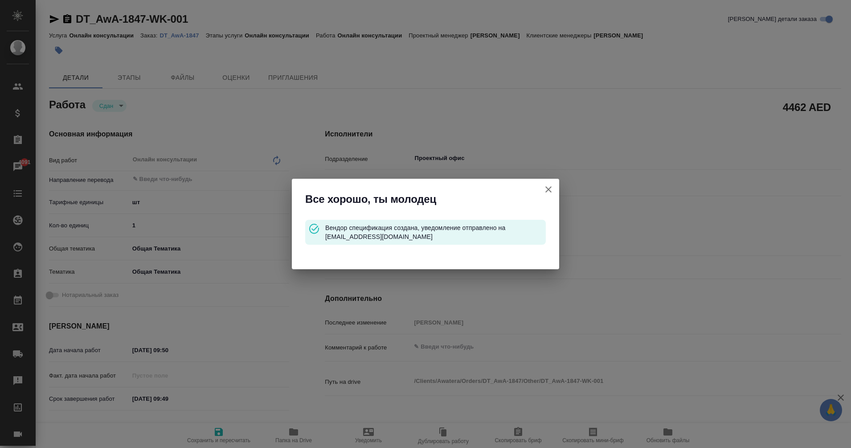
type input "Онлайн консультации"
type input "[PERSON_NAME]"
type input "/Clients/Awatera/Orders/DT_AwA-1847"
type textarea "x"
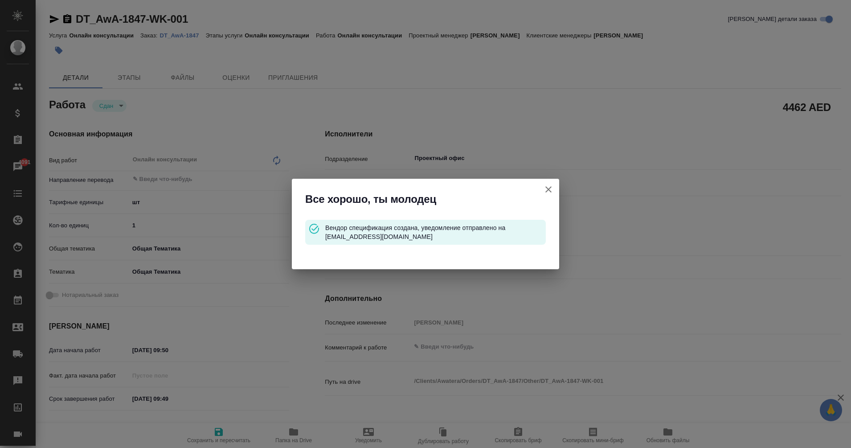
type textarea "x"
click at [548, 191] on icon "button" at bounding box center [548, 189] width 11 height 11
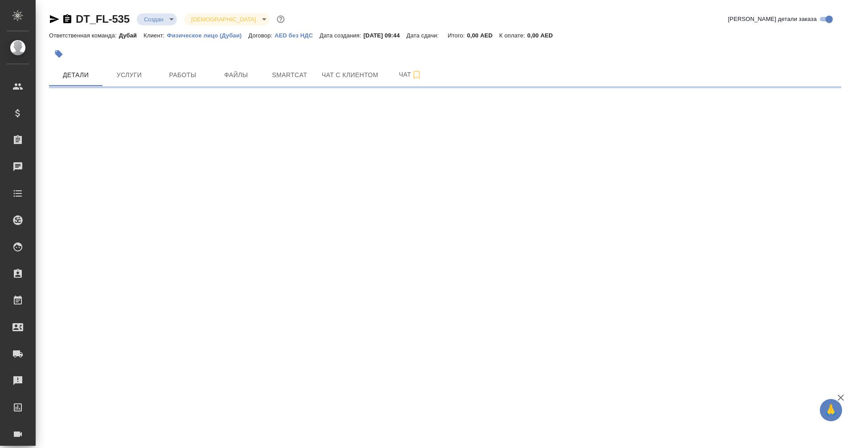
select select "RU"
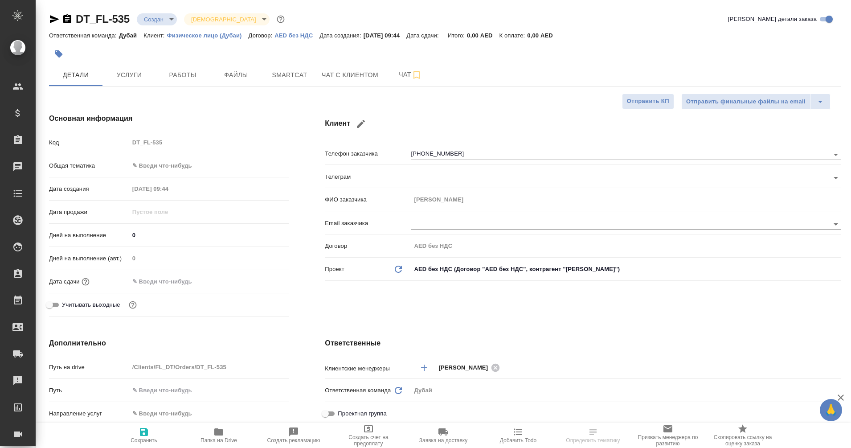
type textarea "x"
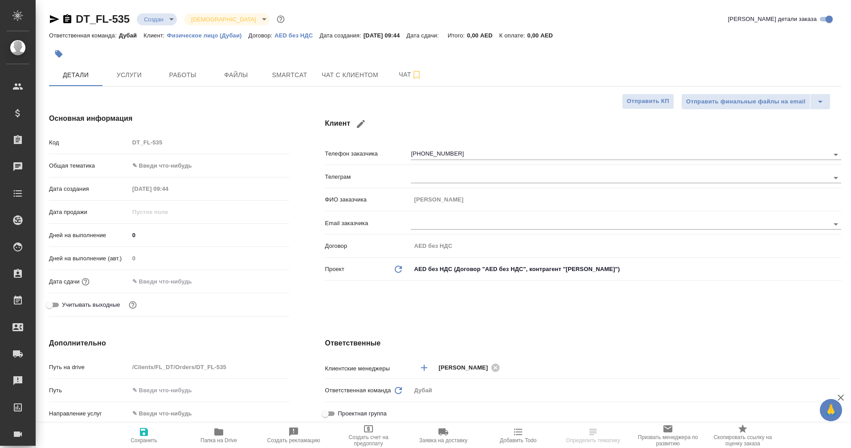
type textarea "x"
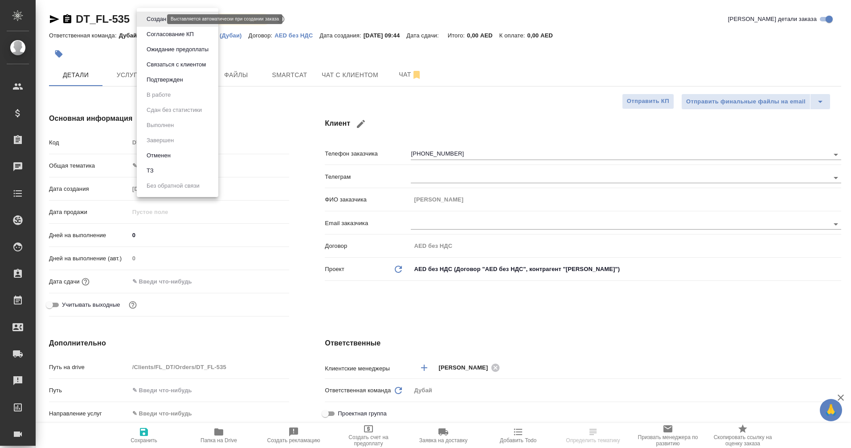
click at [156, 19] on body "🙏 .cls-1 fill:#fff; AWATERA Eganian [PERSON_NAME] Спецификации Заказы Чаты Todo…" at bounding box center [425, 224] width 851 height 448
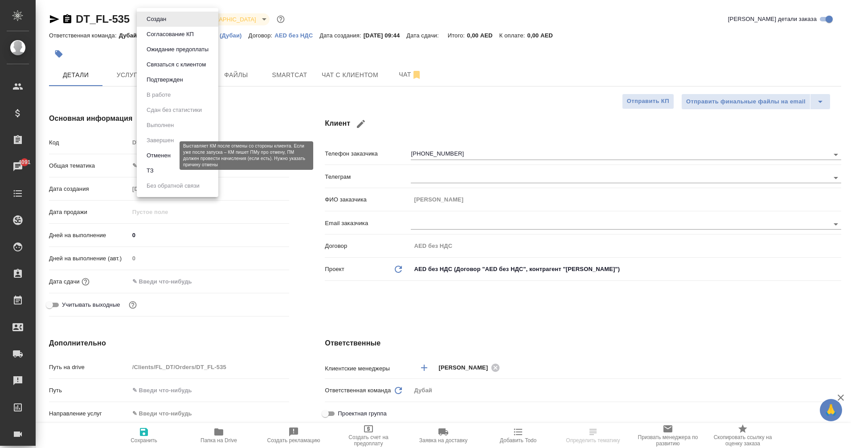
click at [168, 156] on button "Отменен" at bounding box center [158, 156] width 29 height 10
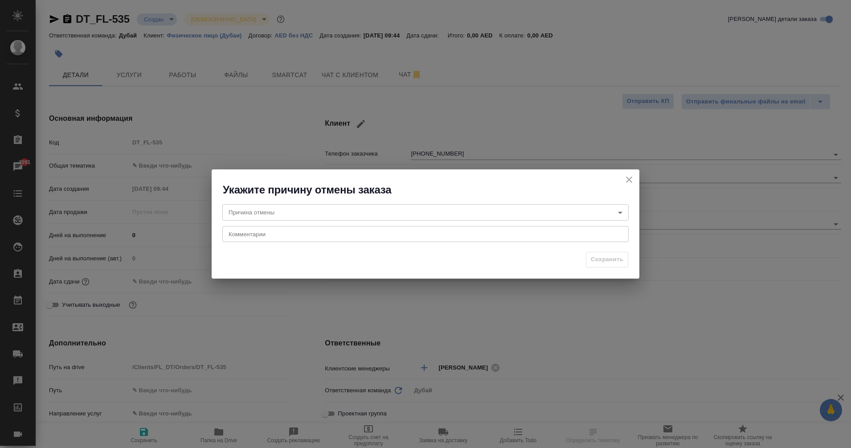
click at [279, 213] on body "🙏 .cls-1 fill:#fff; AWATERA Eganian [PERSON_NAME] Спецификации Заказы 4091 Чаты…" at bounding box center [425, 224] width 851 height 448
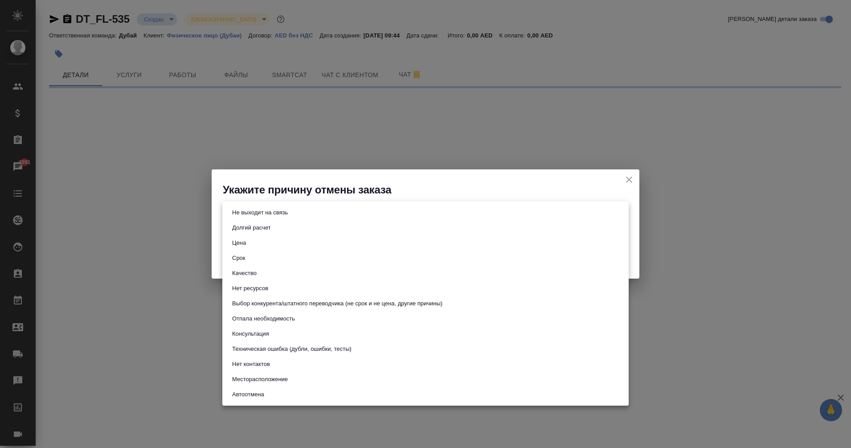
select select "RU"
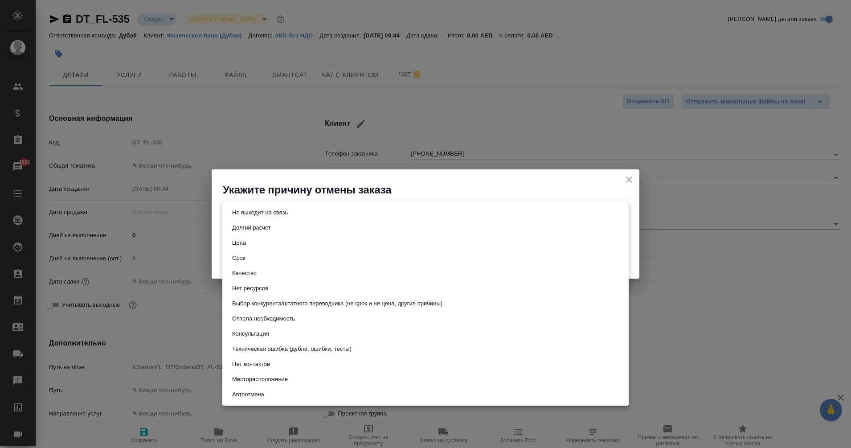
type textarea "x"
click at [294, 319] on button "Отпала необходимость" at bounding box center [264, 319] width 68 height 10
type input "noNeed"
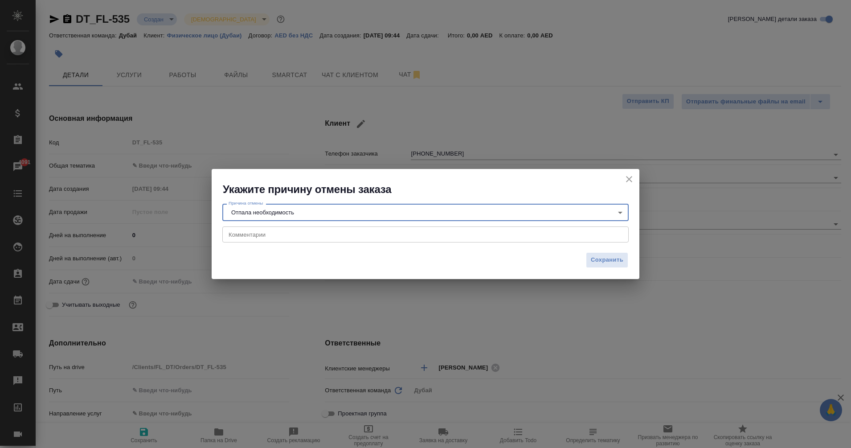
click at [298, 235] on textarea at bounding box center [426, 234] width 394 height 7
type textarea "в"
type textarea "сделают сами"
click at [624, 258] on button "Сохранить" at bounding box center [607, 260] width 42 height 16
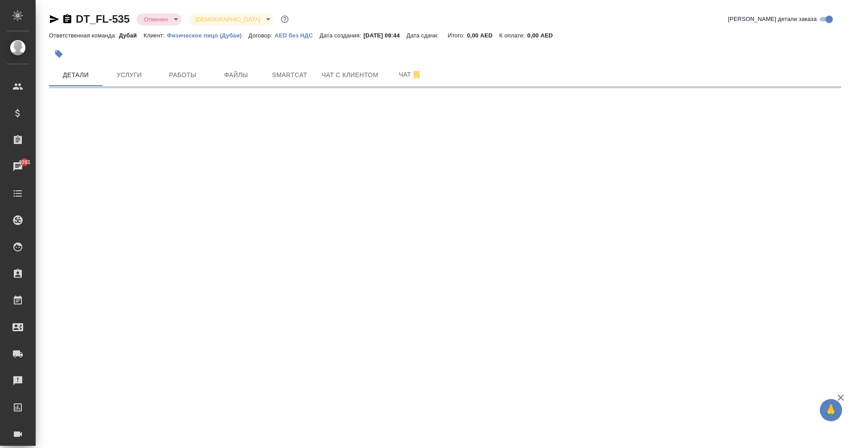
select select "RU"
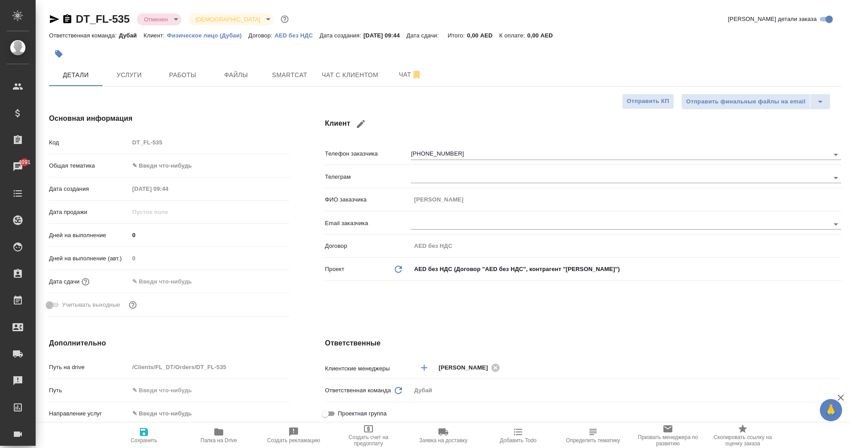
type textarea "x"
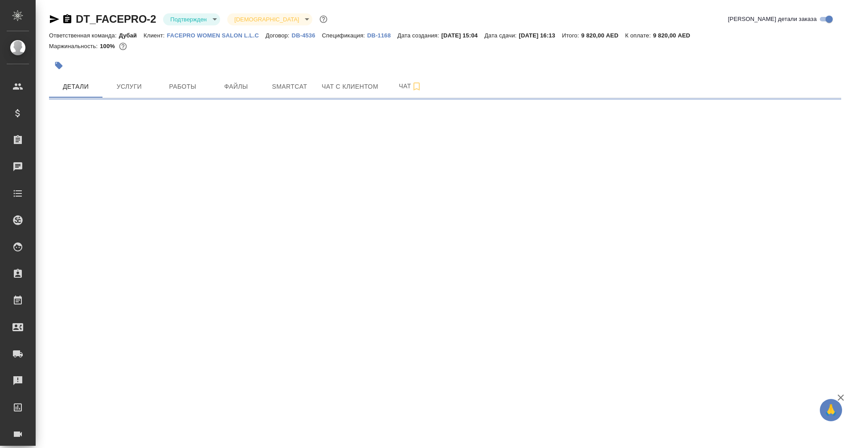
select select "RU"
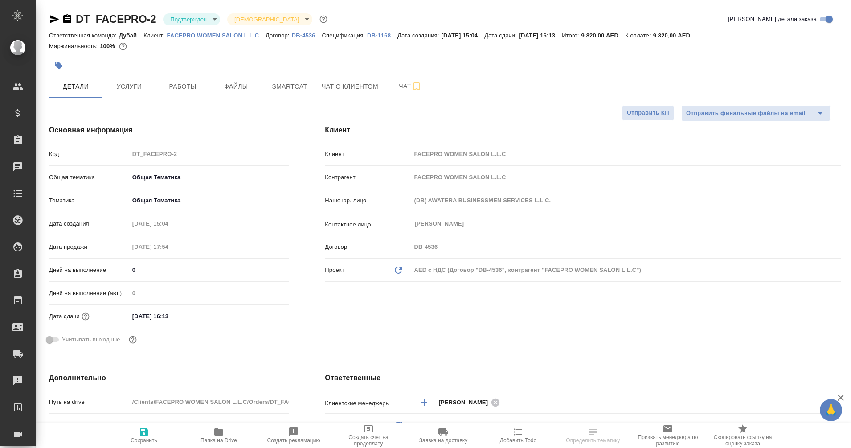
type textarea "x"
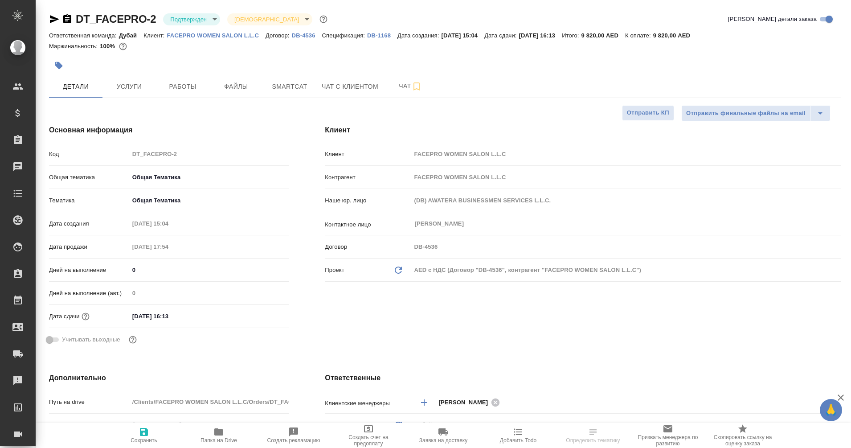
type textarea "x"
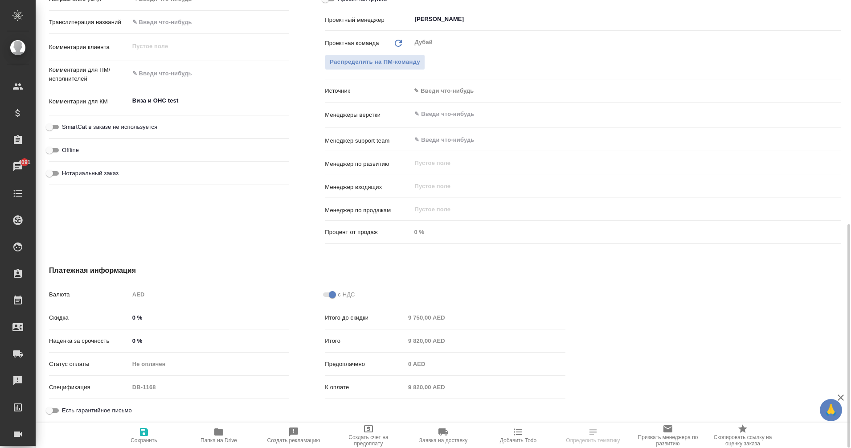
scroll to position [450, 0]
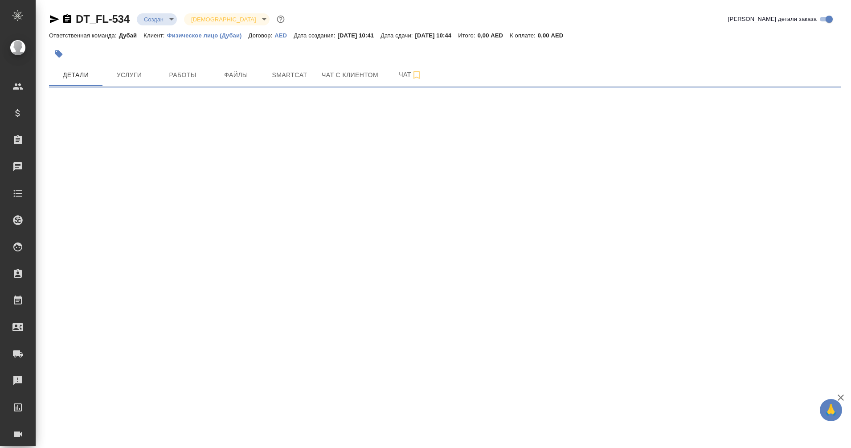
select select "RU"
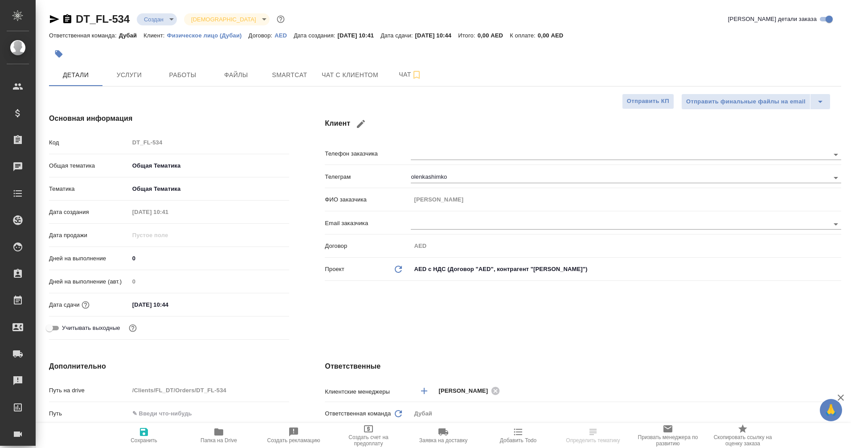
type textarea "x"
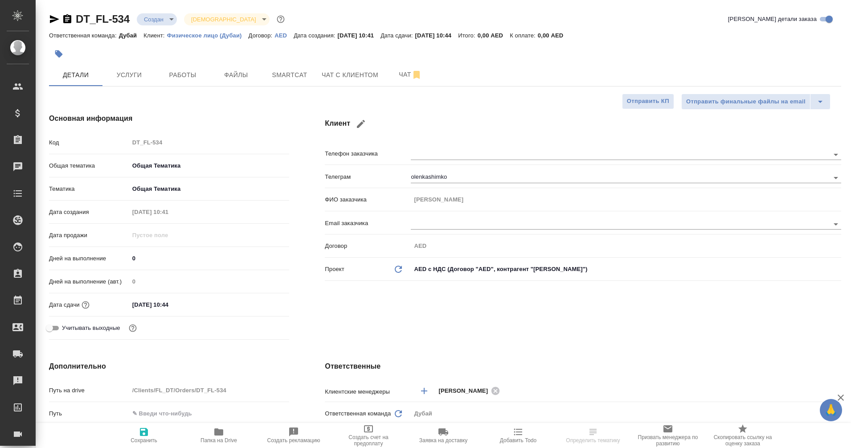
type textarea "x"
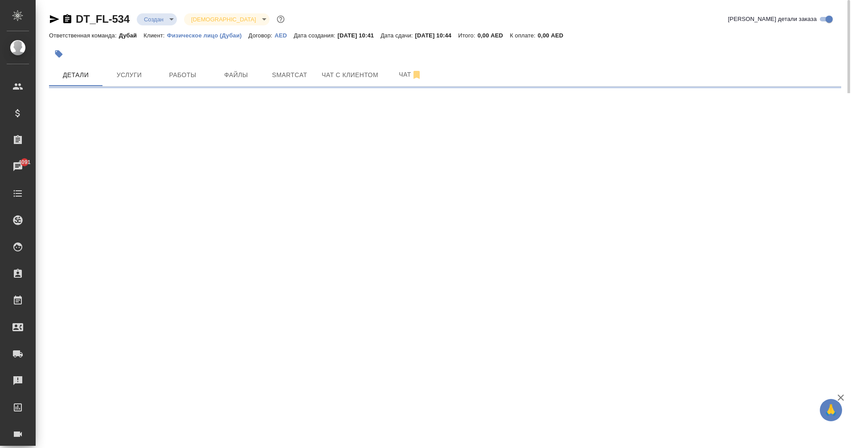
select select "RU"
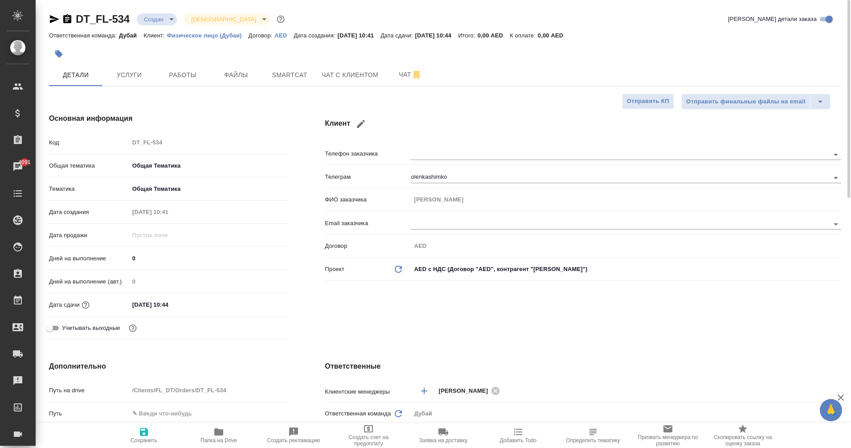
type textarea "x"
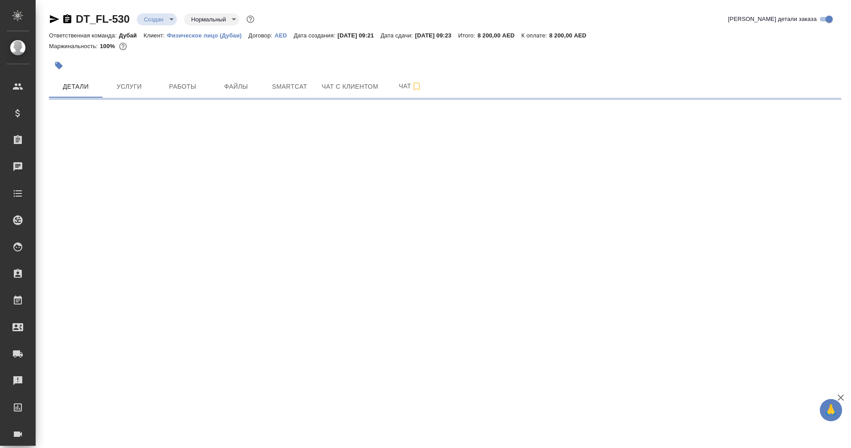
select select "RU"
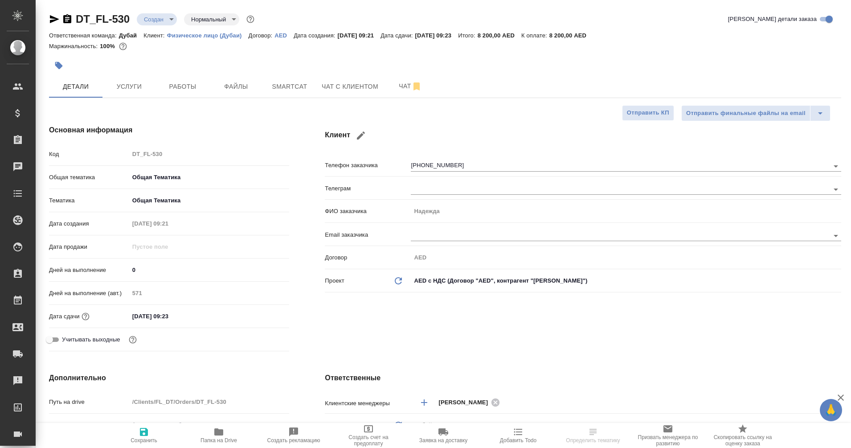
type textarea "x"
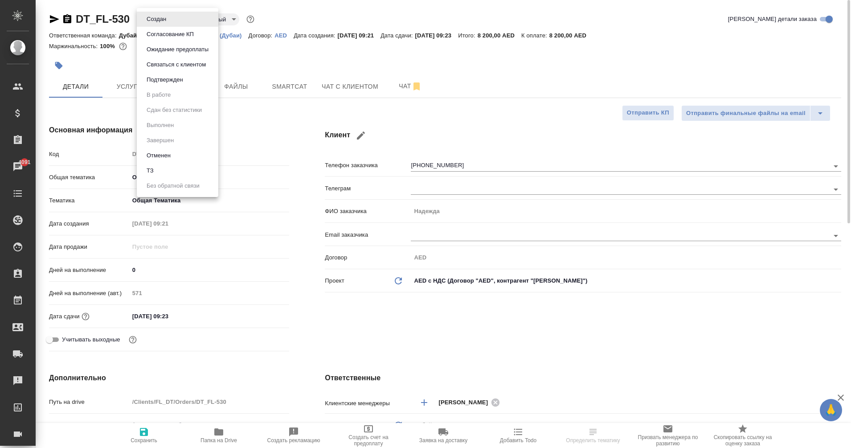
click at [158, 16] on body "🙏 .cls-1 fill:#fff; AWATERA Eganian [PERSON_NAME] Спецификации Заказы 4091 Чаты…" at bounding box center [425, 224] width 851 height 448
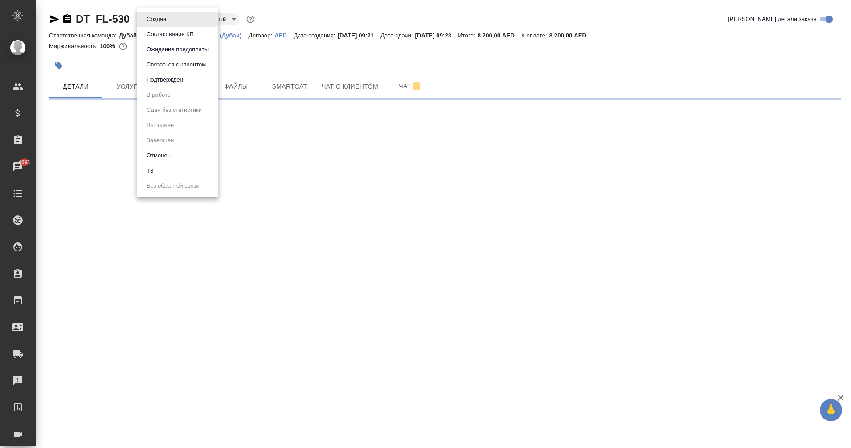
select select "RU"
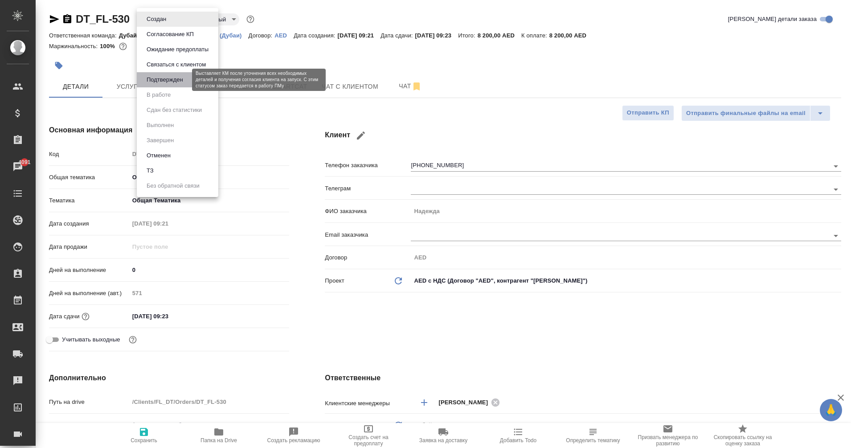
click at [180, 78] on button "Подтвержден" at bounding box center [165, 80] width 42 height 10
type textarea "x"
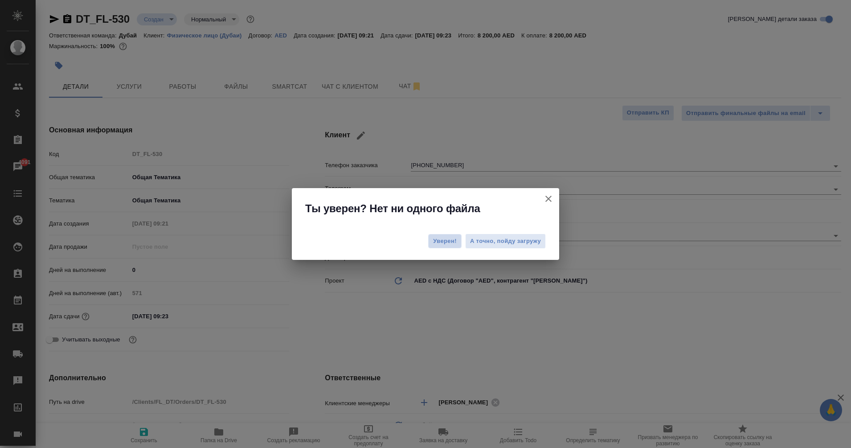
click at [447, 238] on span "Уверен!" at bounding box center [445, 241] width 24 height 9
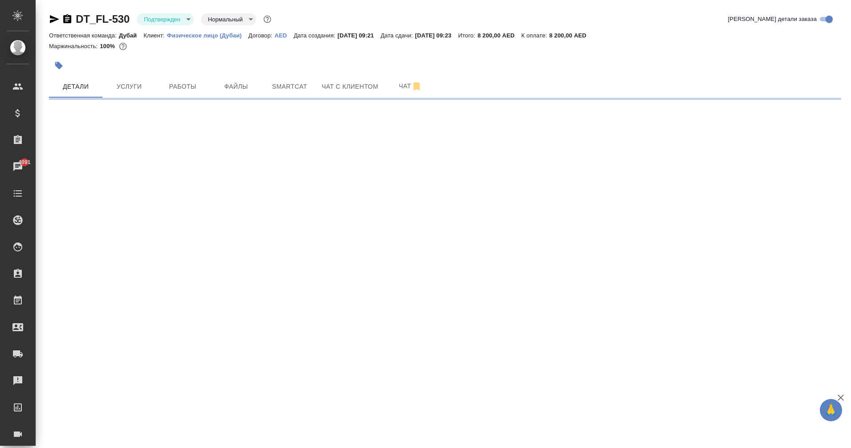
select select "RU"
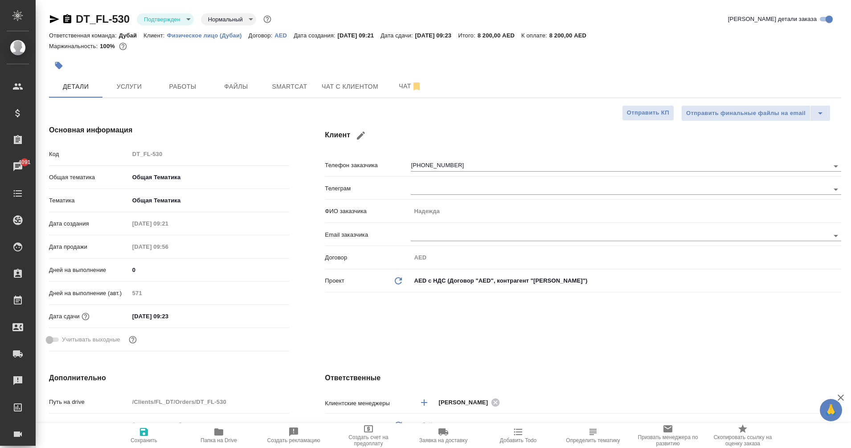
type textarea "x"
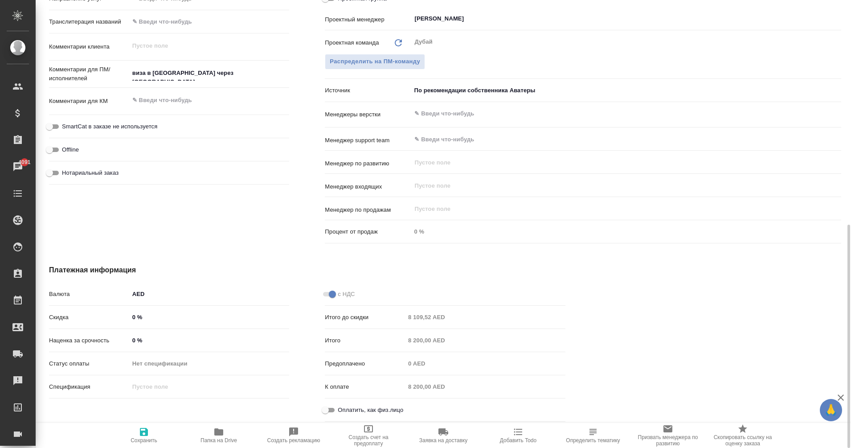
scroll to position [449, 0]
click at [337, 413] on input "Оплатить, как физ.лицо" at bounding box center [325, 410] width 32 height 11
checkbox input "true"
type textarea "x"
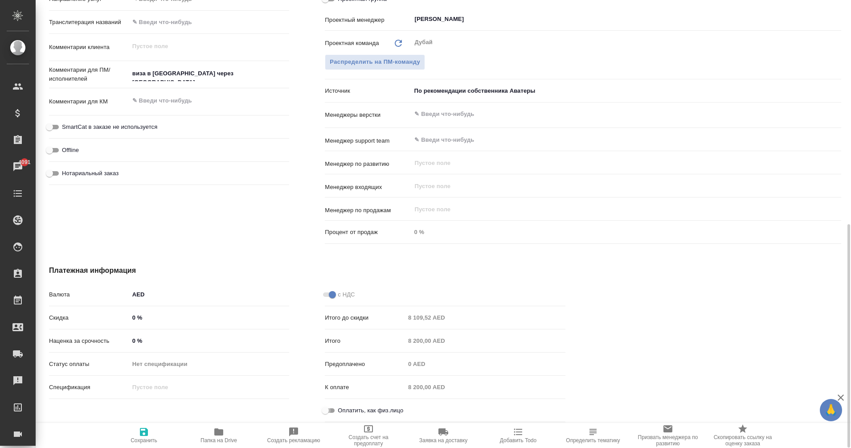
type textarea "x"
click at [145, 433] on icon "button" at bounding box center [144, 431] width 11 height 11
type textarea "x"
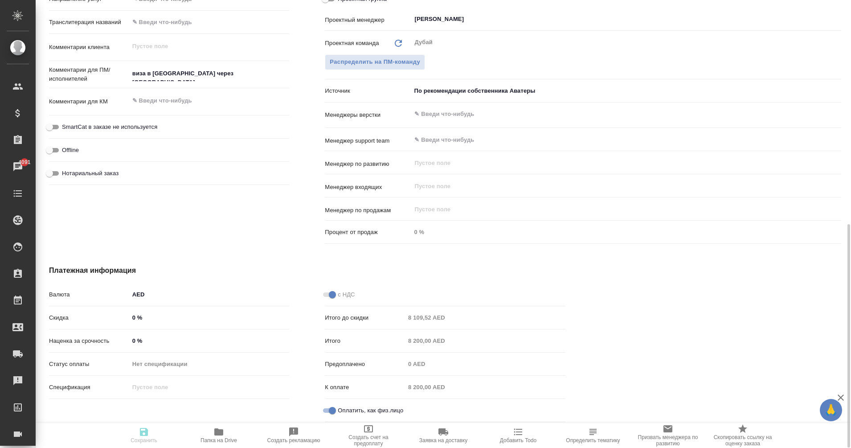
type textarea "x"
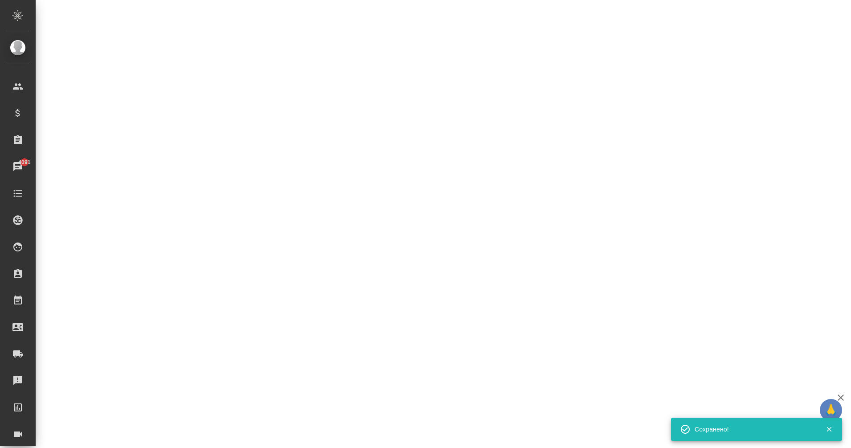
select select "RU"
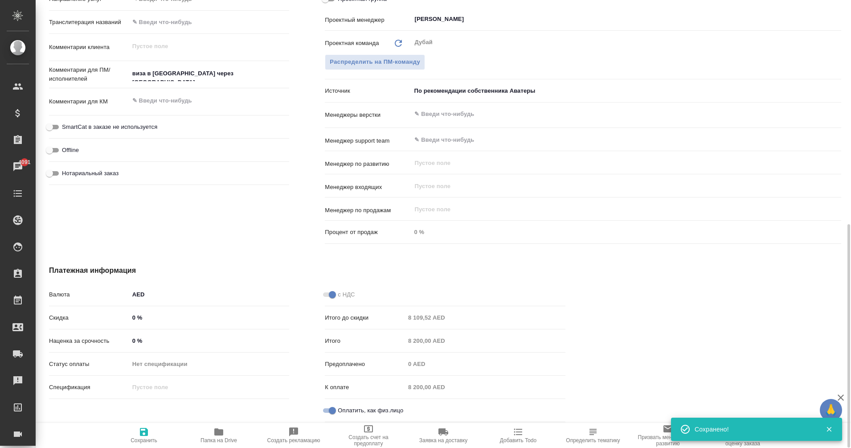
type textarea "x"
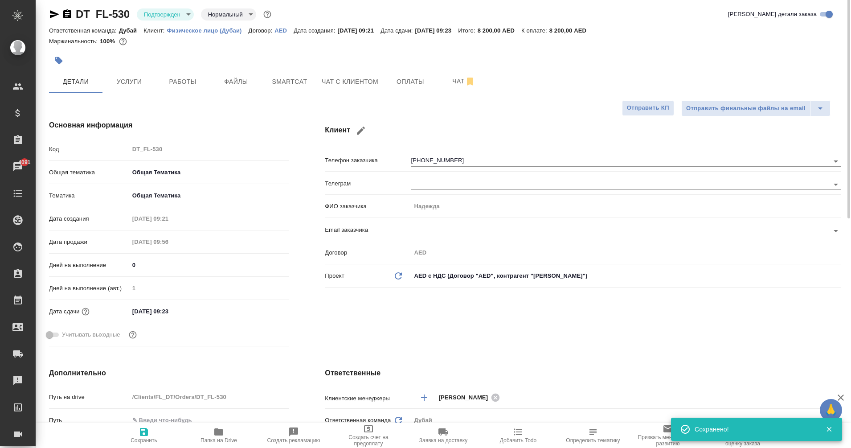
scroll to position [0, 0]
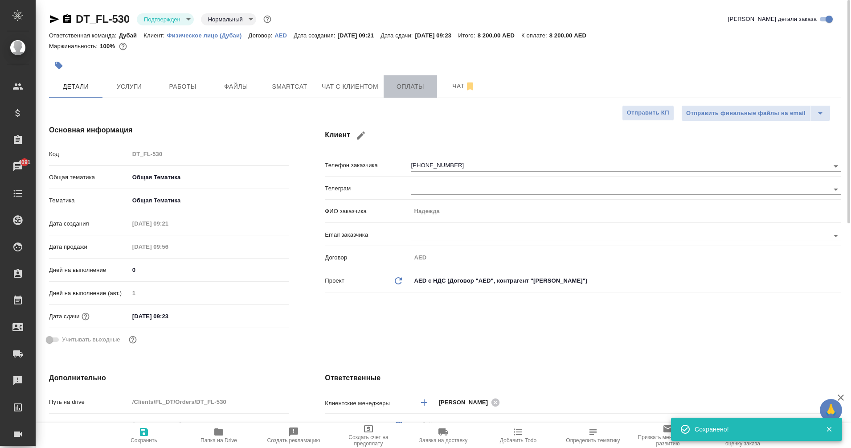
click at [423, 88] on span "Оплаты" at bounding box center [410, 86] width 43 height 11
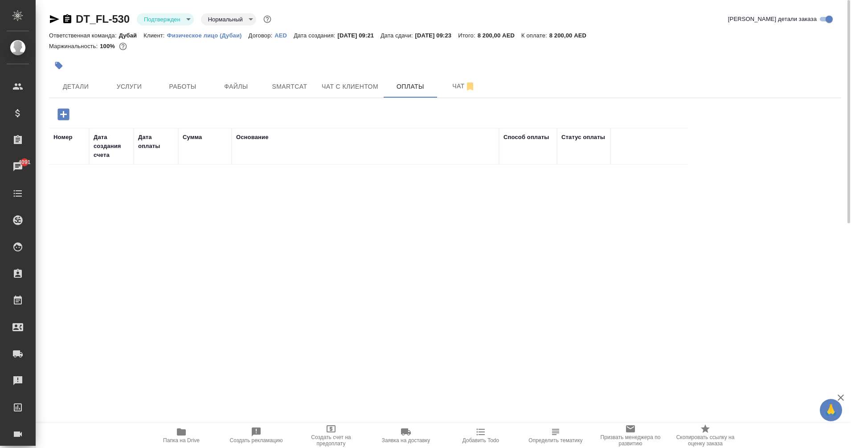
click at [65, 115] on icon "button" at bounding box center [63, 114] width 12 height 12
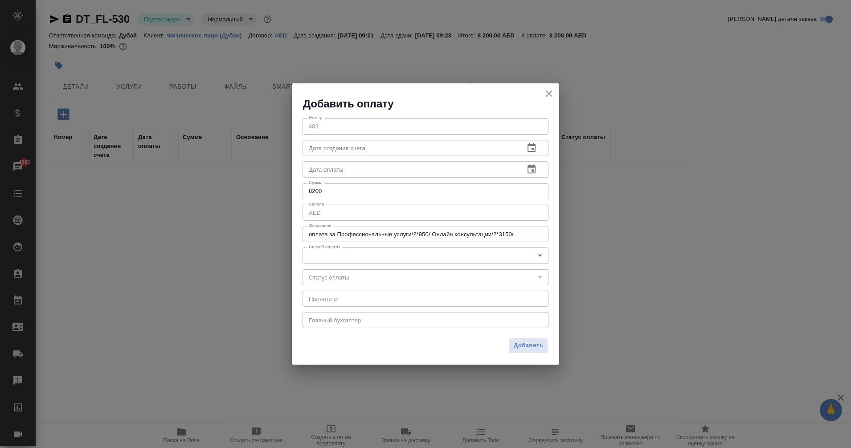
click at [339, 234] on textarea "оплата за Профессиональные услуги/2*950/,Онлайн консультации/2*3150/" at bounding box center [426, 234] width 234 height 7
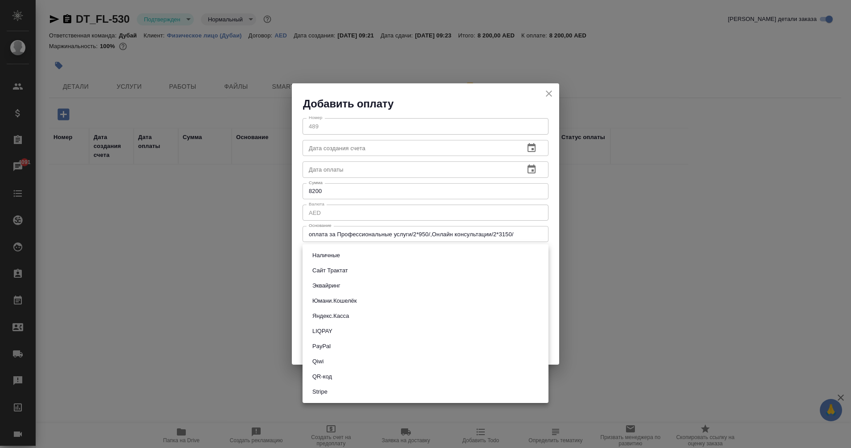
click at [338, 258] on body "🙏 .cls-1 fill:#fff; AWATERA Eganian [PERSON_NAME] Спецификации Заказы 4091 Чаты…" at bounding box center [425, 224] width 851 height 448
click at [337, 254] on button "Наличные" at bounding box center [326, 255] width 33 height 10
type input "cash"
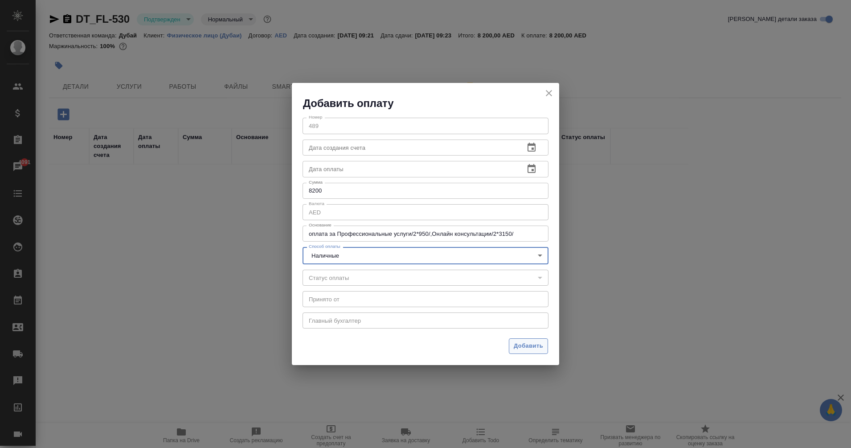
click at [517, 345] on span "Добавить" at bounding box center [528, 346] width 29 height 10
type input "0"
type input "auto-kassa"
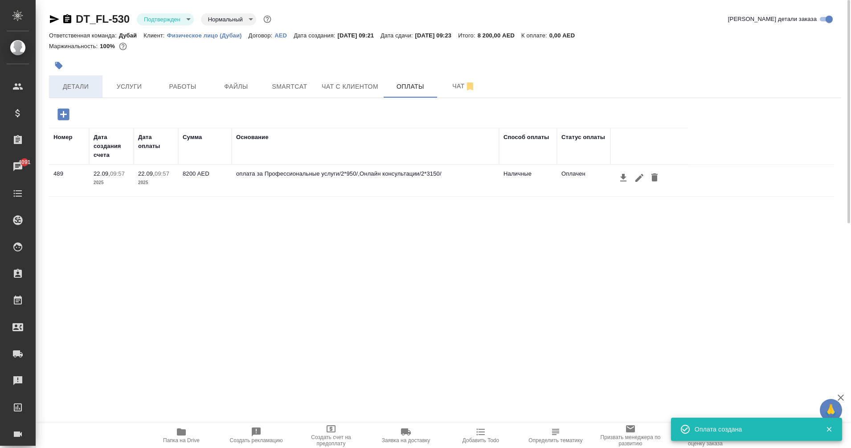
click at [74, 86] on span "Детали" at bounding box center [75, 86] width 43 height 11
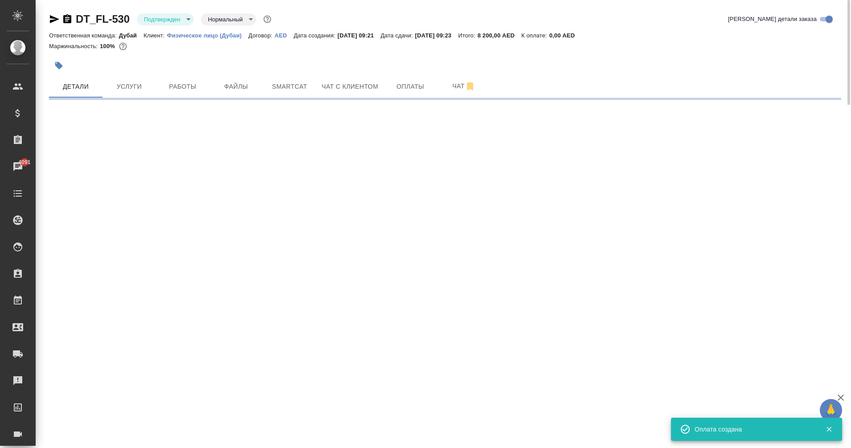
select select "RU"
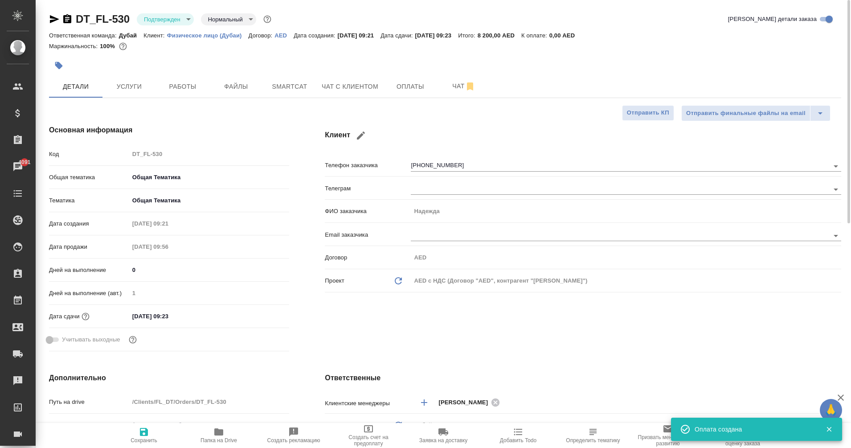
type textarea "x"
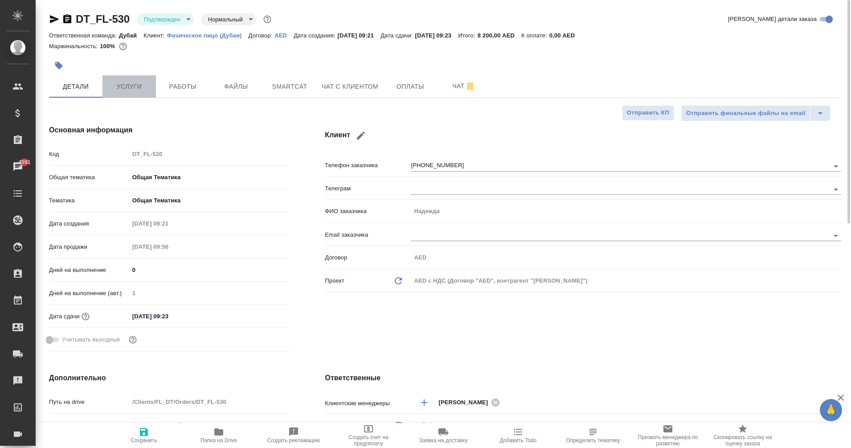
click at [140, 95] on button "Услуги" at bounding box center [129, 86] width 53 height 22
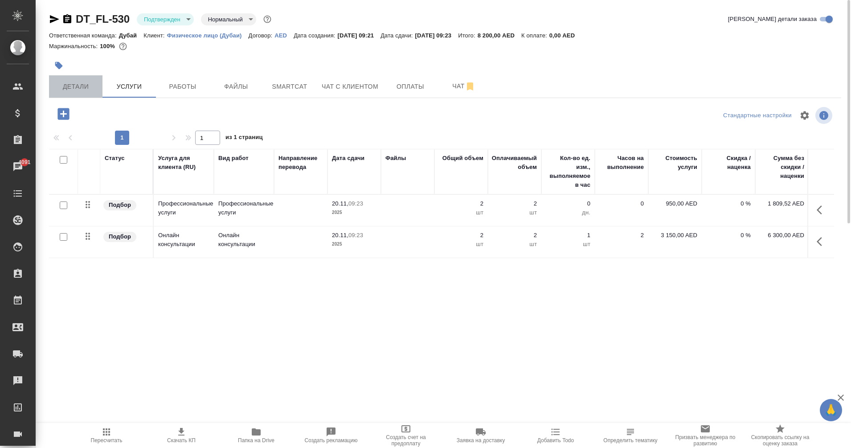
click at [86, 93] on button "Детали" at bounding box center [75, 86] width 53 height 22
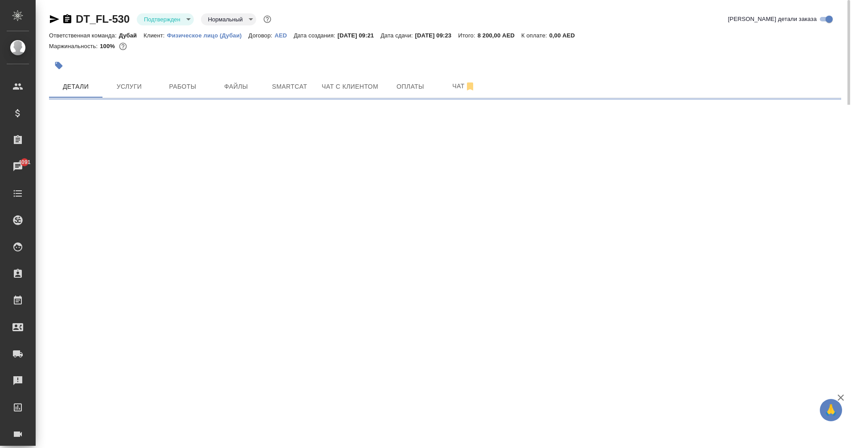
select select "RU"
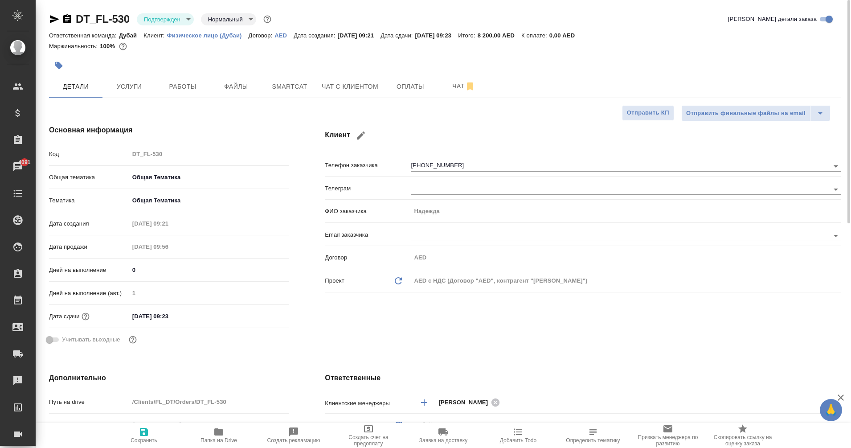
type textarea "x"
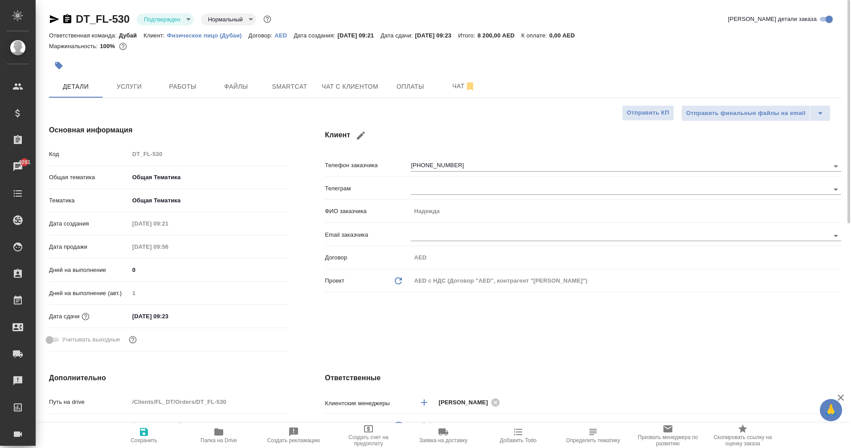
type textarea "x"
click at [189, 92] on span "Работы" at bounding box center [182, 86] width 43 height 11
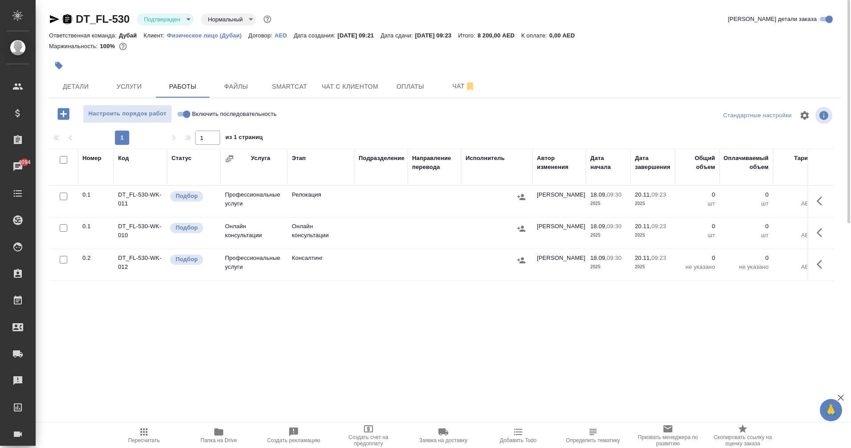
click at [67, 20] on icon "button" at bounding box center [67, 18] width 8 height 9
